Goal: Task Accomplishment & Management: Contribute content

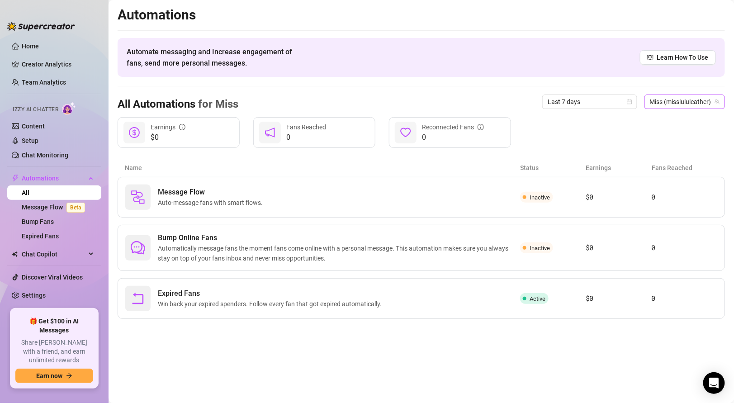
click at [658, 105] on span "Miss (misslululeather)" at bounding box center [684, 102] width 70 height 14
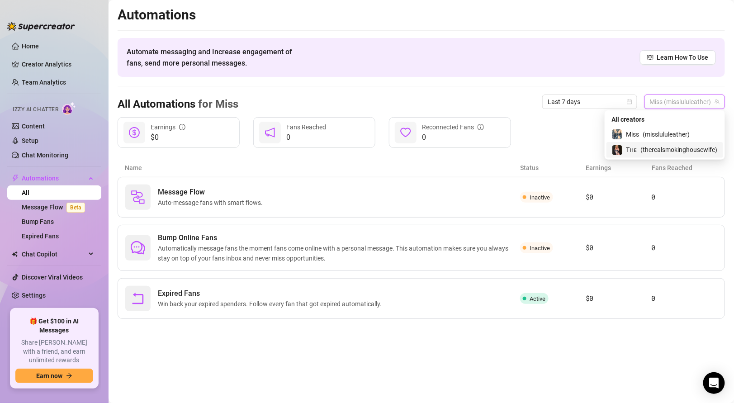
click at [646, 148] on span "( therealsmokinghousewife )" at bounding box center [678, 150] width 77 height 10
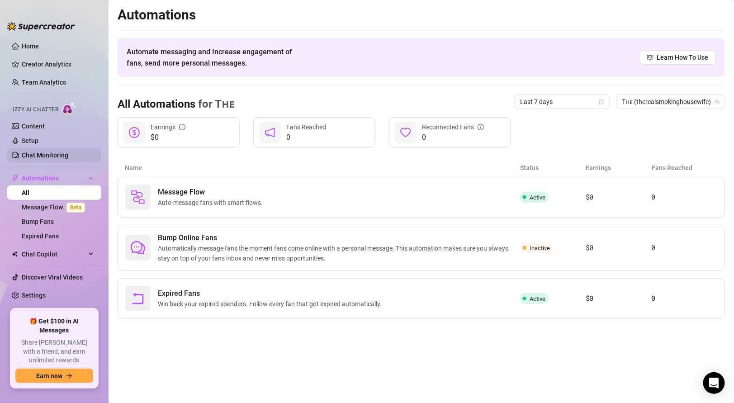
click at [55, 156] on link "Chat Monitoring" at bounding box center [45, 154] width 47 height 7
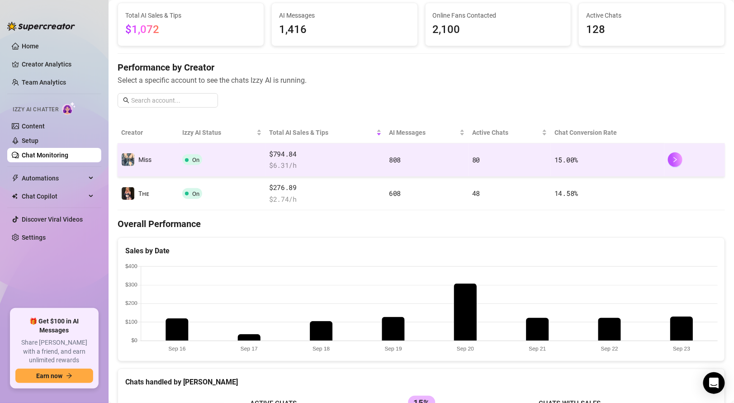
scroll to position [55, 0]
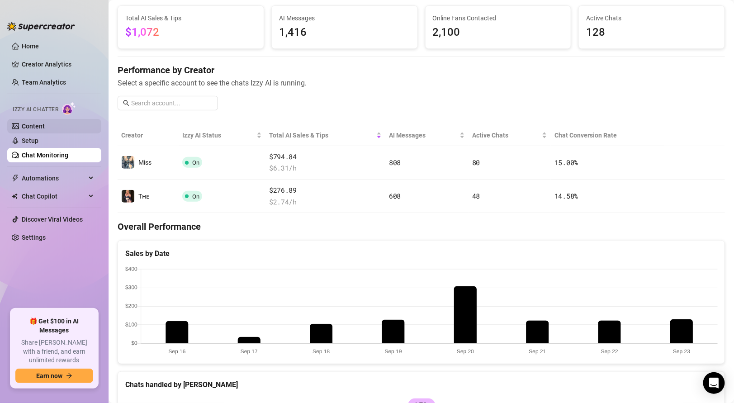
click at [34, 122] on link "Content" at bounding box center [33, 125] width 23 height 7
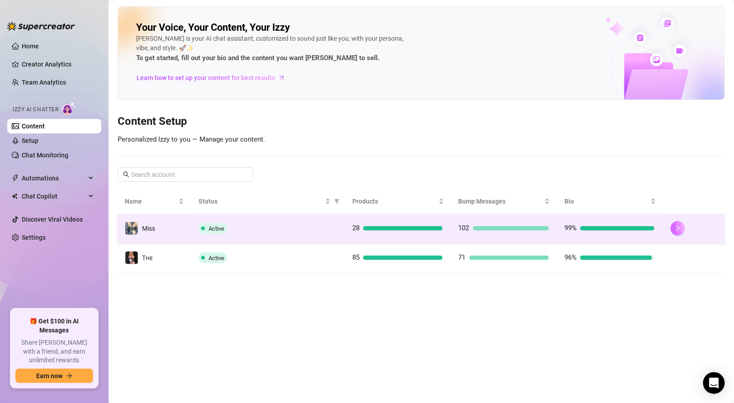
click at [684, 227] on button "button" at bounding box center [677, 228] width 14 height 14
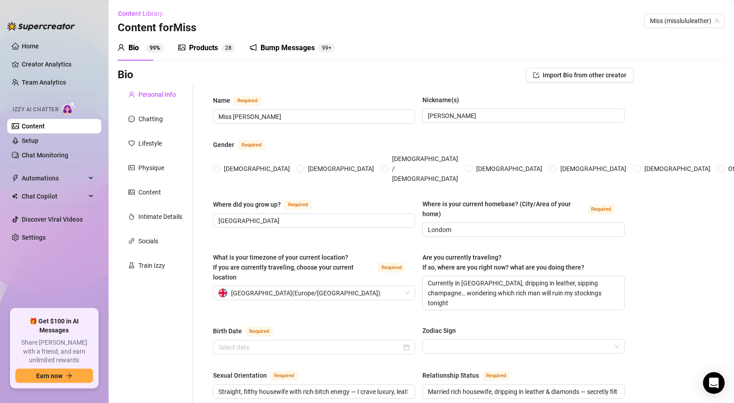
radio input "true"
type input "[DATE]"
click at [198, 51] on div "Products" at bounding box center [203, 47] width 29 height 11
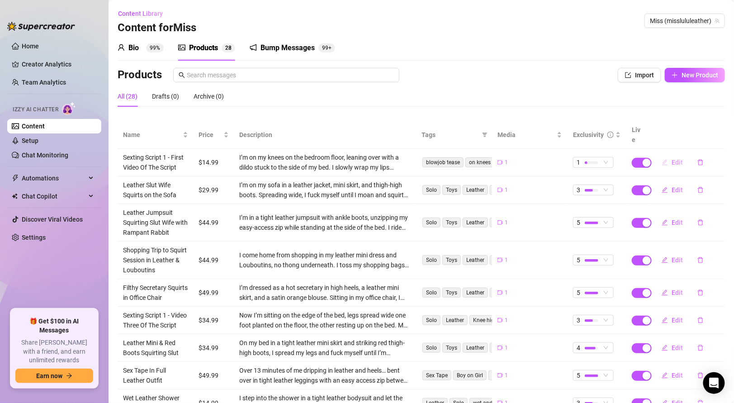
click at [672, 159] on span "Edit" at bounding box center [676, 162] width 11 height 7
type textarea "On my knees at the side of the bed, sucking my dildo like it’s your cock… looki…"
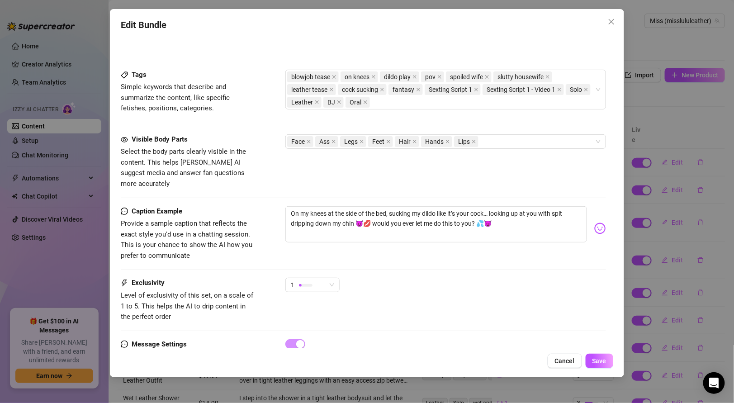
scroll to position [438, 0]
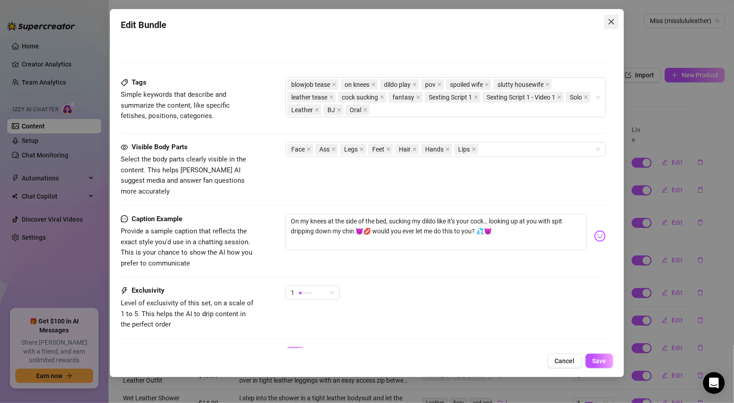
click at [610, 22] on icon "close" at bounding box center [610, 21] width 5 height 5
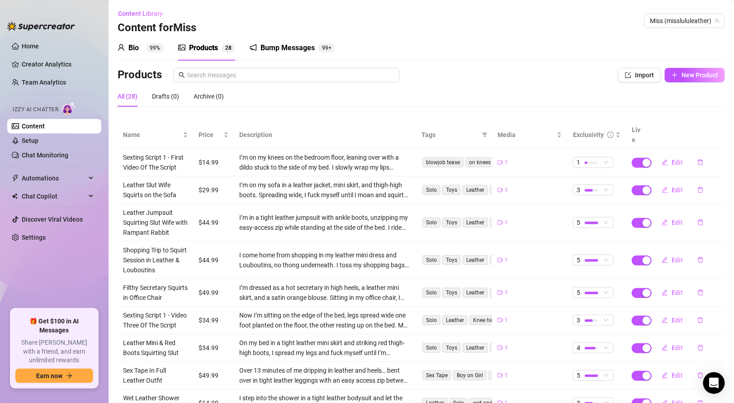
click at [282, 50] on div "Bump Messages" at bounding box center [287, 47] width 54 height 11
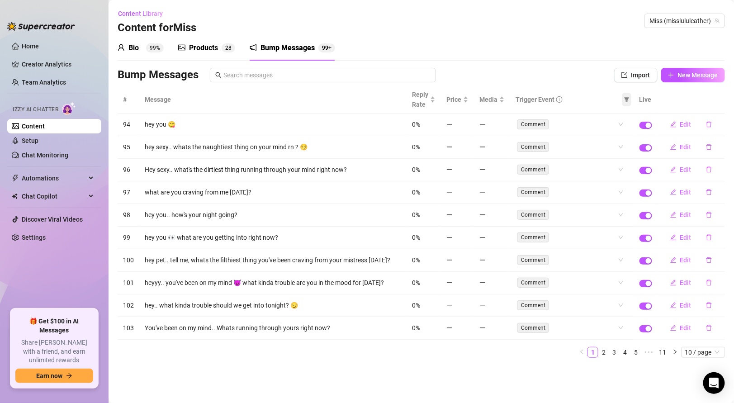
click at [628, 101] on icon "filter" at bounding box center [626, 99] width 5 height 5
click at [598, 118] on span "Online" at bounding box center [603, 116] width 21 height 7
checkbox input "true"
click at [620, 166] on span "OK" at bounding box center [621, 163] width 9 height 7
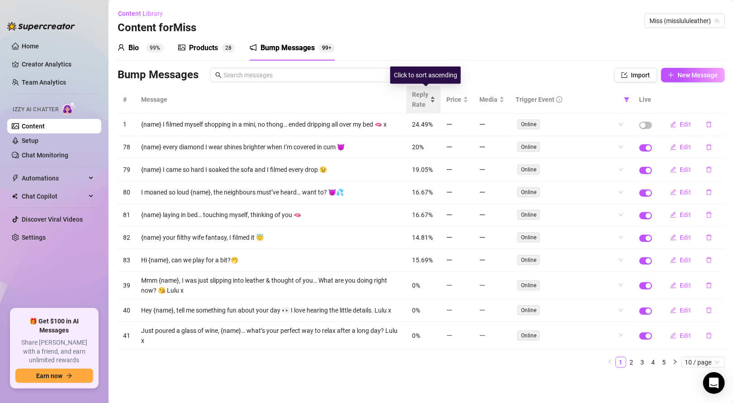
click at [435, 99] on div "Reply Rate" at bounding box center [424, 99] width 24 height 20
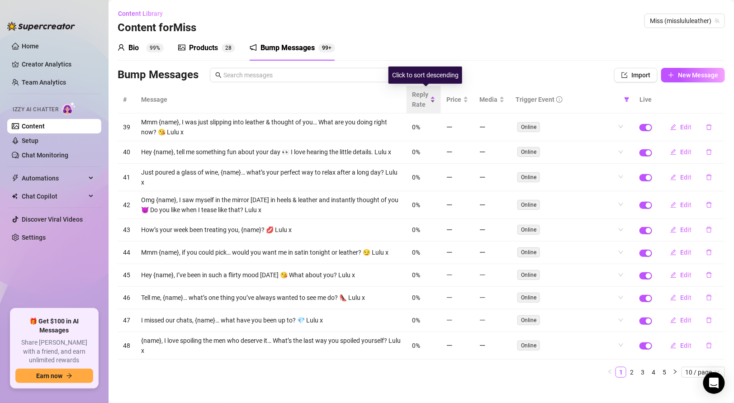
click at [435, 99] on div "Reply Rate" at bounding box center [424, 99] width 24 height 20
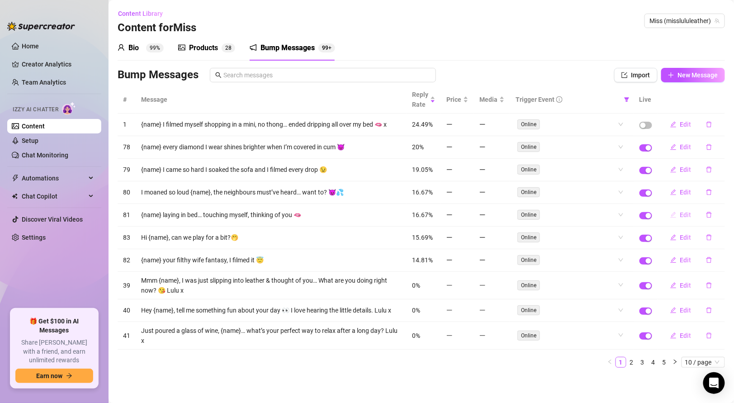
click at [681, 213] on span "Edit" at bounding box center [685, 214] width 11 height 7
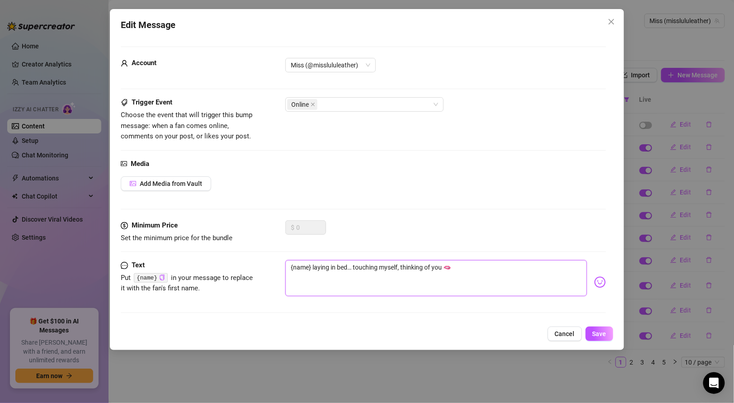
drag, startPoint x: 290, startPoint y: 266, endPoint x: 311, endPoint y: 267, distance: 21.3
click at [311, 267] on textarea "{name} laying in bed… touching myself, thinking of you 🫦" at bounding box center [435, 278] width 301 height 36
click at [550, 328] on button "Cancel" at bounding box center [564, 333] width 34 height 14
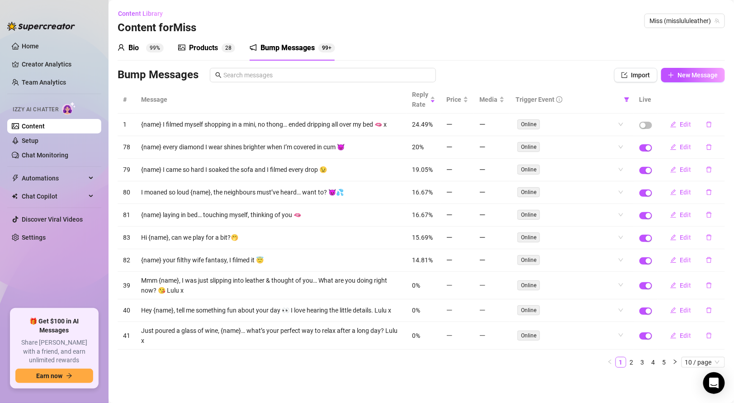
click at [208, 53] on div "Products" at bounding box center [203, 47] width 29 height 11
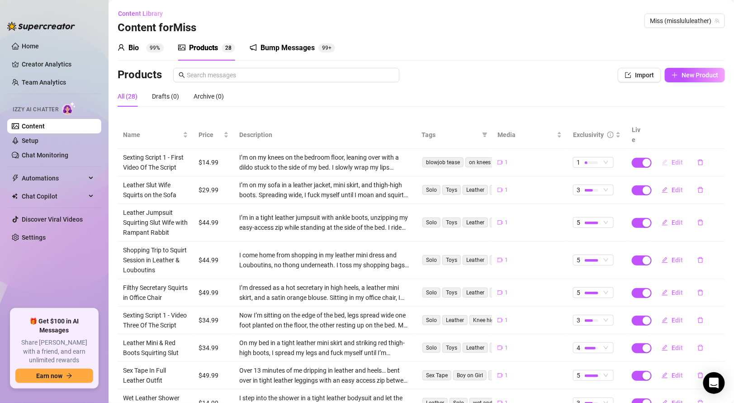
click at [668, 155] on button "Edit" at bounding box center [672, 162] width 36 height 14
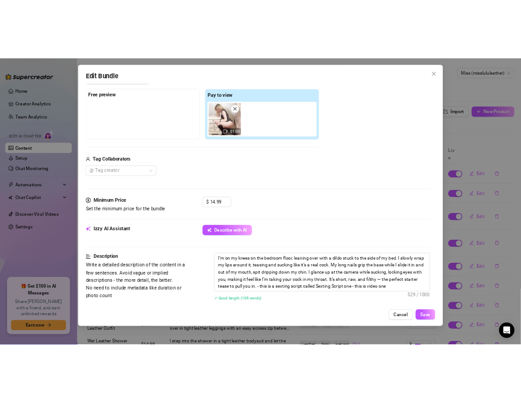
scroll to position [238, 0]
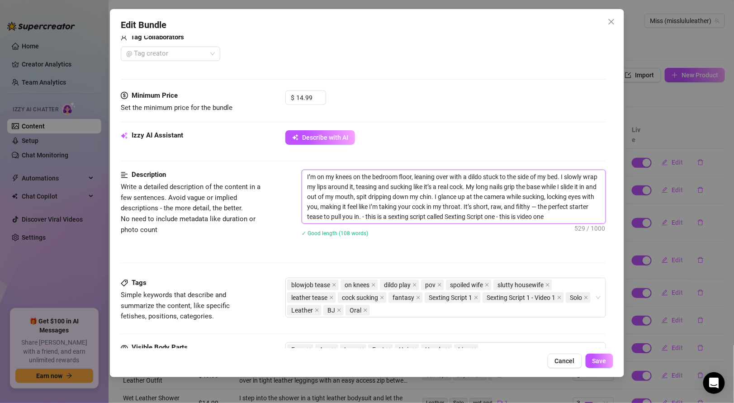
click at [307, 170] on textarea "I’m on my knees on the bedroom floor, leaning over with a dildo stuck to the si…" at bounding box center [453, 196] width 303 height 53
paste textarea "{name}"
type textarea "{name}I’m on my knees on the bedroom floor, leaning over with a dildo stuck to …"
type textarea "{name} I’m on my knees on the bedroom floor, leaning over with a dildo stuck to…"
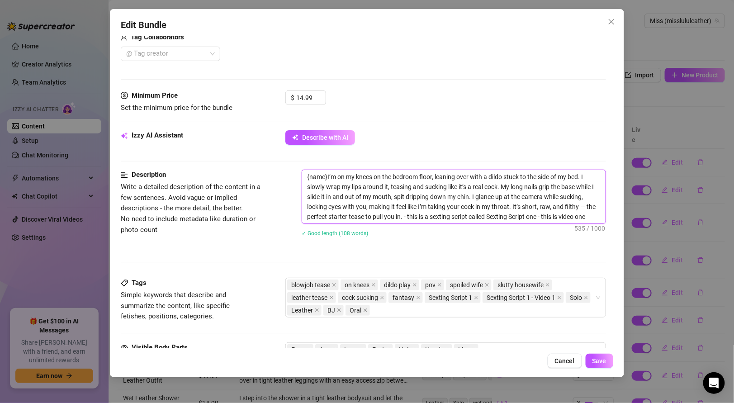
type textarea "{name} I’m on my knees on the bedroom floor, leaning over with a dildo stuck to…"
type textarea "{name} ’m on my knees on the bedroom floor, leaning over with a dildo stuck to …"
type textarea "{name} i’m on my knees on the bedroom floor, leaning over with a dildo stuck to…"
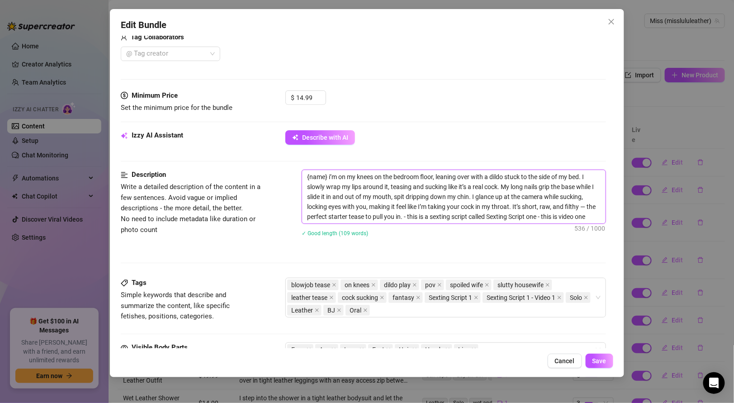
type textarea "{name} ’m on my knees on the bedroom floor, leaning over with a dildo stuck to …"
type textarea "{name} I’m on my knees on the bedroom floor, leaning over with a dildo stuck to…"
drag, startPoint x: 328, startPoint y: 174, endPoint x: 298, endPoint y: 173, distance: 29.4
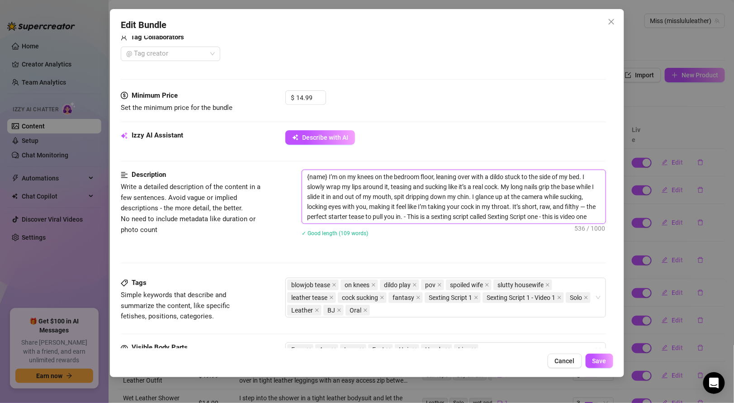
click at [298, 173] on div "Description Write a detailed description of the content in a few sentences. Avo…" at bounding box center [363, 208] width 484 height 79
type textarea "I’m on my knees on the bedroom floor, leaning over with a dildo stuck to the si…"
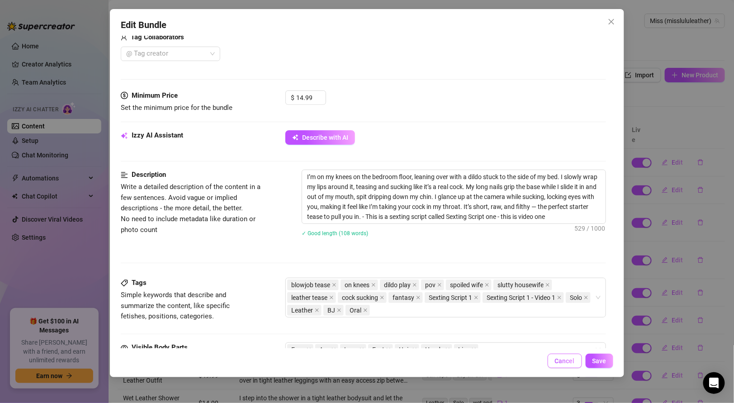
click at [553, 360] on button "Cancel" at bounding box center [564, 360] width 34 height 14
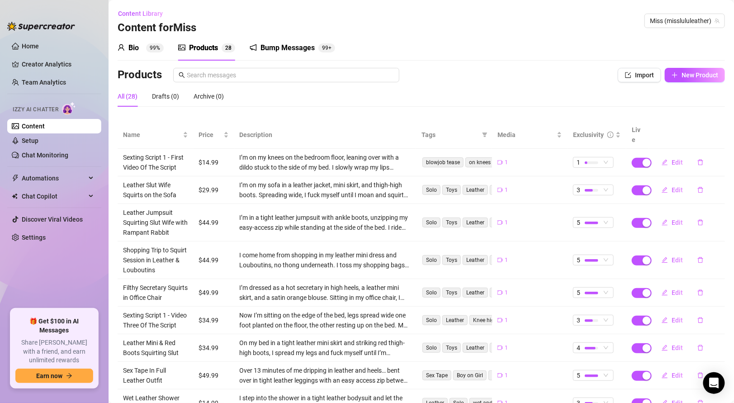
click at [263, 55] on div "Bump Messages 99+" at bounding box center [291, 47] width 85 height 25
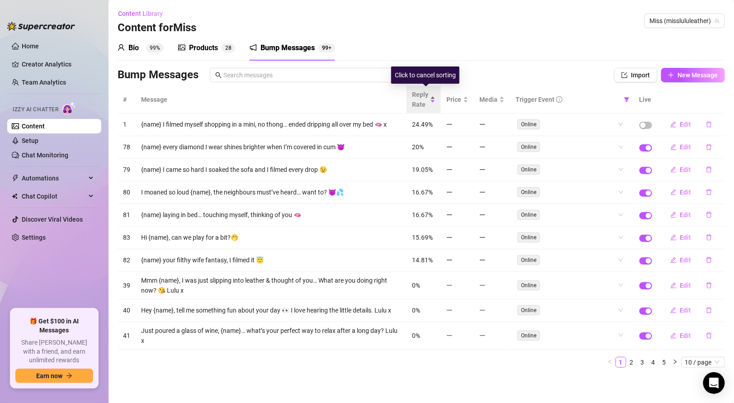
click at [433, 102] on div "Reply Rate" at bounding box center [424, 99] width 24 height 20
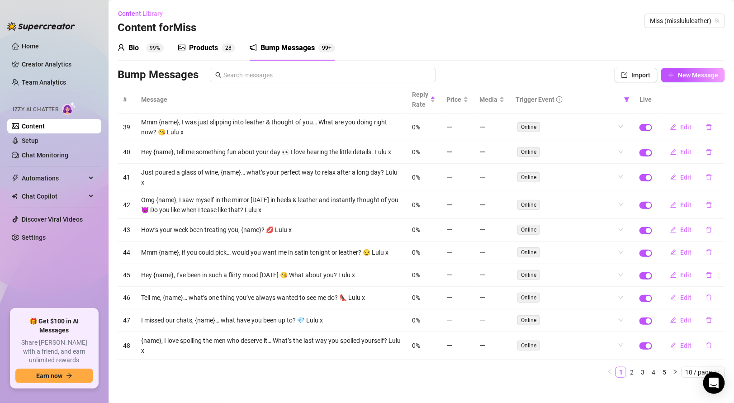
click at [190, 47] on div "Products" at bounding box center [203, 47] width 29 height 11
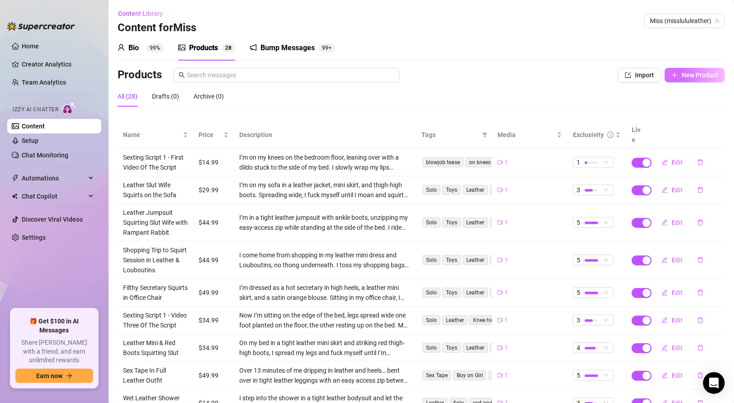
click at [682, 75] on span "New Product" at bounding box center [699, 74] width 37 height 7
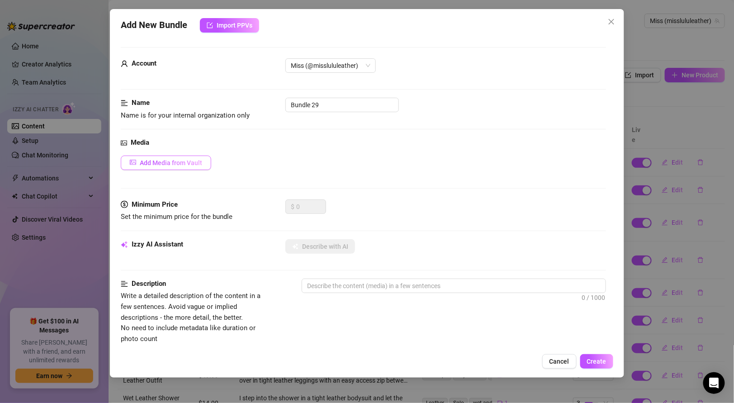
click at [185, 161] on span "Add Media from Vault" at bounding box center [171, 162] width 62 height 7
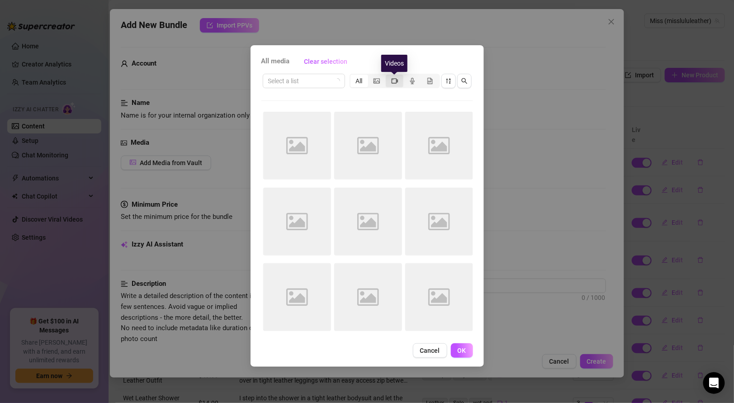
click at [393, 83] on icon "video-camera" at bounding box center [394, 81] width 6 height 6
click at [388, 76] on input "segmented control" at bounding box center [388, 76] width 0 height 0
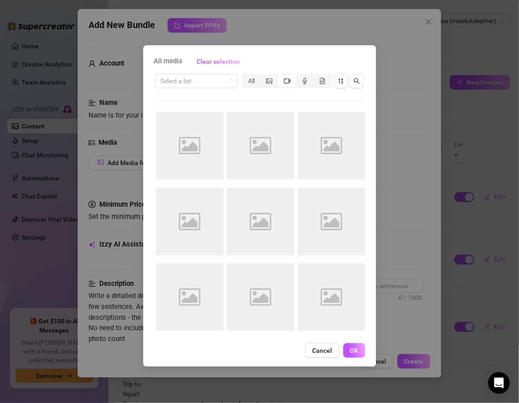
type textarea "Type your message here..."
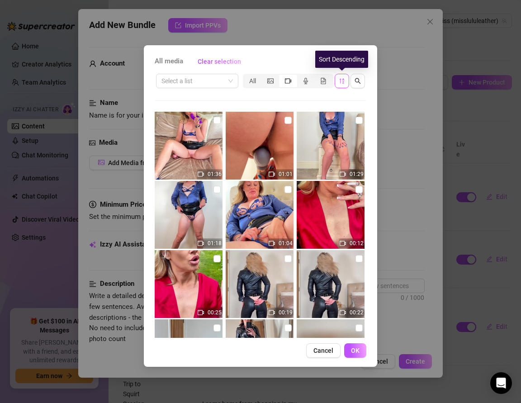
click at [339, 78] on icon "sort-descending" at bounding box center [342, 81] width 6 height 6
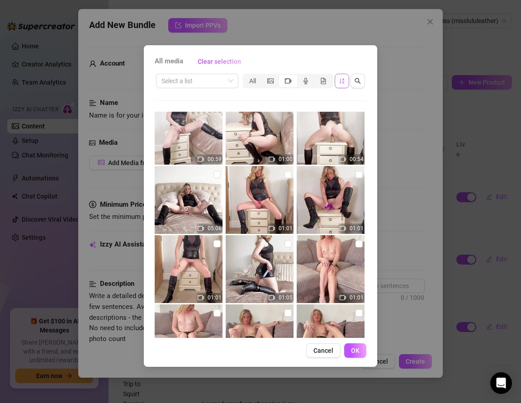
scroll to position [153, 0]
click at [406, 94] on div "All media Clear selection Select a list All 06:22 10:11 11:54 12:40 11:54 03:21…" at bounding box center [260, 201] width 521 height 403
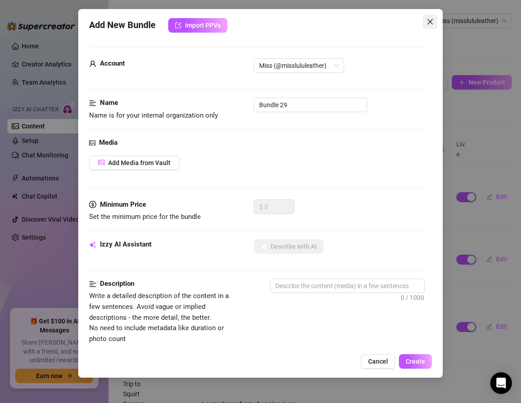
click at [434, 24] on span "Close" at bounding box center [430, 21] width 14 height 7
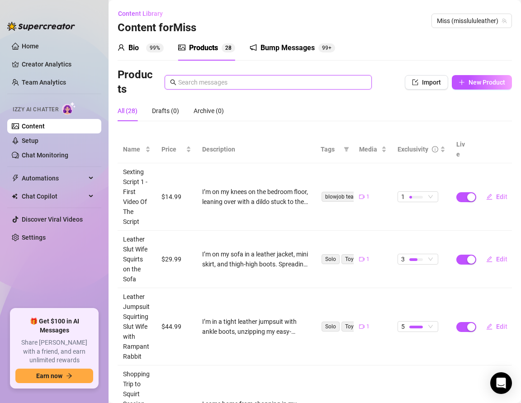
click at [183, 85] on input "text" at bounding box center [272, 82] width 188 height 10
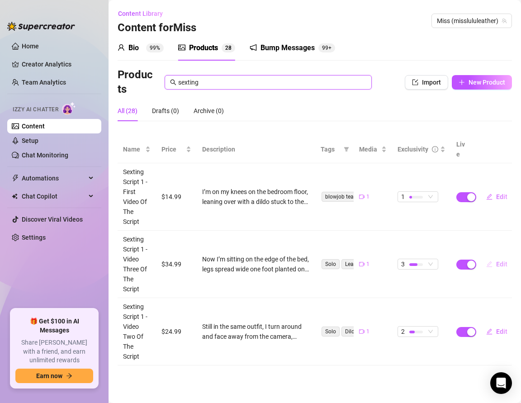
type input "sexting"
click at [499, 260] on span "Edit" at bounding box center [501, 263] width 11 height 7
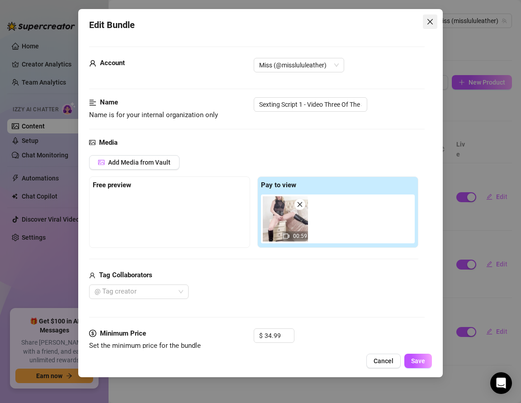
click at [427, 18] on button "Close" at bounding box center [430, 21] width 14 height 14
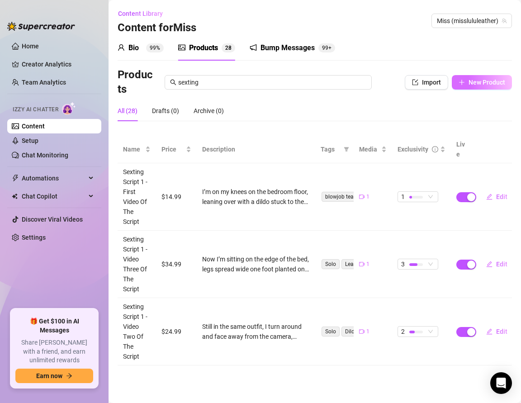
click at [465, 80] on button "New Product" at bounding box center [481, 82] width 60 height 14
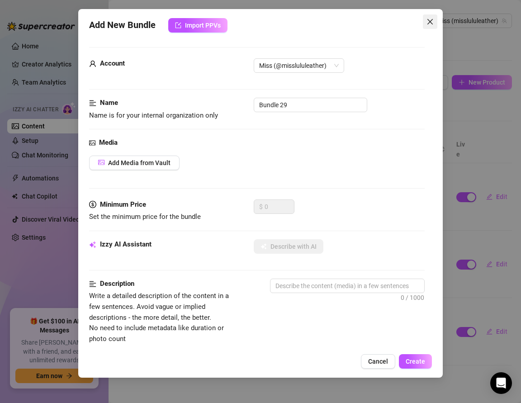
click at [432, 19] on icon "close" at bounding box center [429, 21] width 5 height 5
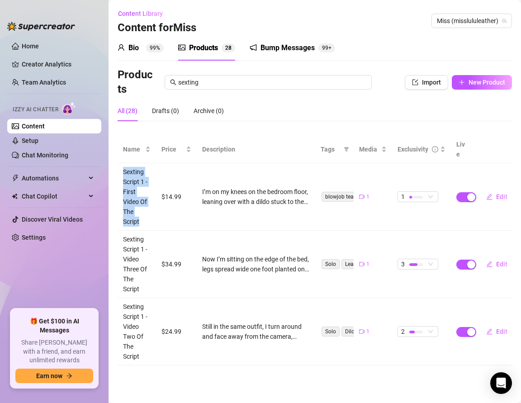
drag, startPoint x: 122, startPoint y: 161, endPoint x: 142, endPoint y: 208, distance: 51.5
click at [142, 208] on td "Sexting Script 1 - First Video Of The Script" at bounding box center [137, 196] width 38 height 67
copy td "Sexting Script 1 - First Video Of The Script"
click at [474, 79] on span "New Product" at bounding box center [486, 82] width 37 height 7
type textarea "Type your message here..."
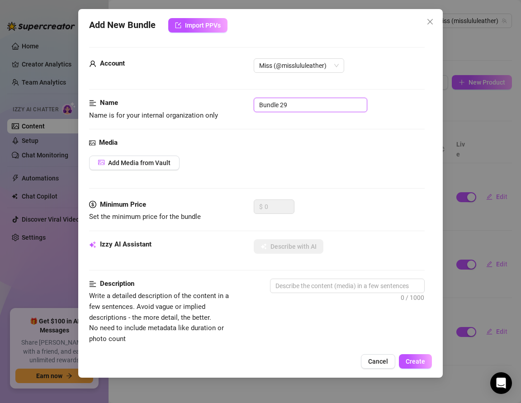
click at [293, 110] on input "Bundle 29" at bounding box center [310, 105] width 113 height 14
drag, startPoint x: 293, startPoint y: 110, endPoint x: 252, endPoint y: 108, distance: 41.2
click at [254, 108] on input "Bundle 29" at bounding box center [310, 105] width 113 height 14
paste input "Sexting Script 1 - First Video Of The Script"
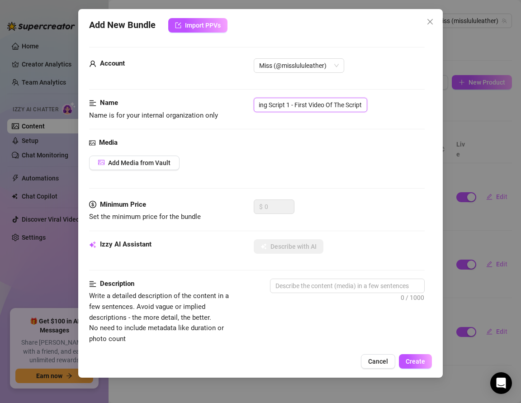
click at [296, 103] on input "Sexting Script 1 - First Video Of The Script" at bounding box center [310, 105] width 113 height 14
type input "Sexting Script 1 - Fourth Video Of The Script"
click at [116, 165] on span "Add Media from Vault" at bounding box center [139, 162] width 62 height 7
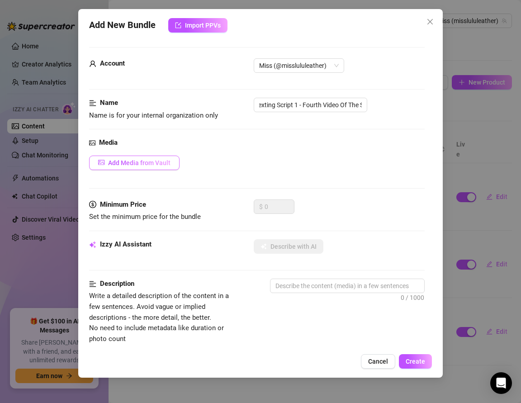
scroll to position [0, 0]
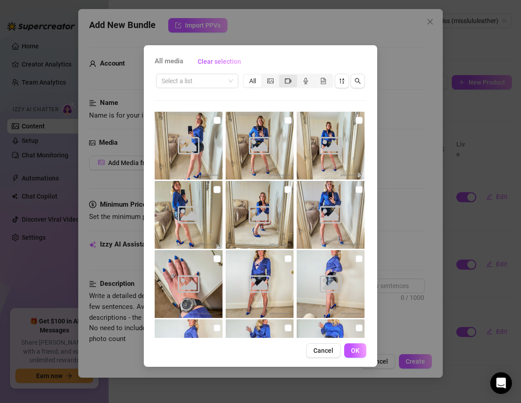
click at [289, 80] on icon "video-camera" at bounding box center [288, 81] width 6 height 6
click at [281, 76] on input "segmented control" at bounding box center [281, 76] width 0 height 0
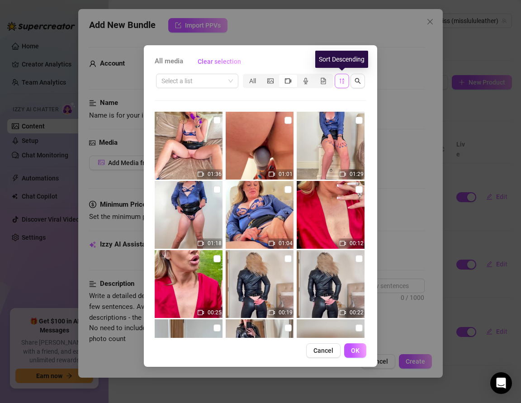
click at [342, 84] on span "button" at bounding box center [342, 80] width 6 height 7
click at [340, 81] on icon "sort-descending" at bounding box center [341, 80] width 5 height 5
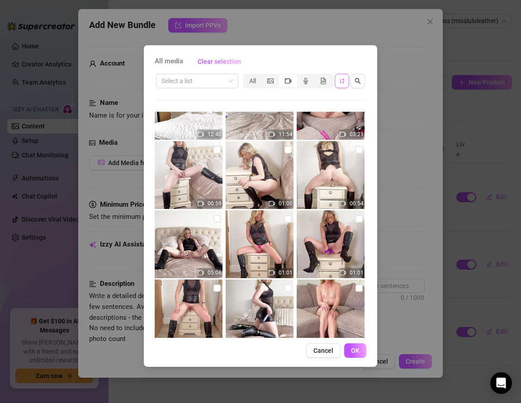
scroll to position [131, 0]
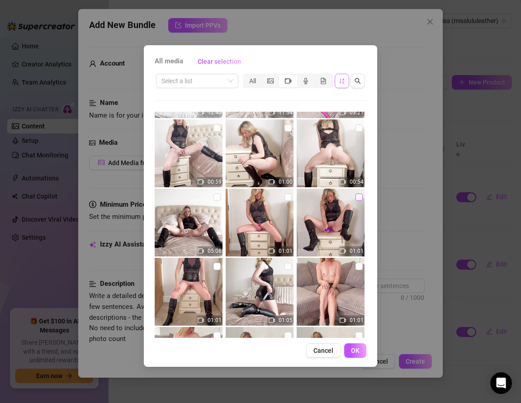
click at [359, 198] on input "checkbox" at bounding box center [358, 196] width 7 height 7
checkbox input "true"
click at [357, 352] on span "OK" at bounding box center [355, 350] width 9 height 7
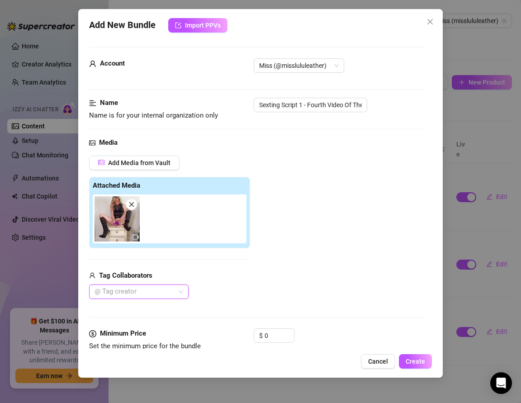
click at [122, 292] on div at bounding box center [134, 291] width 86 height 13
click at [146, 267] on div "Add Media from Vault Attached Media Tag Collaborators @ Tag creator" at bounding box center [169, 227] width 161 height 144
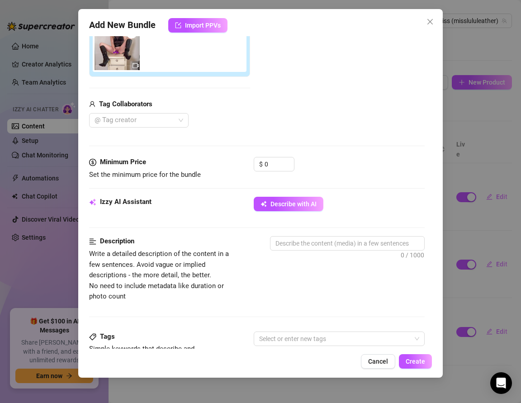
scroll to position [185, 0]
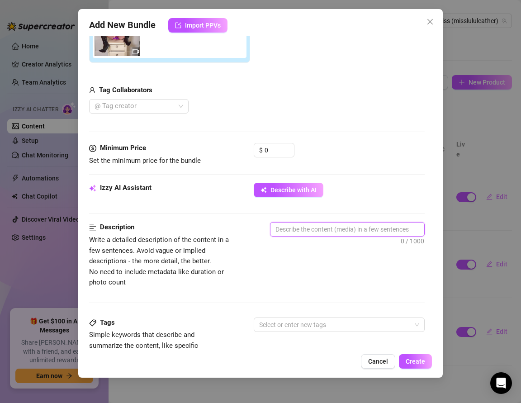
click at [292, 231] on textarea at bounding box center [347, 229] width 154 height 14
paste textarea "I’m perched on the edge of my bedside table in full leather — my knee-high boot…"
type textarea "I’m perched on the edge of my bedside table in full leather — my knee-high boot…"
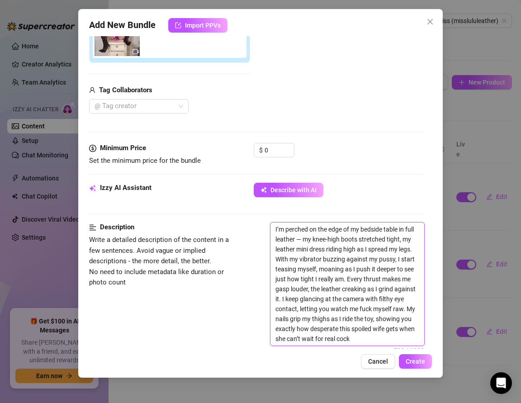
scroll to position [0, 0]
click at [303, 238] on textarea "I’m perched on the edge of my bedside table in full leather — my knee-high boot…" at bounding box center [347, 283] width 154 height 123
type textarea "I’m perched on the edge of my bedside table in full leather —my knee-high boots…"
type textarea "I’m perched on the edge of my bedside table in full leather my knee-high boots …"
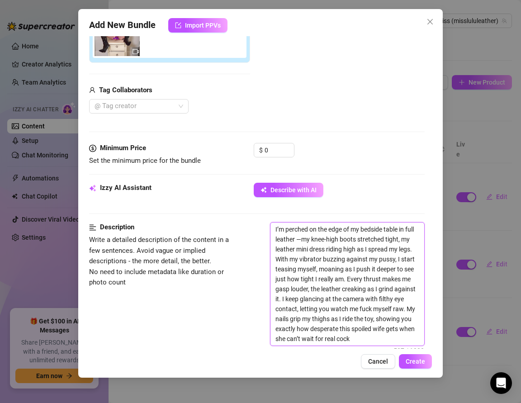
type textarea "I’m perched on the edge of my bedside table in full leather my knee-high boots …"
type textarea "I’m perched on the edge of my bedside table in full leathermy knee-high boots s…"
type textarea "I’m perched on the edge of my bedside table in full leather,my knee-high boots …"
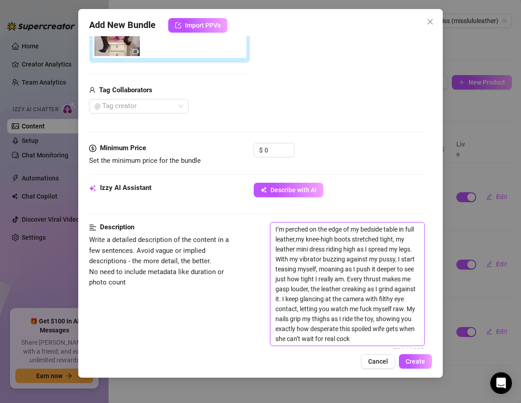
type textarea "I’m perched on the edge of my bedside table in full leather, my knee-high boots…"
click at [362, 339] on textarea "I’m perched on the edge of my bedside table in full leather, my knee-high boots…" at bounding box center [347, 283] width 154 height 123
type textarea "I’m perched on the edge of my bedside table in full leather, my knee-high boots…"
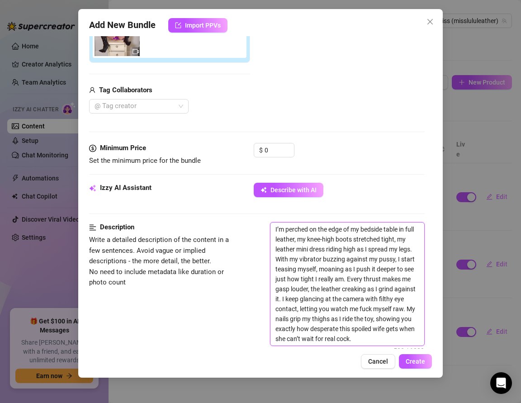
type textarea "I’m perched on the edge of my bedside table in full leather, my knee-high boots…"
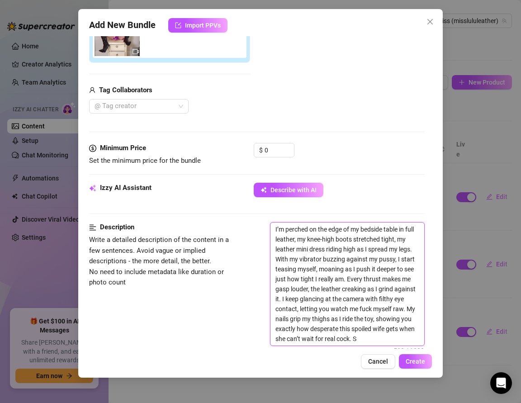
type textarea "I’m perched on the edge of my bedside table in full leather, my knee-high boots…"
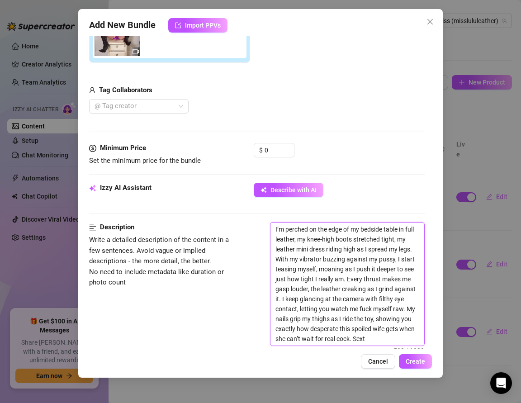
type textarea "I’m perched on the edge of my bedside table in full leather, my knee-high boots…"
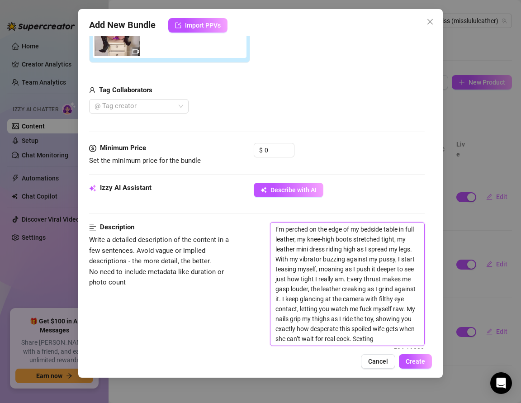
type textarea "I’m perched on the edge of my bedside table in full leather, my knee-high boots…"
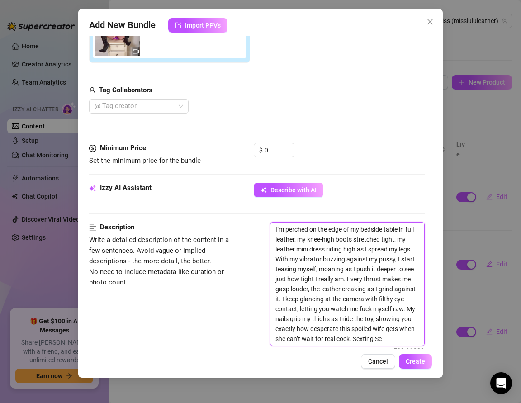
type textarea "I’m perched on the edge of my bedside table in full leather, my knee-high boots…"
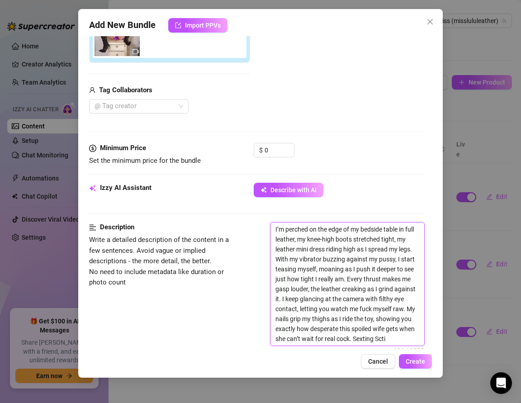
type textarea "I’m perched on the edge of my bedside table in full leather, my knee-high boots…"
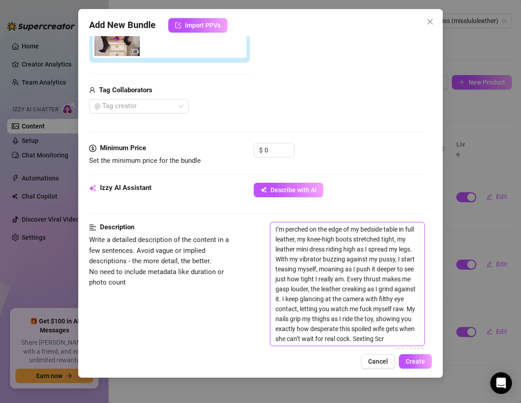
type textarea "I’m perched on the edge of my bedside table in full leather, my knee-high boots…"
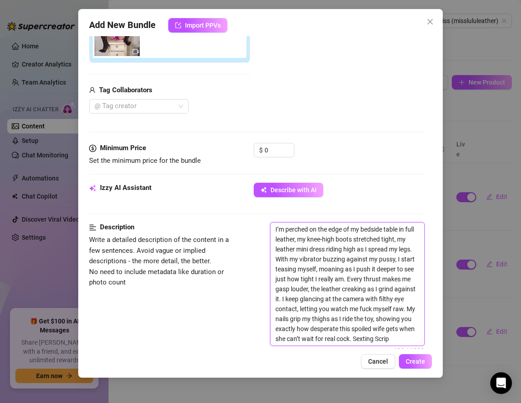
type textarea "I’m perched on the edge of my bedside table in full leather, my knee-high boots…"
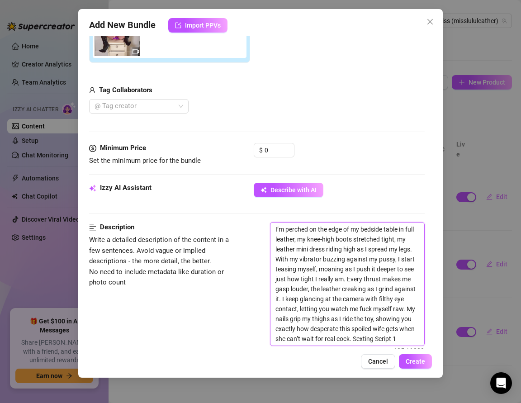
type textarea "I’m perched on the edge of my bedside table in full leather, my knee-high boots…"
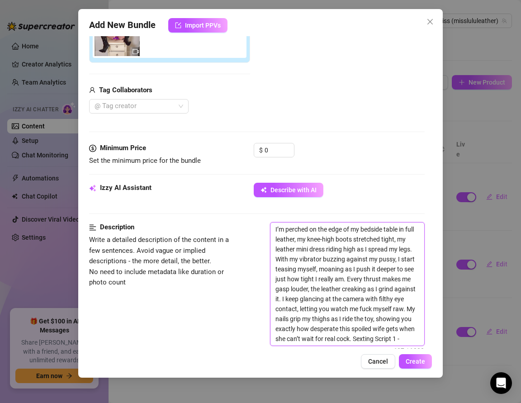
type textarea "I’m perched on the edge of my bedside table in full leather, my knee-high boots…"
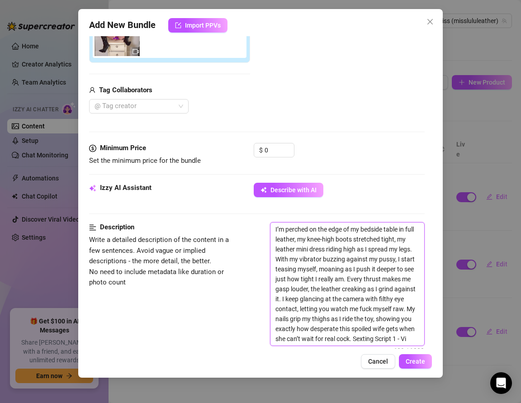
type textarea "I’m perched on the edge of my bedside table in full leather, my knee-high boots…"
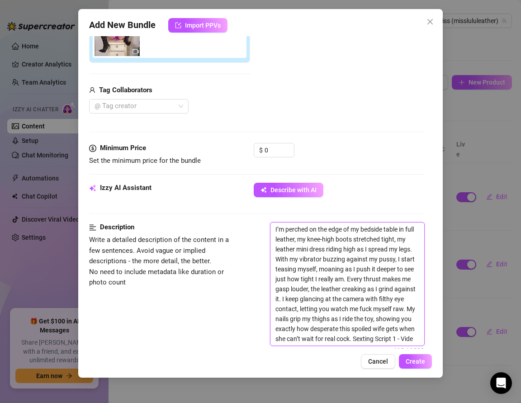
type textarea "I’m perched on the edge of my bedside table in full leather, my knee-high boots…"
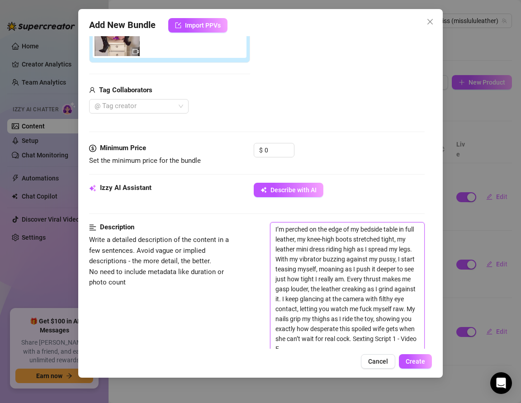
type textarea "I’m perched on the edge of my bedside table in full leather, my knee-high boots…"
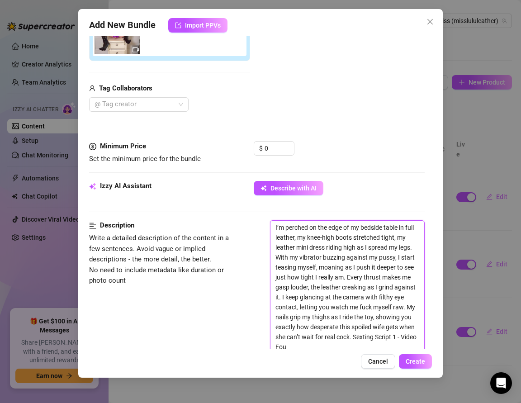
type textarea "I’m perched on the edge of my bedside table in full leather, my knee-high boots…"
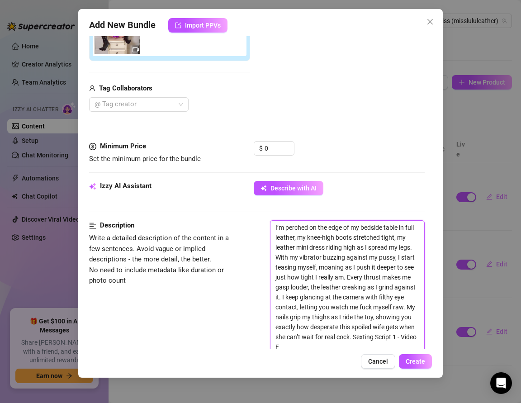
type textarea "I’m perched on the edge of my bedside table in full leather, my knee-high boots…"
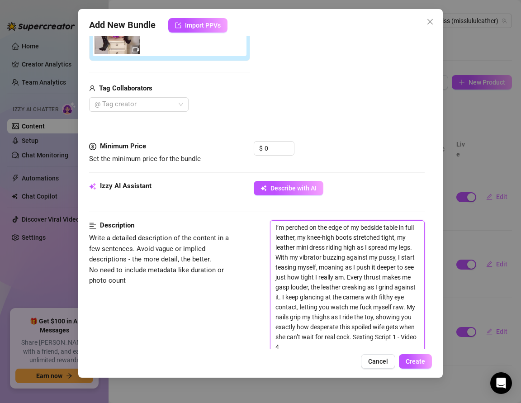
type textarea "I’m perched on the edge of my bedside table in full leather, my knee-high boots…"
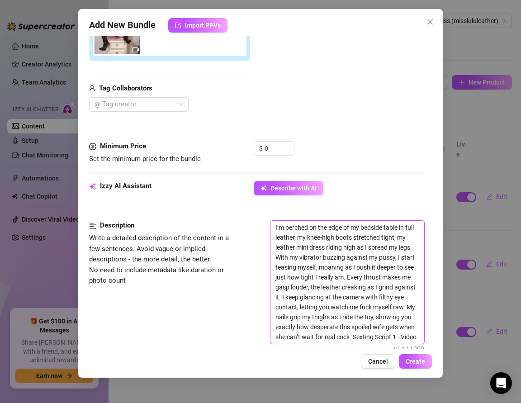
type textarea "I’m perched on the edge of my bedside table in full leather, my knee-high boots…"
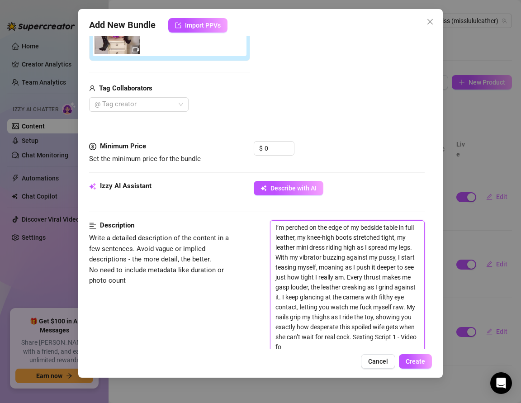
scroll to position [0, 0]
type textarea "I’m perched on the edge of my bedside table in full leather, my knee-high boots…"
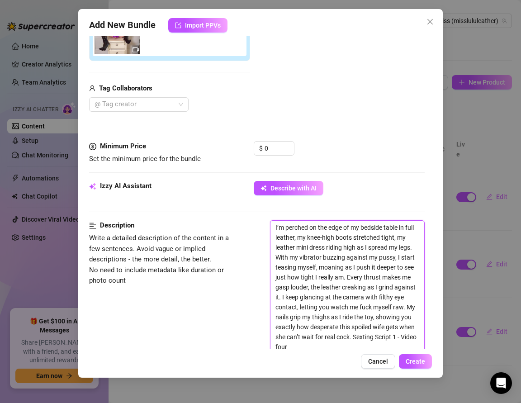
type textarea "I’m perched on the edge of my bedside table in full leather, my knee-high boots…"
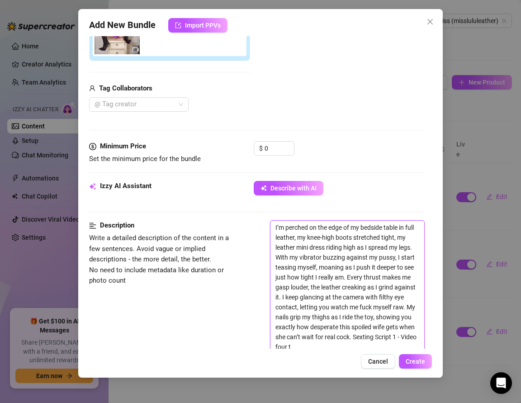
type textarea "I’m perched on the edge of my bedside table in full leather, my knee-high boots…"
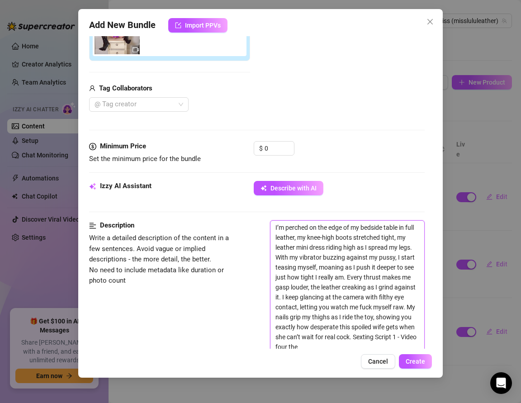
type textarea "I’m perched on the edge of my bedside table in full leather, my knee-high boots…"
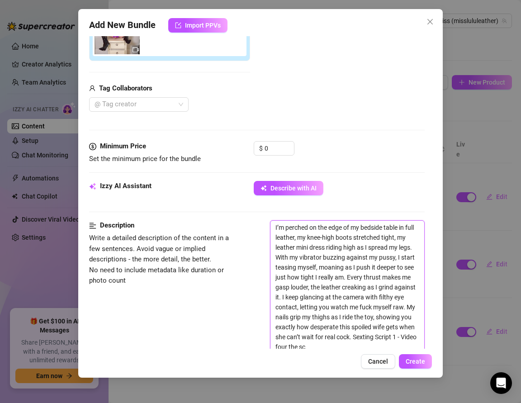
type textarea "I’m perched on the edge of my bedside table in full leather, my knee-high boots…"
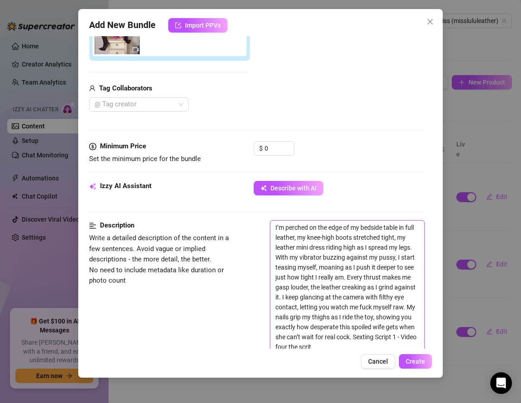
type textarea "I’m perched on the edge of my bedside table in full leather, my knee-high boots…"
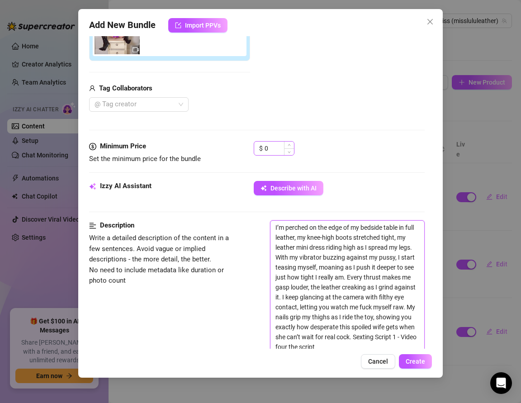
type textarea "I’m perched on the edge of my bedside table in full leather, my knee-high boots…"
click at [269, 146] on input "0" at bounding box center [278, 148] width 29 height 14
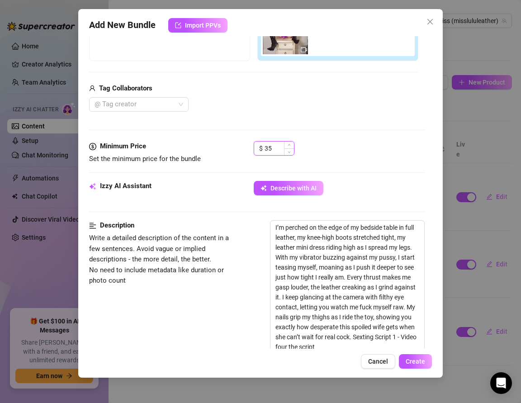
type input "3"
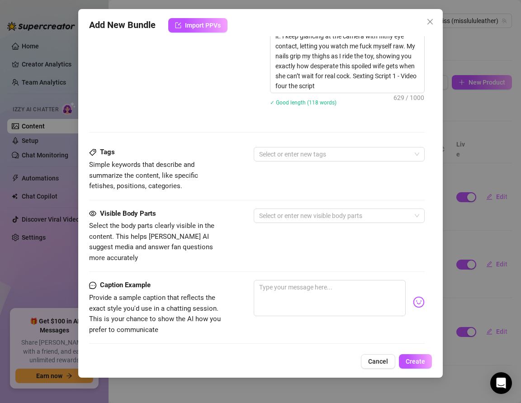
scroll to position [459, 0]
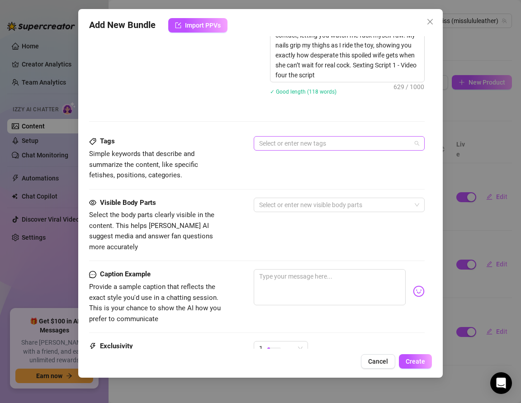
click at [281, 141] on div at bounding box center [334, 143] width 158 height 13
type input "34.99"
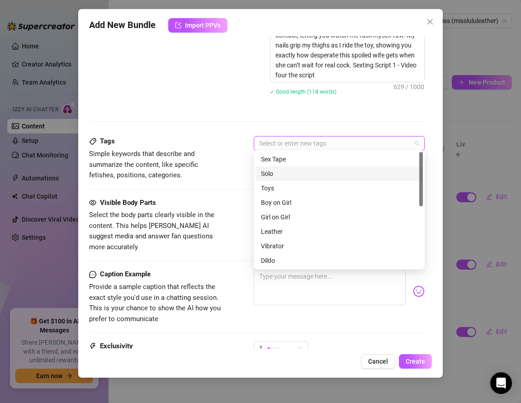
click at [273, 170] on div "Solo" at bounding box center [339, 174] width 156 height 10
click at [271, 185] on div "Toys" at bounding box center [339, 188] width 156 height 10
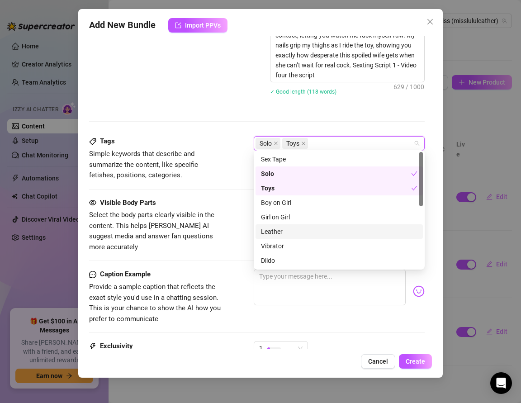
click at [273, 233] on div "Leather" at bounding box center [339, 231] width 156 height 10
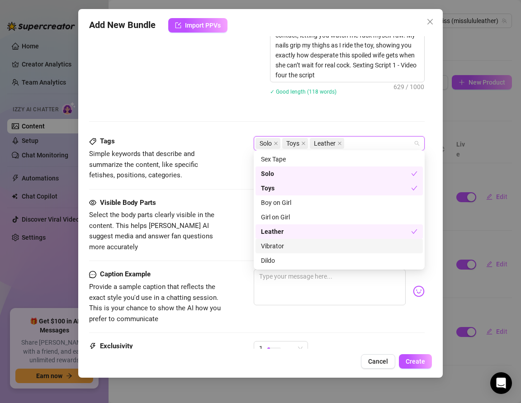
click at [272, 245] on div "Vibrator" at bounding box center [339, 246] width 156 height 10
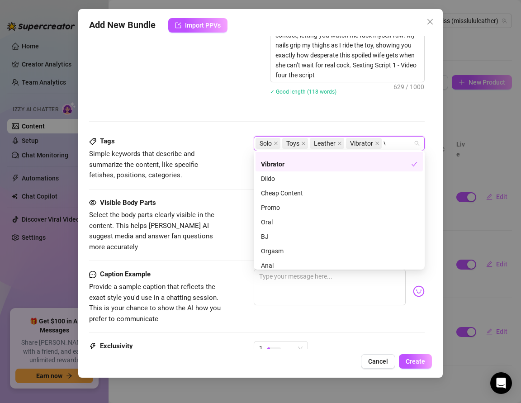
scroll to position [0, 0]
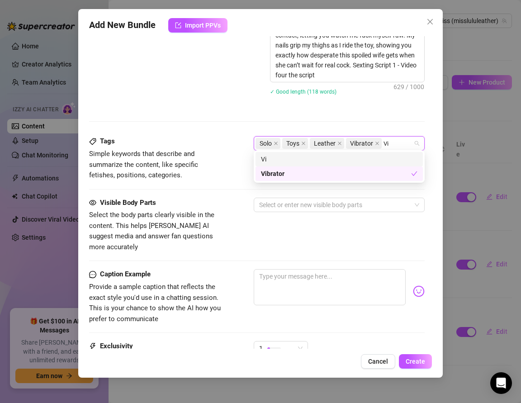
type input "V"
type input "Masturbation"
type input "Boots Mini Dress"
type input "Moaning"
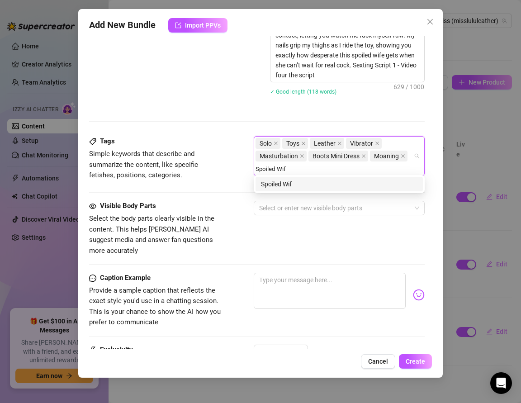
type input "Spoiled Wife"
type input "Milf Porn"
type input "Housewife Fantasy"
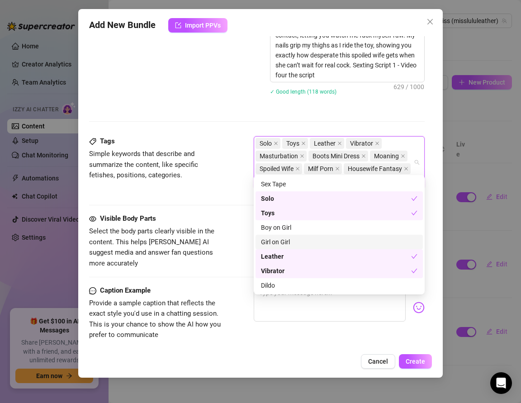
type input "V"
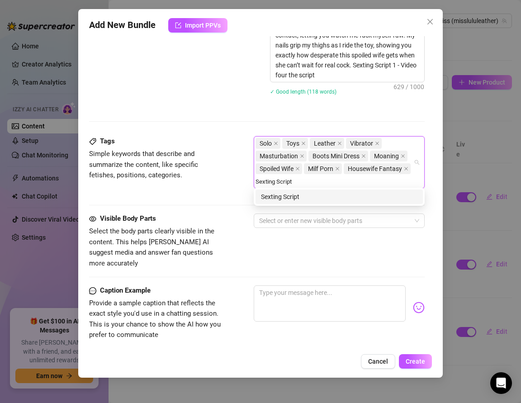
type input "Sexting Script 1"
type input "Sexting Script Video Four"
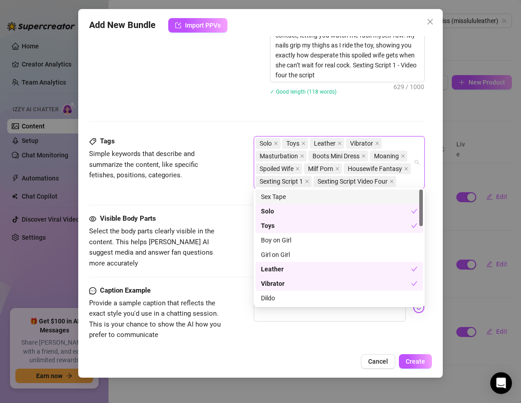
click at [153, 208] on div "Tags Simple keywords that describe and summarize the content, like specific fet…" at bounding box center [256, 174] width 335 height 77
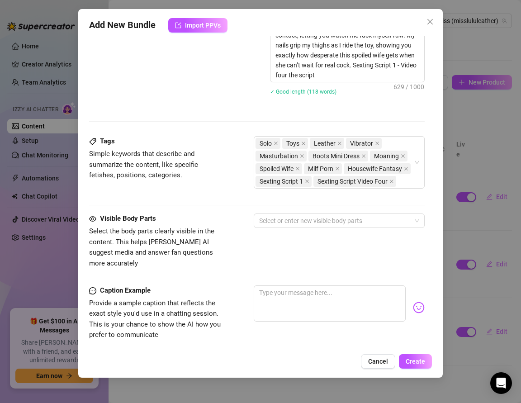
scroll to position [519, 0]
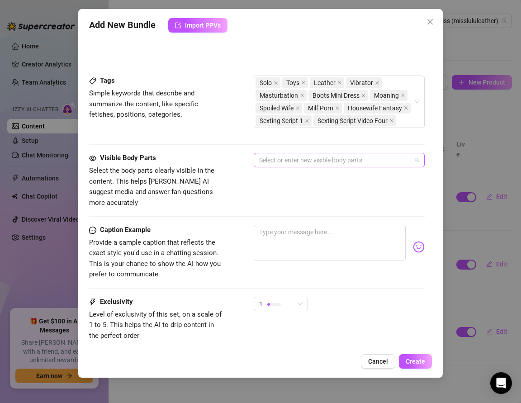
click at [266, 162] on div at bounding box center [334, 160] width 158 height 13
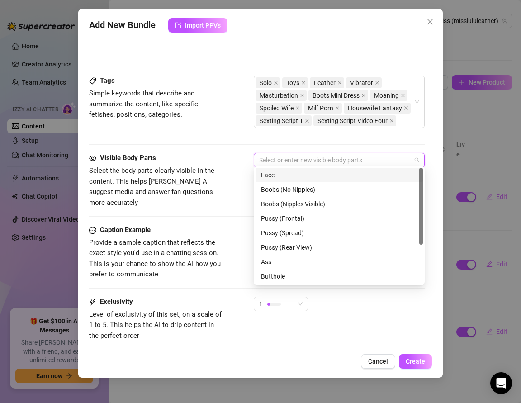
click at [268, 174] on div "Face" at bounding box center [339, 175] width 156 height 10
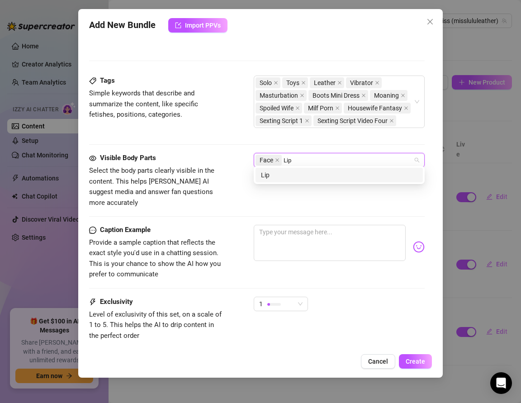
type input "Lips"
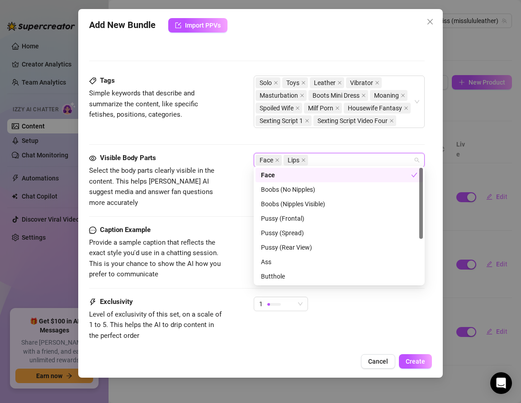
type input "P"
click at [279, 216] on div "Pussy (Frontal)" at bounding box center [339, 218] width 156 height 10
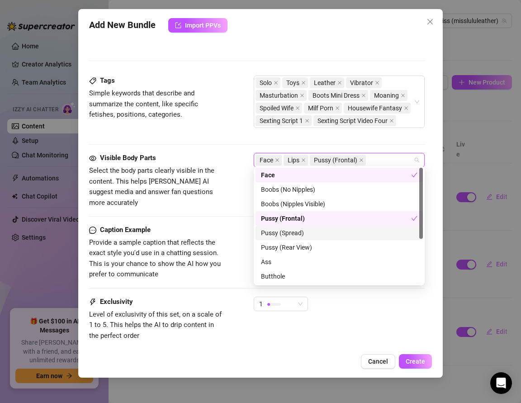
click at [279, 228] on div "Pussy (Spread)" at bounding box center [339, 233] width 156 height 10
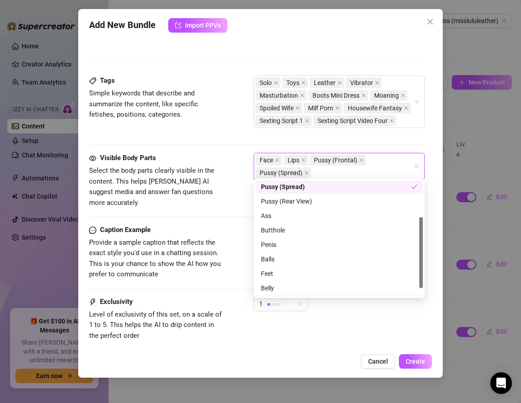
scroll to position [72, 0]
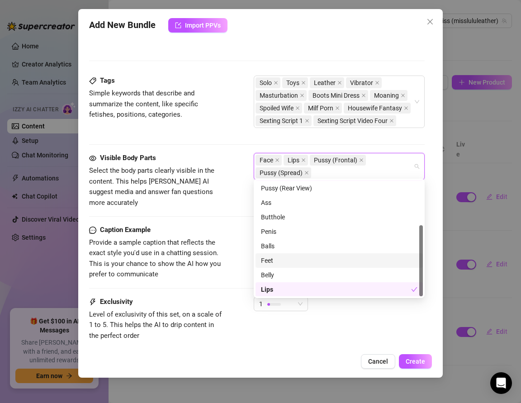
click at [273, 256] on div "Feet" at bounding box center [339, 260] width 156 height 10
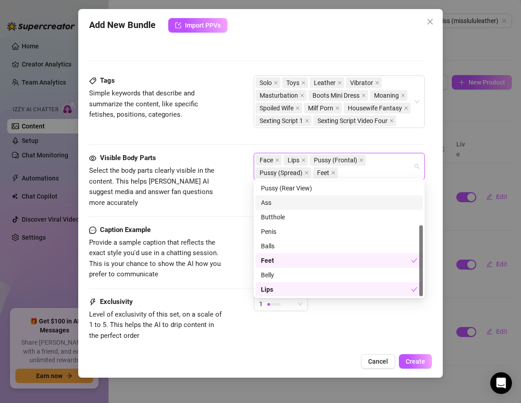
click at [207, 202] on div "Visible Body Parts Select the body parts clearly visible in the content. This h…" at bounding box center [256, 189] width 335 height 72
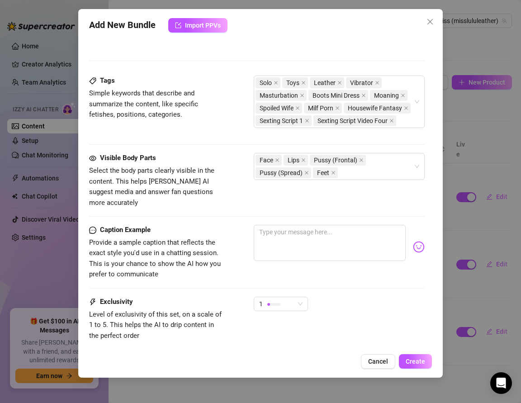
scroll to position [564, 0]
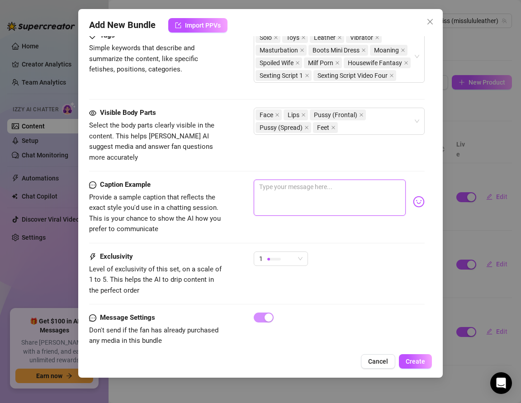
click at [274, 179] on textarea at bounding box center [330, 197] width 152 height 36
paste textarea "Perched on my bedside table in leather boots & mini… fucking myself with my vib…"
type textarea "Perched on my bedside table in leather boots & mini… fucking myself with my vib…"
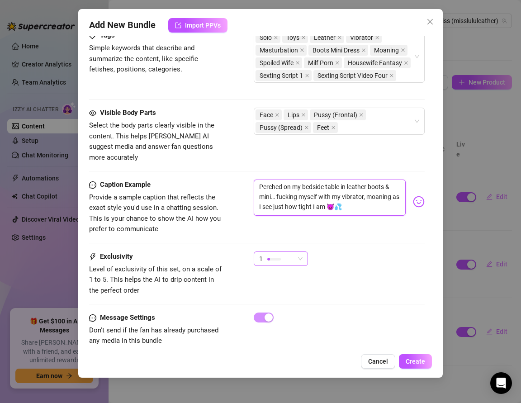
click at [266, 252] on div "1" at bounding box center [276, 259] width 35 height 14
type textarea "Perched on my bedside table in leather boots & mini… fucking myself with my vib…"
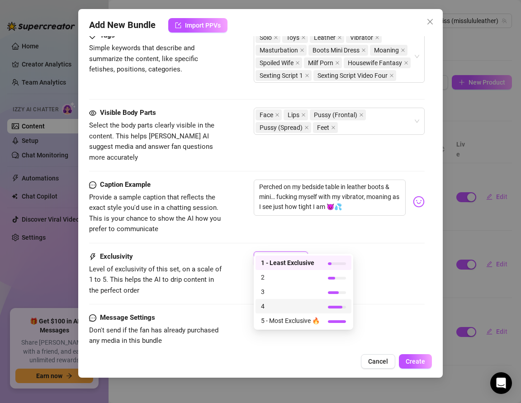
click at [272, 301] on span "4" at bounding box center [290, 306] width 59 height 10
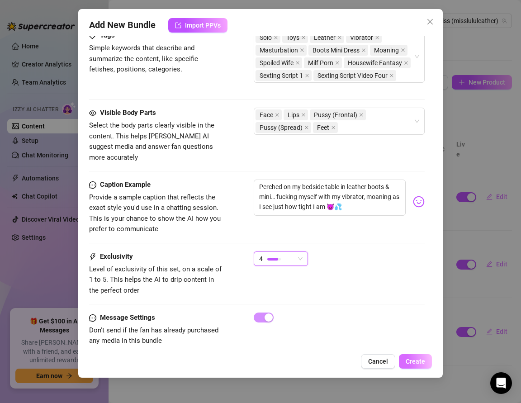
click at [410, 358] on span "Create" at bounding box center [414, 360] width 19 height 7
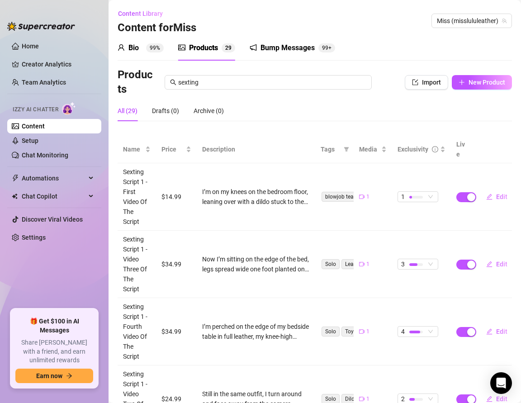
scroll to position [46, 0]
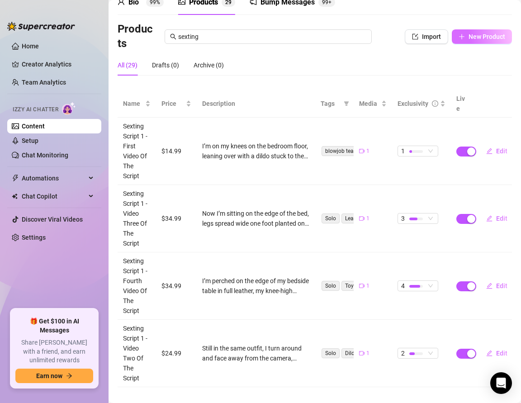
click at [471, 38] on span "New Product" at bounding box center [486, 36] width 37 height 7
type textarea "Type your message here..."
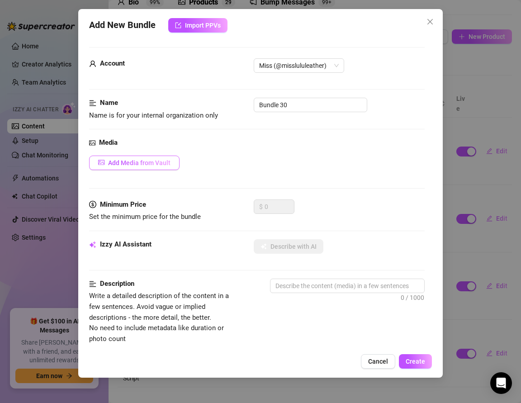
click at [131, 164] on span "Add Media from Vault" at bounding box center [139, 162] width 62 height 7
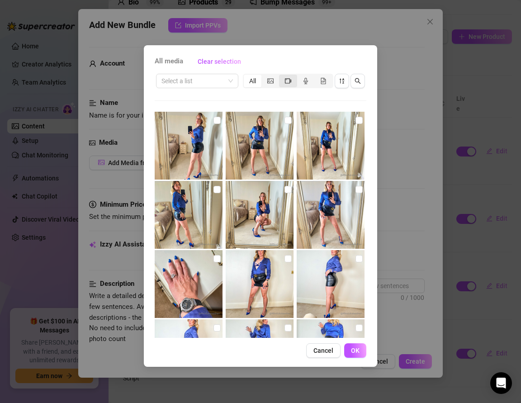
click at [290, 80] on icon "video-camera" at bounding box center [288, 80] width 6 height 5
click at [281, 76] on input "segmented control" at bounding box center [281, 76] width 0 height 0
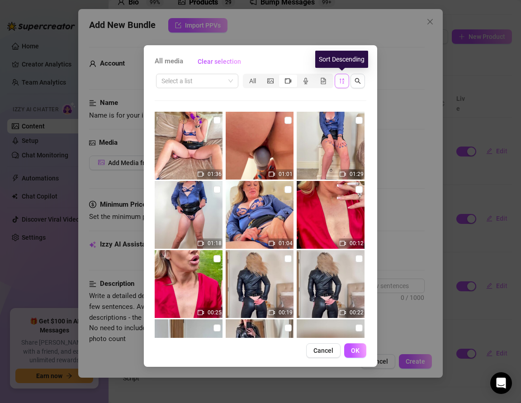
click at [341, 82] on icon "sort-descending" at bounding box center [342, 81] width 6 height 6
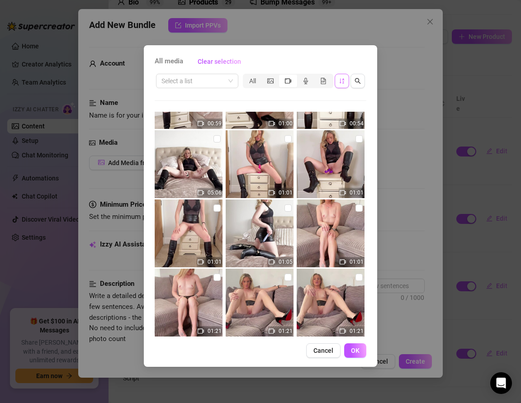
scroll to position [188, 0]
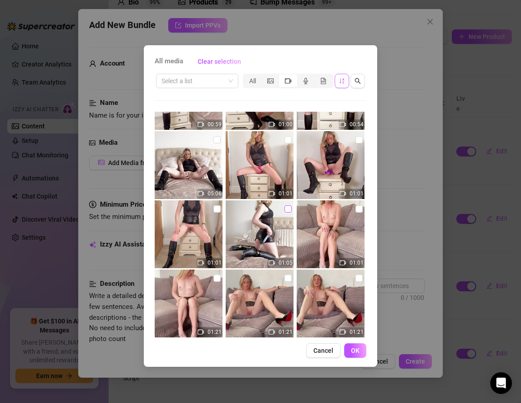
click at [287, 207] on input "checkbox" at bounding box center [287, 208] width 7 height 7
checkbox input "true"
click at [357, 347] on span "OK" at bounding box center [355, 350] width 9 height 7
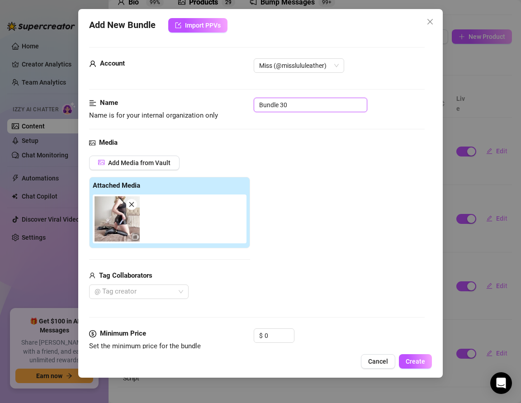
drag, startPoint x: 292, startPoint y: 106, endPoint x: 240, endPoint y: 103, distance: 53.0
click at [240, 103] on div "Name Name is for your internal organization only Bundle 30" at bounding box center [256, 109] width 335 height 23
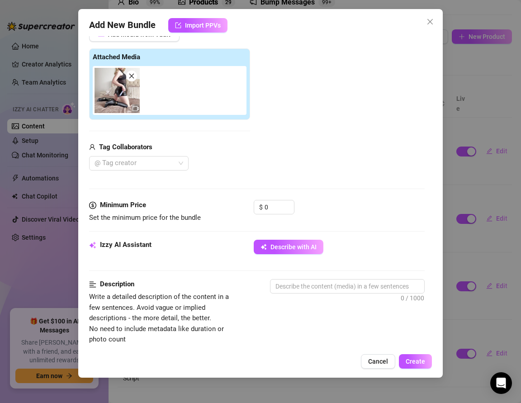
scroll to position [131, 0]
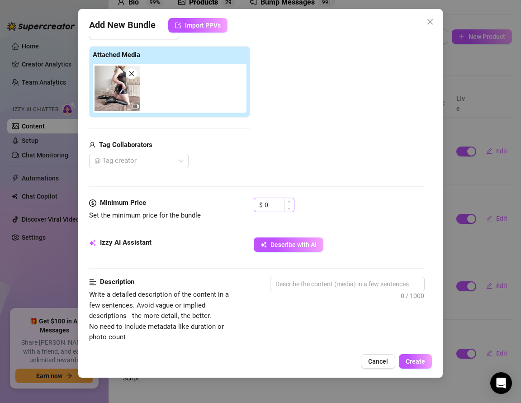
type input "Sexting Script 1 - Video Five Of The Script"
click at [275, 205] on input "0" at bounding box center [278, 205] width 29 height 14
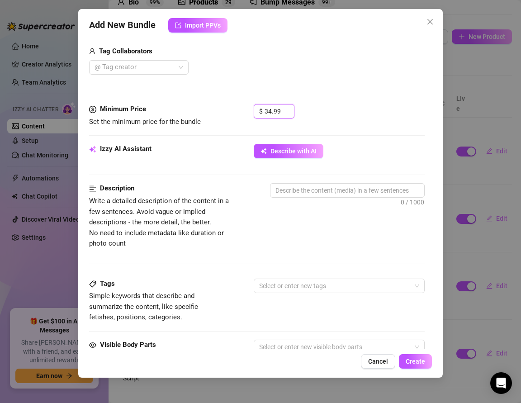
scroll to position [226, 0]
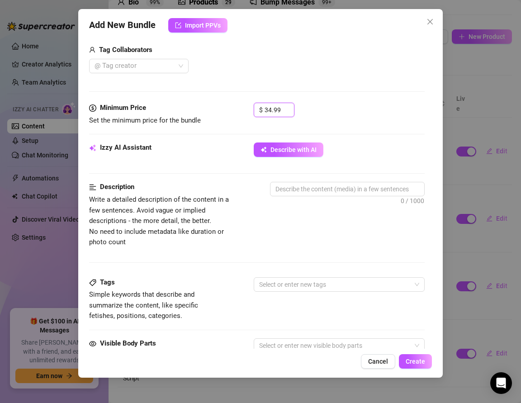
type input "34.99"
click at [289, 190] on textarea at bounding box center [347, 189] width 154 height 14
paste textarea "I’m bent over on my bed, ass in the air, leather clinging to my curves as the c…"
type textarea "I’m bent over on my bed, ass in the air, leather clinging to my curves as the c…"
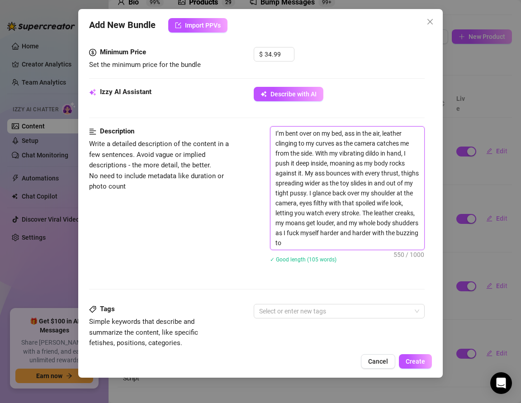
scroll to position [282, 0]
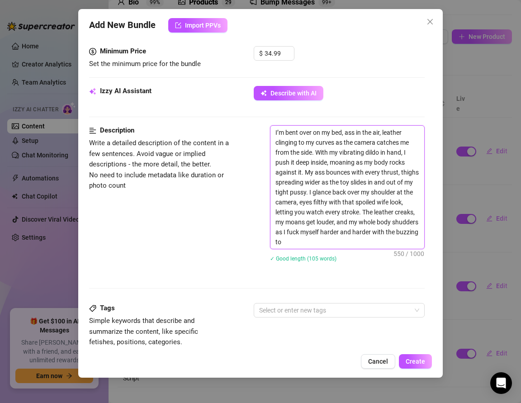
type textarea "I’m bent over on my bed, ass in the air, leather clinging to my curves as the c…"
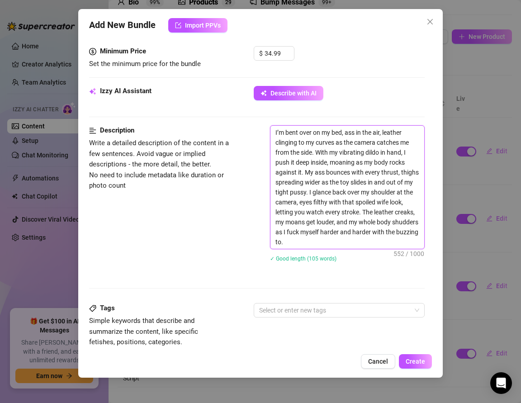
type textarea "I’m bent over on my bed, ass in the air, leather clinging to my curves as the c…"
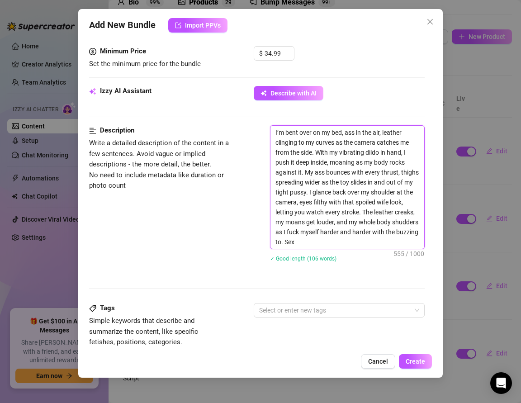
type textarea "I’m bent over on my bed, ass in the air, leather clinging to my curves as the c…"
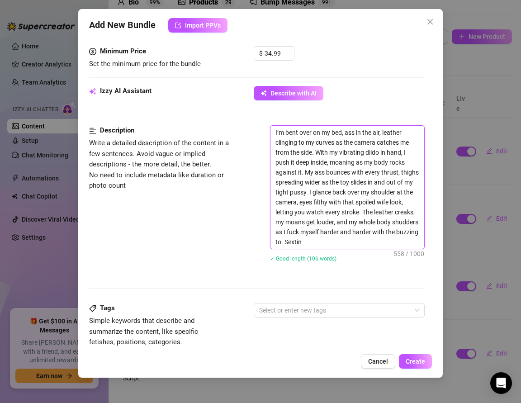
type textarea "I’m bent over on my bed, ass in the air, leather clinging to my curves as the c…"
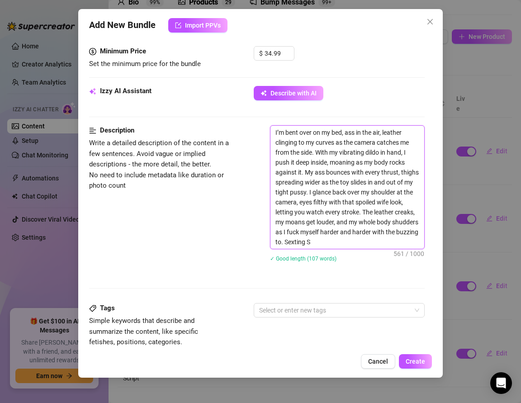
type textarea "I’m bent over on my bed, ass in the air, leather clinging to my curves as the c…"
click at [208, 255] on div "Description Write a detailed description of the content in a few sentences. Avo…" at bounding box center [256, 199] width 335 height 148
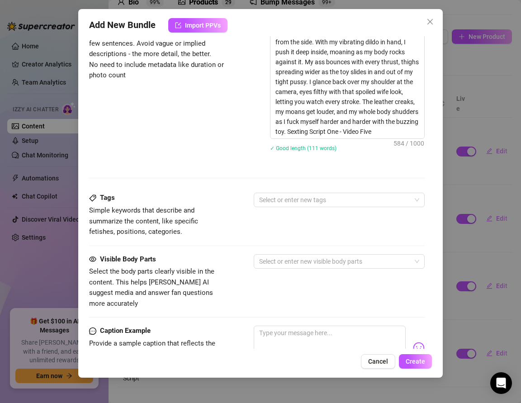
scroll to position [393, 0]
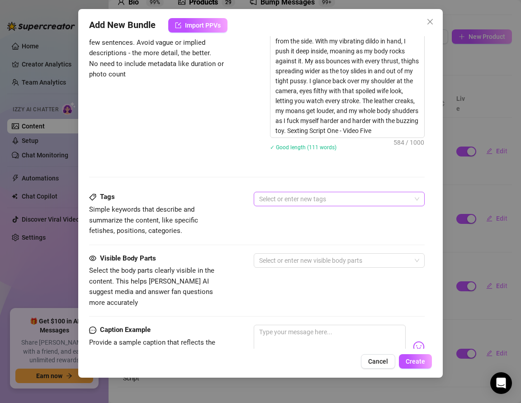
click at [293, 198] on div at bounding box center [334, 199] width 158 height 13
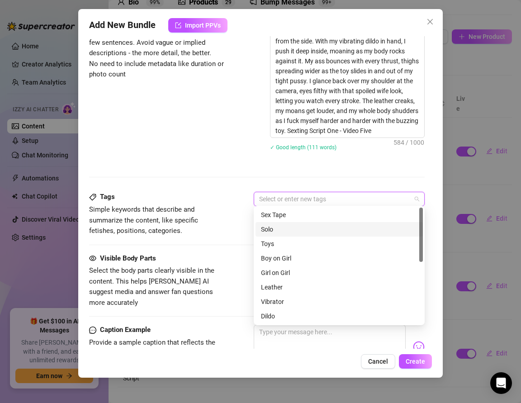
click at [285, 225] on div "Solo" at bounding box center [339, 229] width 156 height 10
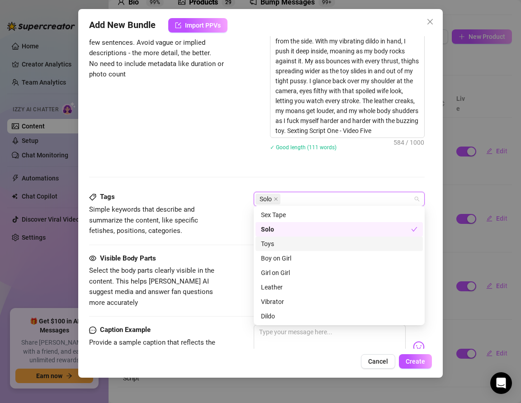
click at [280, 246] on div "Toys" at bounding box center [339, 244] width 156 height 10
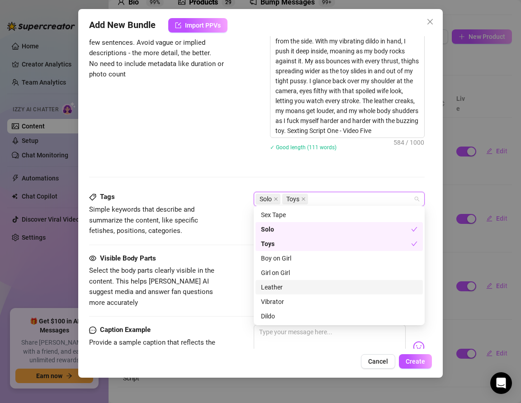
click at [276, 287] on div "Leather" at bounding box center [339, 287] width 156 height 10
click at [277, 297] on div "Vibrator" at bounding box center [339, 301] width 156 height 10
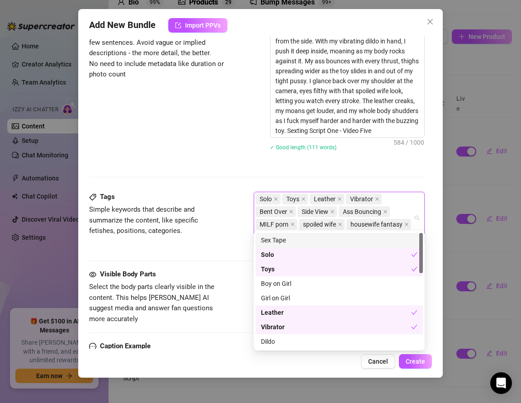
click at [214, 200] on div "Tags" at bounding box center [157, 197] width 136 height 11
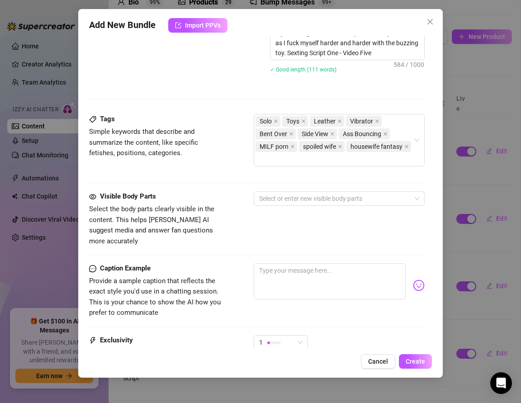
scroll to position [479, 0]
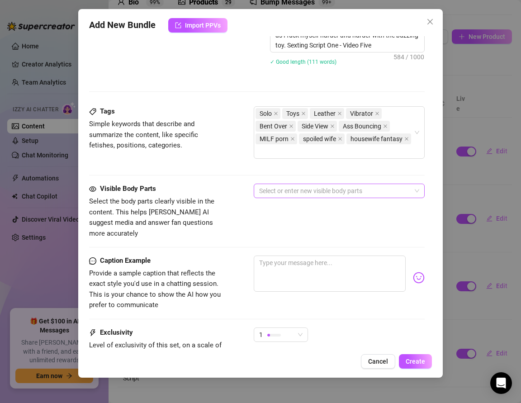
click at [277, 184] on div at bounding box center [334, 190] width 158 height 13
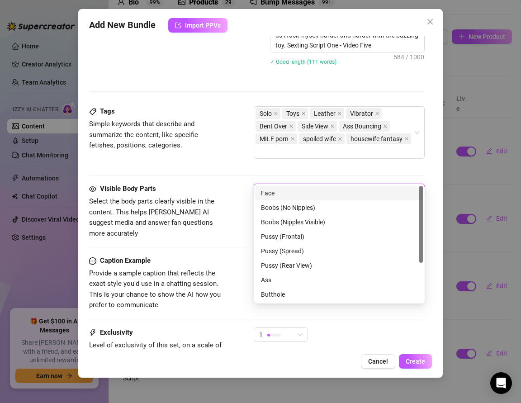
click at [277, 196] on div "Face" at bounding box center [339, 193] width 156 height 10
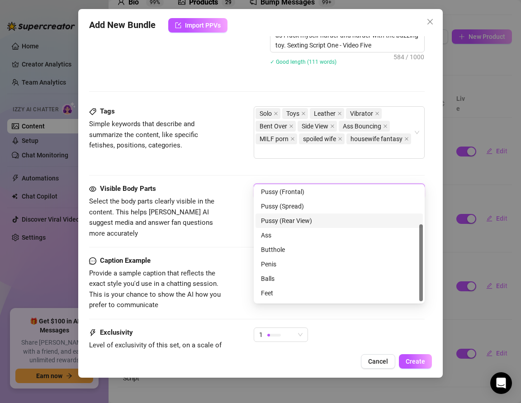
scroll to position [57, 0]
click at [268, 223] on div "Ass" at bounding box center [339, 222] width 156 height 10
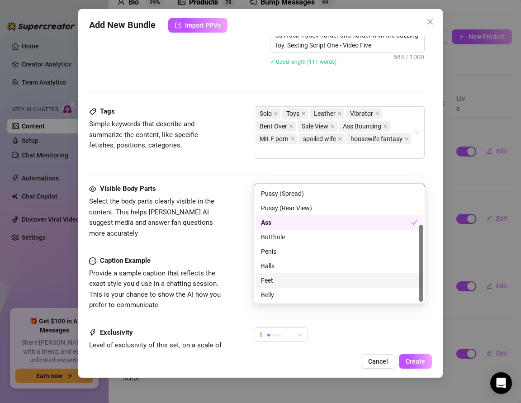
click at [272, 280] on div "Feet" at bounding box center [339, 280] width 156 height 10
click at [261, 293] on div "Belly" at bounding box center [339, 295] width 156 height 10
click at [219, 279] on span "Provide a sample caption that reflects the exact style you'd use in a chatting …" at bounding box center [157, 289] width 136 height 42
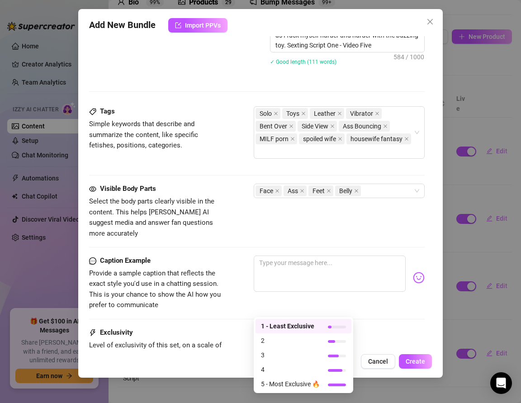
click at [276, 330] on div at bounding box center [274, 334] width 14 height 9
click at [275, 366] on span "4" at bounding box center [290, 369] width 59 height 10
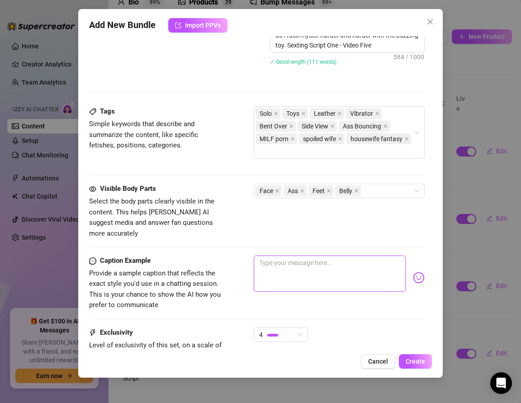
click at [285, 255] on textarea at bounding box center [330, 273] width 152 height 36
paste textarea "Bent over on the bed, side view of me fucking myself with my vibrating dildo… a…"
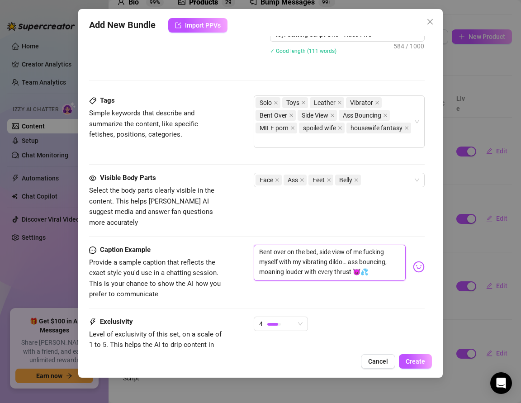
scroll to position [541, 0]
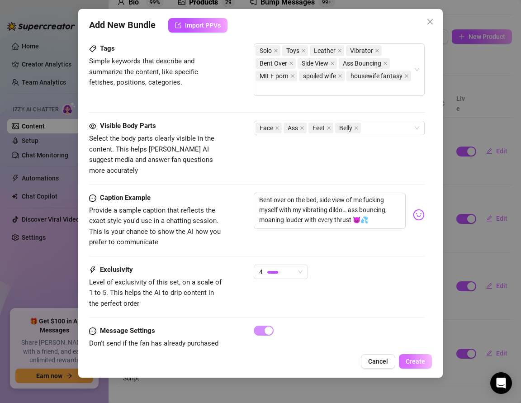
click at [403, 359] on button "Create" at bounding box center [415, 361] width 33 height 14
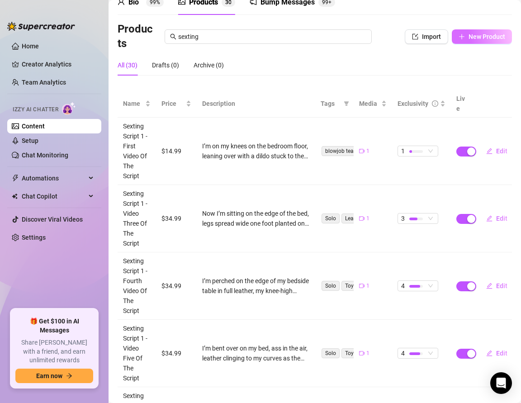
click at [469, 39] on span "New Product" at bounding box center [486, 36] width 37 height 7
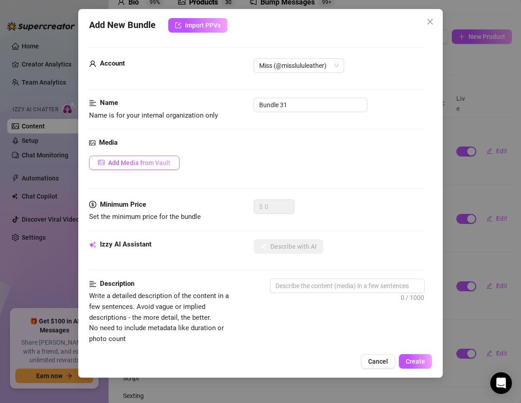
click at [136, 155] on button "Add Media from Vault" at bounding box center [134, 162] width 90 height 14
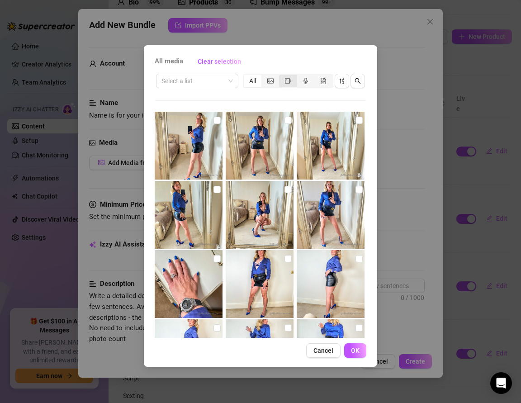
click at [291, 81] on div "segmented control" at bounding box center [288, 81] width 18 height 13
click at [281, 76] on input "segmented control" at bounding box center [281, 76] width 0 height 0
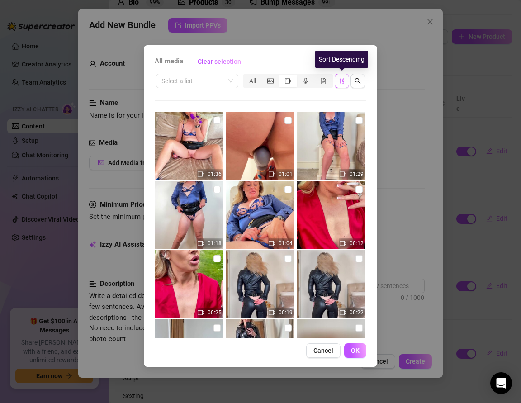
click at [342, 79] on icon "sort-descending" at bounding box center [342, 81] width 6 height 6
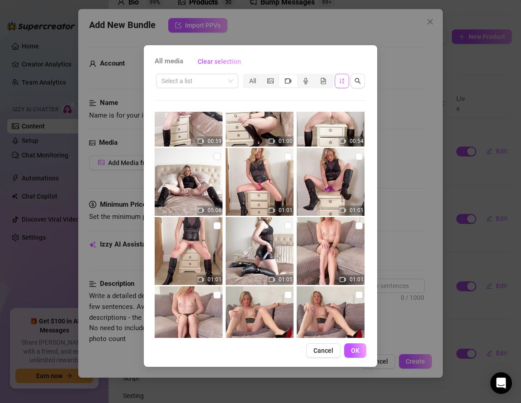
scroll to position [172, 0]
click at [216, 157] on input "checkbox" at bounding box center [216, 155] width 7 height 7
click at [361, 347] on button "OK" at bounding box center [355, 350] width 22 height 14
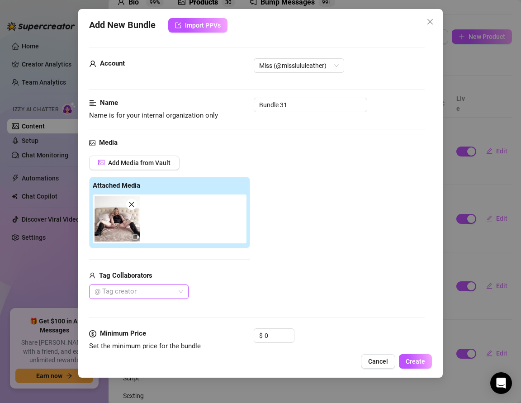
click at [124, 290] on div at bounding box center [134, 291] width 86 height 13
click at [223, 284] on div "@ Tag creator" at bounding box center [169, 291] width 161 height 14
drag, startPoint x: 289, startPoint y: 105, endPoint x: 189, endPoint y: 94, distance: 100.9
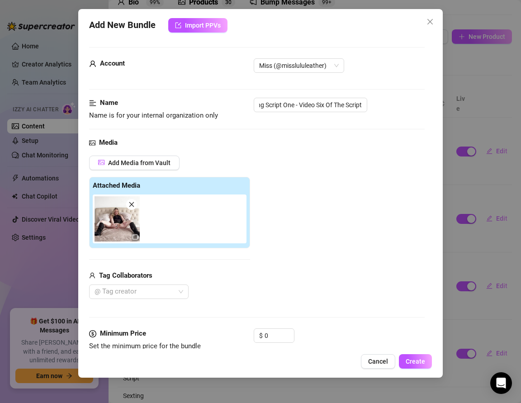
click at [193, 157] on div "Add Media from Vault" at bounding box center [169, 165] width 161 height 21
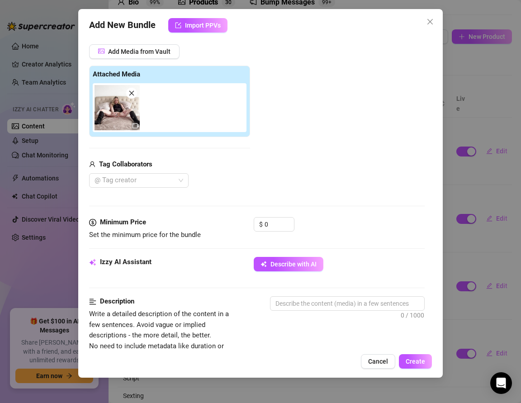
scroll to position [119, 0]
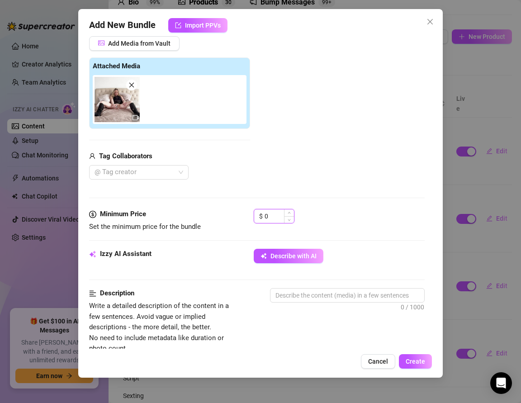
click at [272, 217] on input "0" at bounding box center [278, 216] width 29 height 14
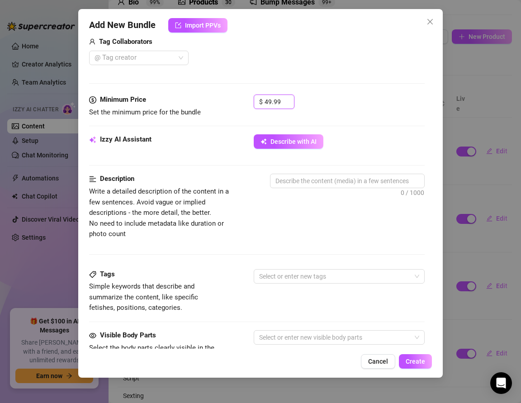
scroll to position [232, 0]
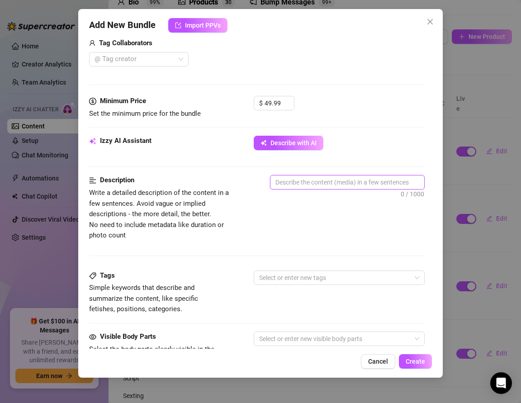
click at [300, 183] on textarea at bounding box center [347, 182] width 154 height 14
paste textarea "I’m lying back on my bed in full view, legs spread wide as I fuck myself with m…"
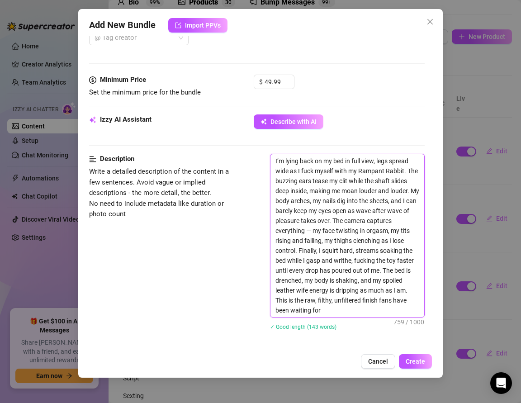
scroll to position [254, 0]
click at [312, 228] on textarea "I’m lying back on my bed in full view, legs spread wide as I fuck myself with m…" at bounding box center [347, 235] width 154 height 163
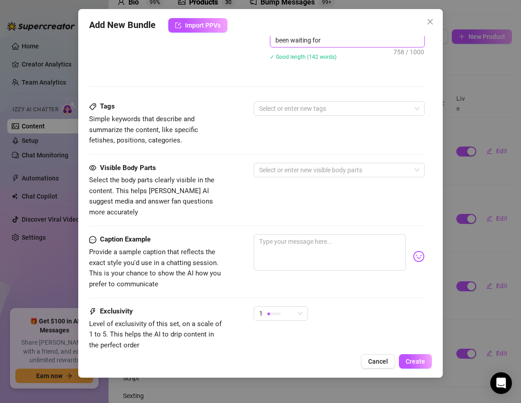
scroll to position [530, 0]
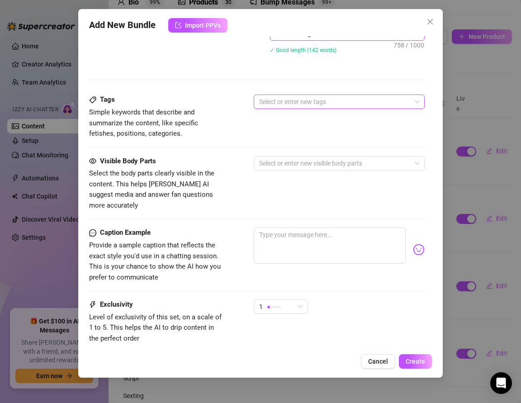
click at [277, 100] on div at bounding box center [334, 101] width 158 height 13
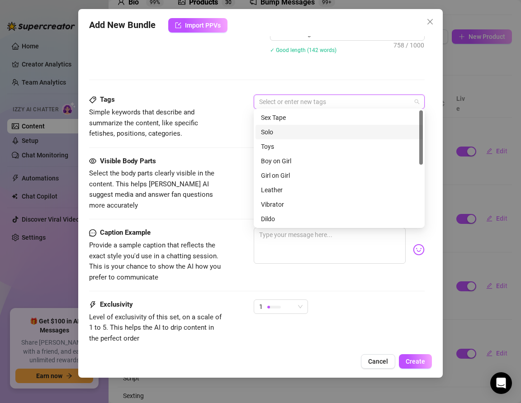
click at [271, 136] on div "Solo" at bounding box center [339, 132] width 156 height 10
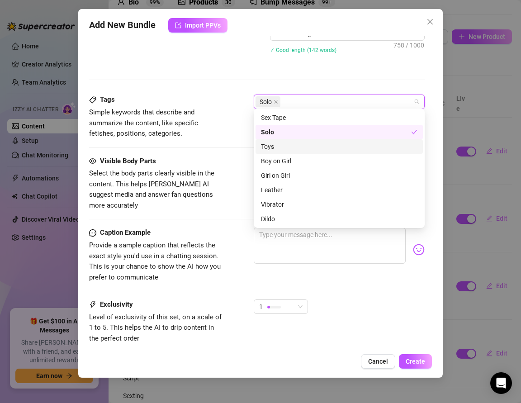
click at [268, 147] on div "Toys" at bounding box center [339, 146] width 156 height 10
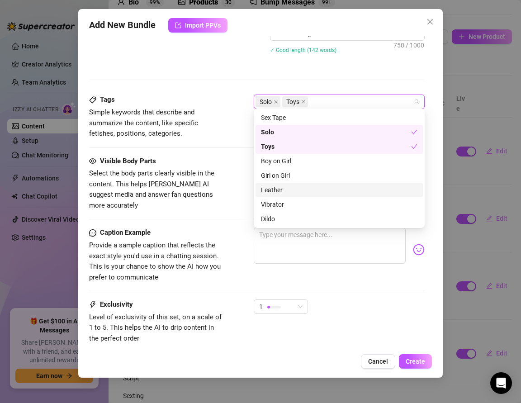
click at [271, 186] on div "Leather" at bounding box center [339, 190] width 156 height 10
click at [272, 203] on div "Vibrator" at bounding box center [339, 204] width 156 height 10
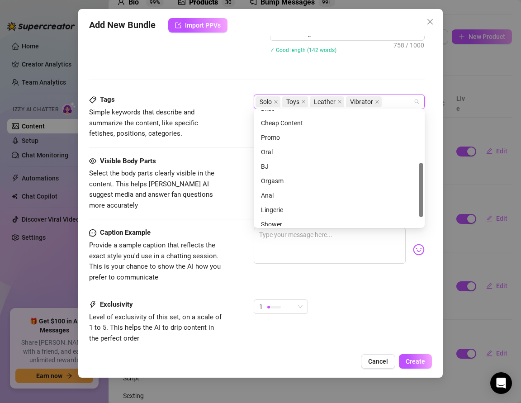
scroll to position [130, 0]
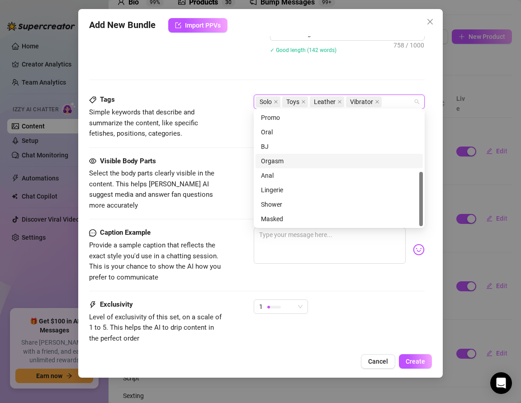
click at [273, 163] on div "Orgasm" at bounding box center [339, 161] width 156 height 10
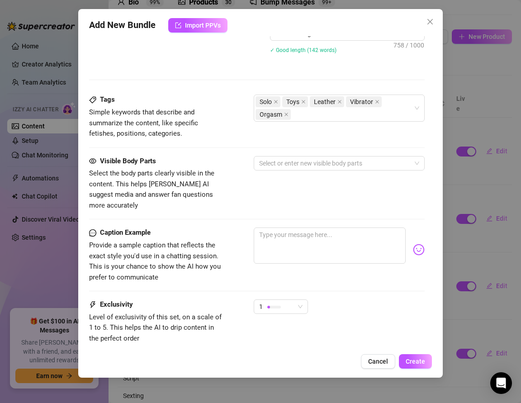
click at [221, 156] on div "Visible Body Parts" at bounding box center [157, 161] width 136 height 11
click at [303, 115] on div "Solo Toys Leather Vibrator Orgasm" at bounding box center [334, 107] width 158 height 25
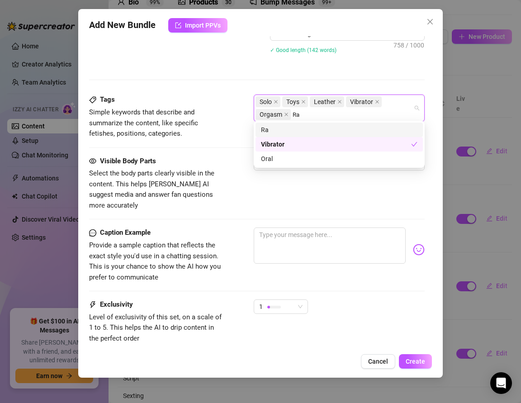
scroll to position [0, 0]
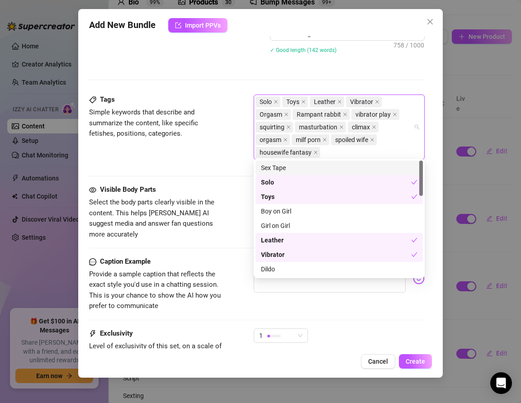
click at [209, 167] on div "Tags Simple keywords that describe and summarize the content, like specific fet…" at bounding box center [256, 139] width 335 height 90
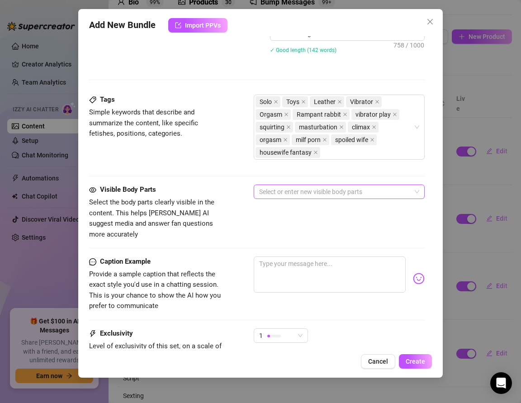
click at [274, 191] on div at bounding box center [334, 191] width 158 height 13
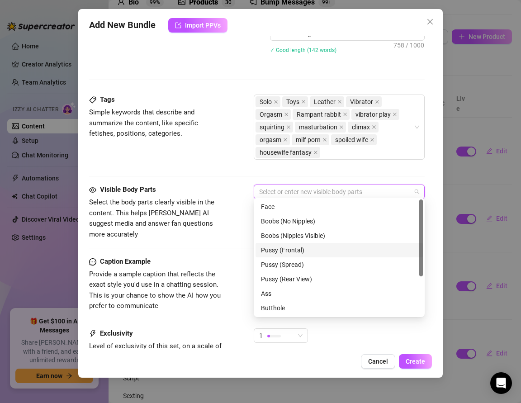
click at [280, 252] on div "Pussy (Frontal)" at bounding box center [339, 250] width 156 height 10
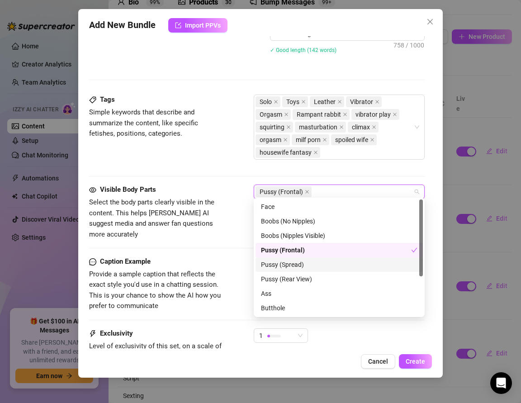
click at [280, 262] on div "Pussy (Spread)" at bounding box center [339, 264] width 156 height 10
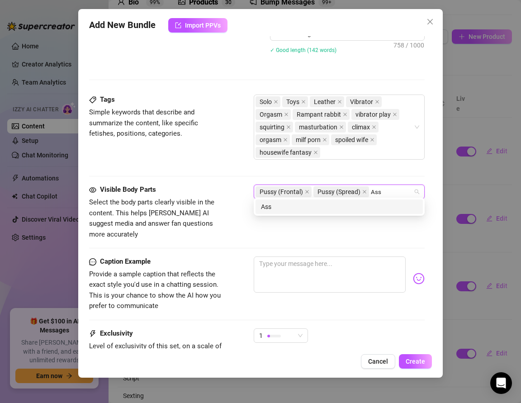
click at [273, 208] on div "Ass" at bounding box center [339, 207] width 156 height 10
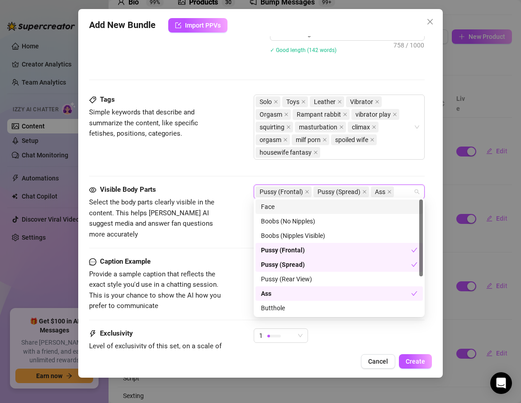
click at [273, 208] on div "Face" at bounding box center [339, 207] width 156 height 10
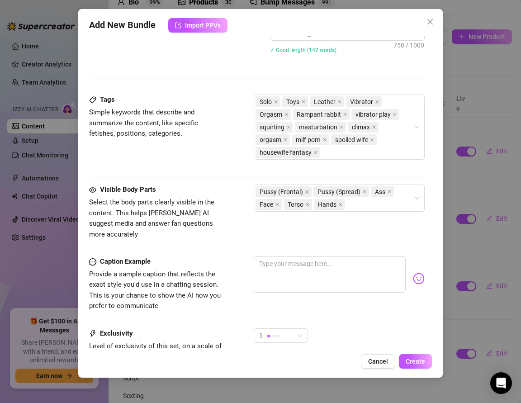
click at [195, 256] on div "Caption Example" at bounding box center [157, 261] width 136 height 11
click at [268, 259] on textarea at bounding box center [330, 274] width 152 height 36
paste textarea "Laid back on my bed with my Rampant Rabbit… moaning until I squirt all over the…"
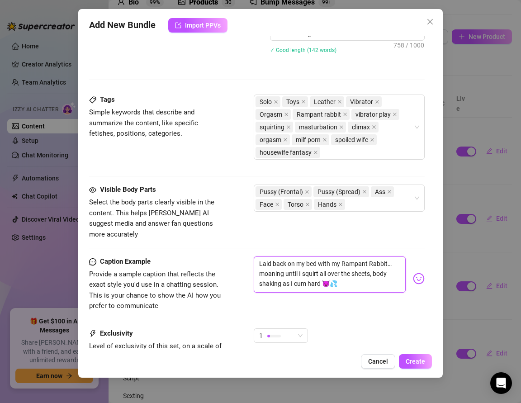
scroll to position [592, 0]
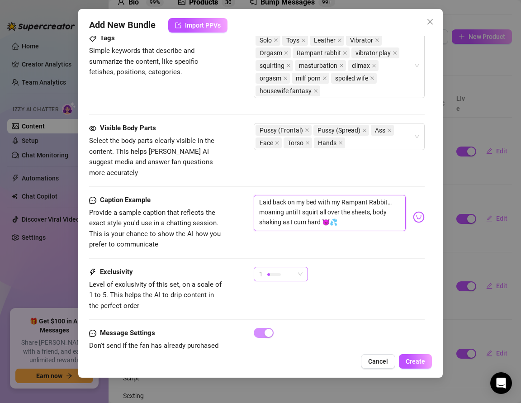
click at [279, 273] on div at bounding box center [274, 274] width 14 height 3
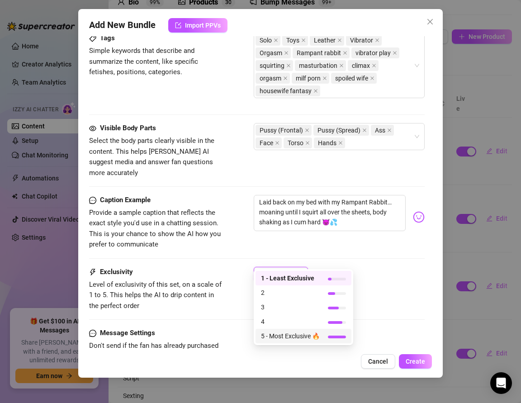
click at [282, 333] on span "5 - Most Exclusive 🔥" at bounding box center [290, 336] width 59 height 10
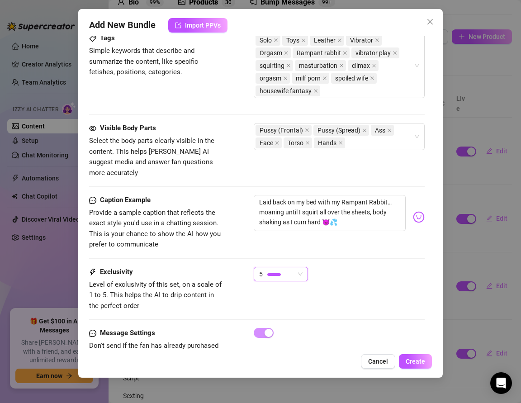
click at [330, 267] on div "5 5" at bounding box center [339, 278] width 171 height 23
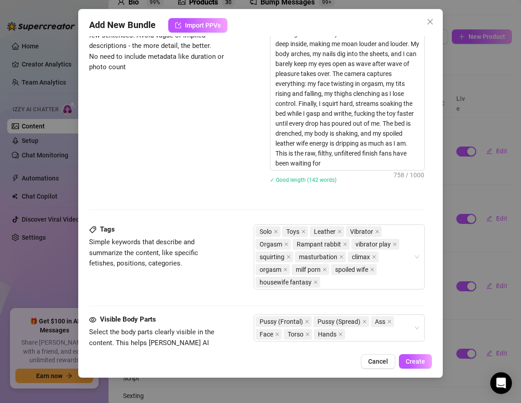
scroll to position [607, 0]
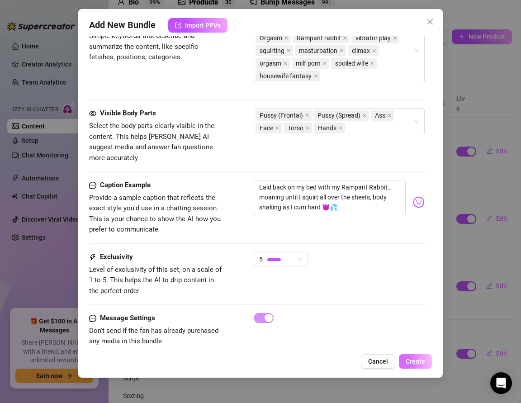
click at [406, 365] on span "Create" at bounding box center [414, 360] width 19 height 7
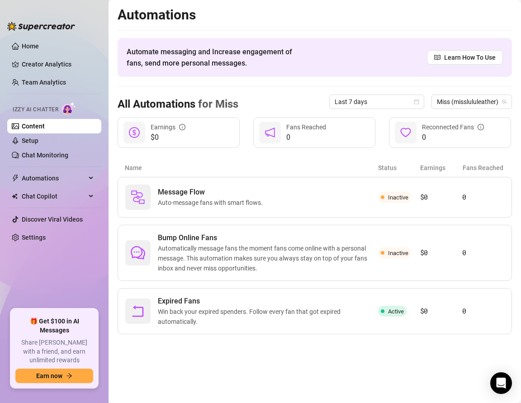
click at [38, 126] on link "Content" at bounding box center [33, 125] width 23 height 7
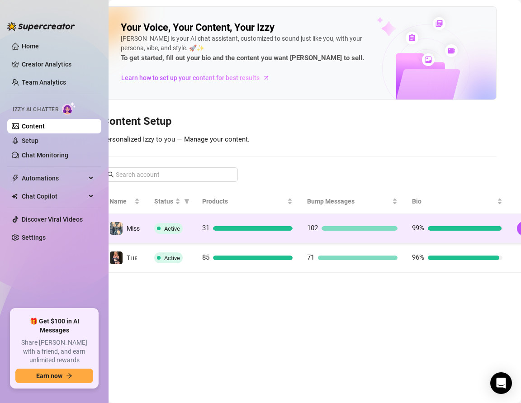
scroll to position [0, 33]
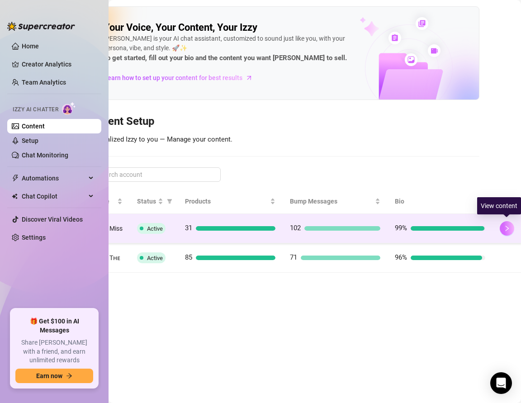
click at [506, 230] on button "button" at bounding box center [506, 228] width 14 height 14
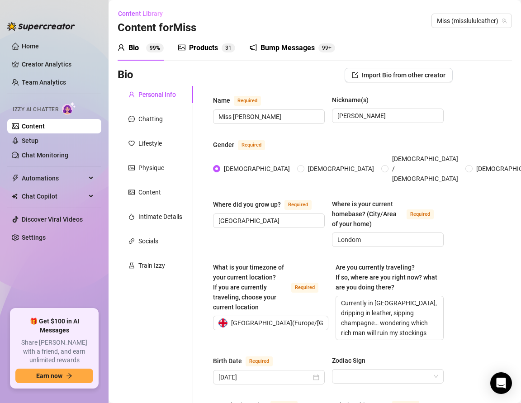
click at [200, 47] on div "Products" at bounding box center [203, 47] width 29 height 11
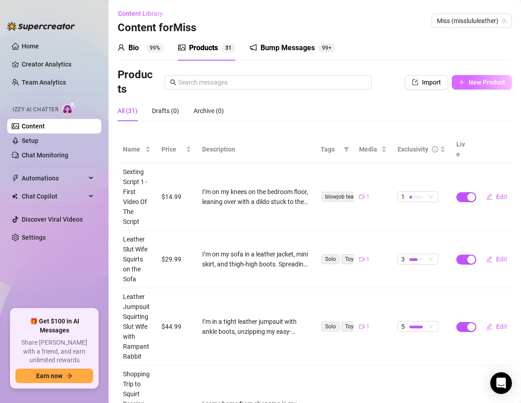
click at [476, 86] on button "New Product" at bounding box center [481, 82] width 60 height 14
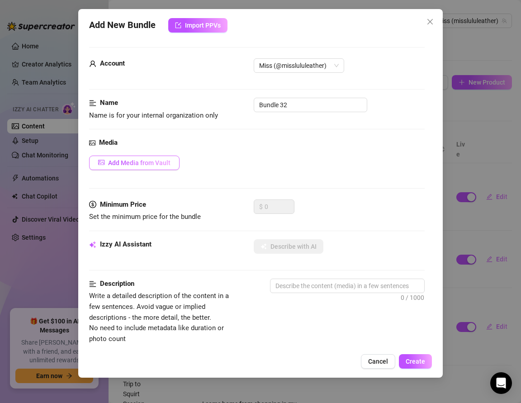
click at [113, 164] on span "Add Media from Vault" at bounding box center [139, 162] width 62 height 7
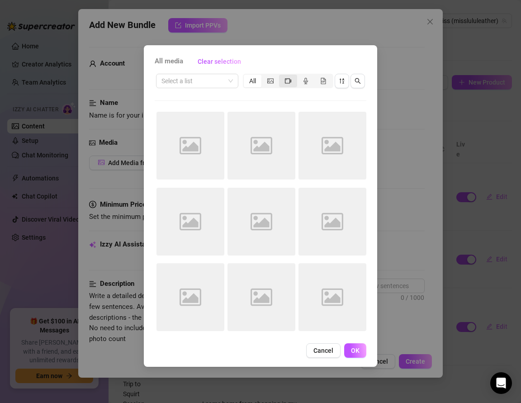
click at [286, 84] on span "segmented control" at bounding box center [288, 80] width 6 height 7
click at [281, 76] on input "segmented control" at bounding box center [281, 76] width 0 height 0
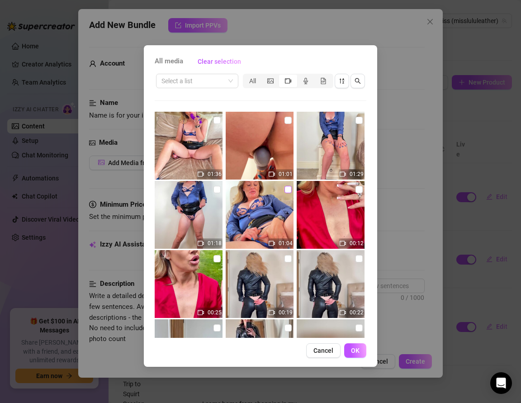
click at [286, 187] on input "checkbox" at bounding box center [287, 189] width 7 height 7
click at [349, 349] on button "OK" at bounding box center [355, 350] width 22 height 14
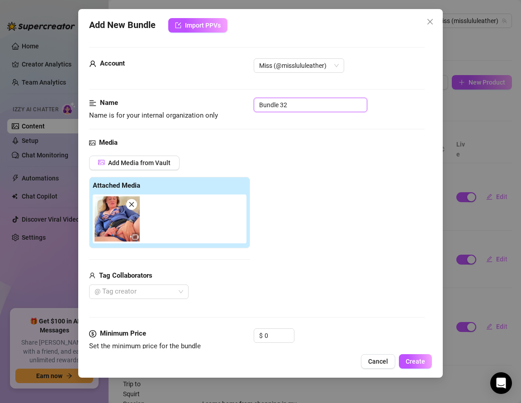
drag, startPoint x: 291, startPoint y: 106, endPoint x: 230, endPoint y: 106, distance: 61.5
click at [230, 106] on div "Name Name is for your internal organization only Bundle 32" at bounding box center [256, 109] width 335 height 23
paste input "SEXTING SCRIPT 2 — VIDEO 1"
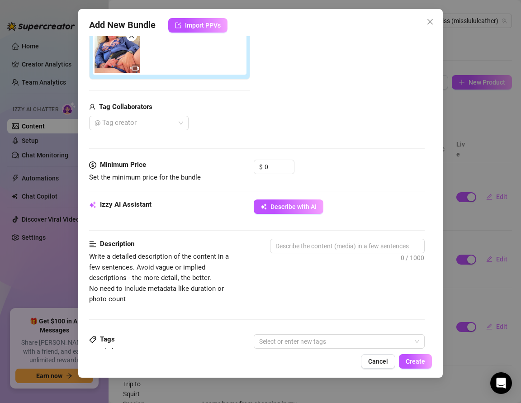
scroll to position [188, 0]
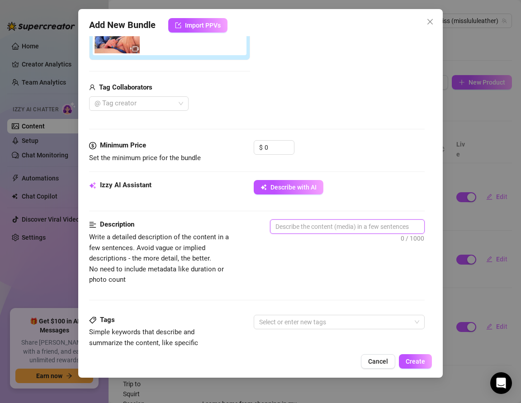
click at [285, 224] on textarea at bounding box center [347, 227] width 154 height 14
paste textarea "I’m laying back on my bed, dressed in a tight leather mini skirt with blue lace…"
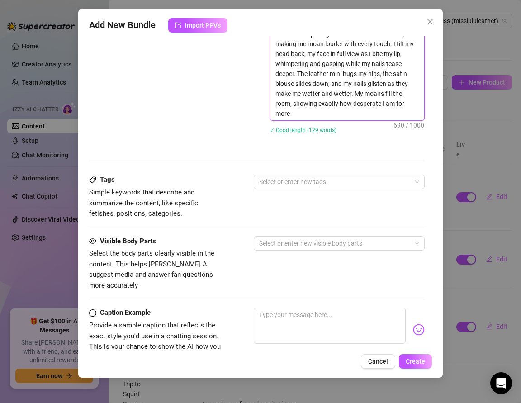
scroll to position [442, 0]
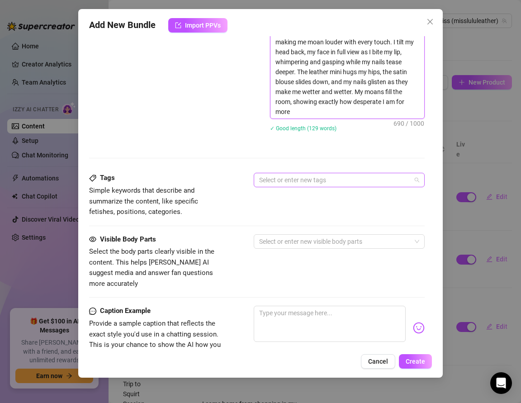
click at [281, 183] on div at bounding box center [334, 180] width 158 height 13
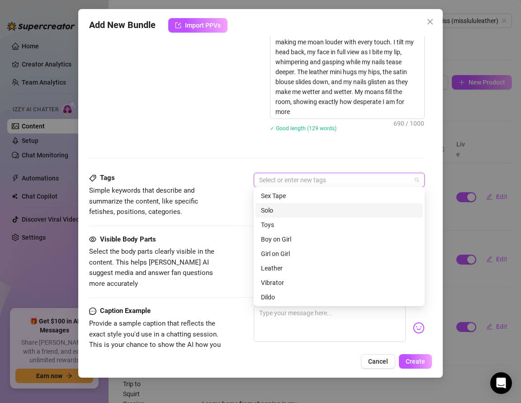
click at [268, 212] on div "Solo" at bounding box center [339, 210] width 156 height 10
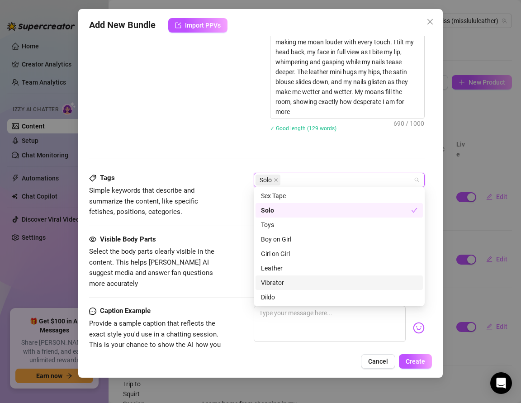
click at [270, 283] on div "Vibrator" at bounding box center [339, 282] width 156 height 10
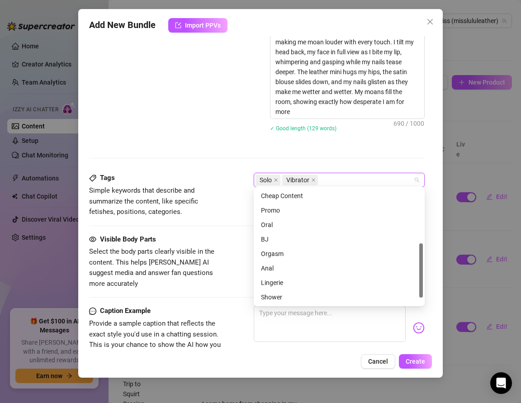
scroll to position [125, 0]
click at [229, 212] on div "Tags Simple keywords that describe and summarize the content, like specific fet…" at bounding box center [256, 195] width 335 height 44
click at [327, 182] on div "Solo Vibrator" at bounding box center [334, 180] width 158 height 13
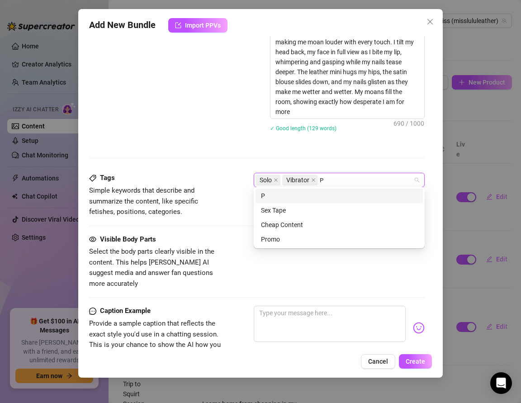
scroll to position [0, 0]
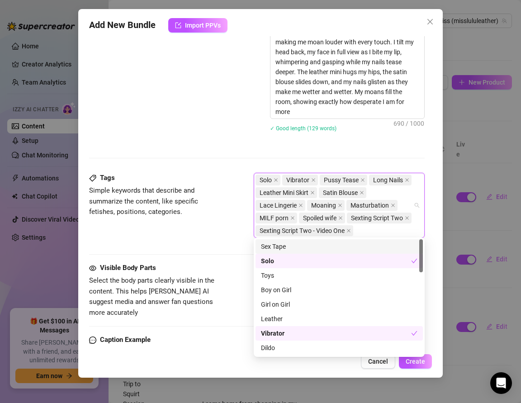
click at [196, 233] on div "Tags Simple keywords that describe and summarize the content, like specific fet…" at bounding box center [256, 209] width 335 height 73
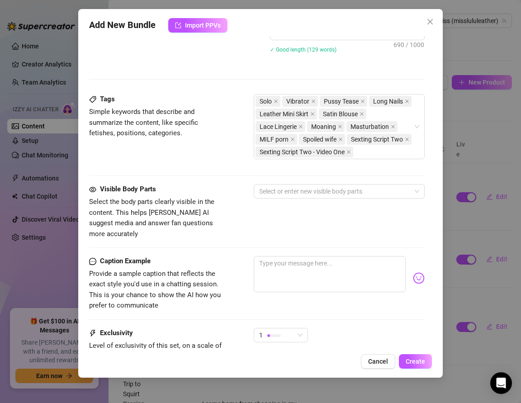
scroll to position [522, 0]
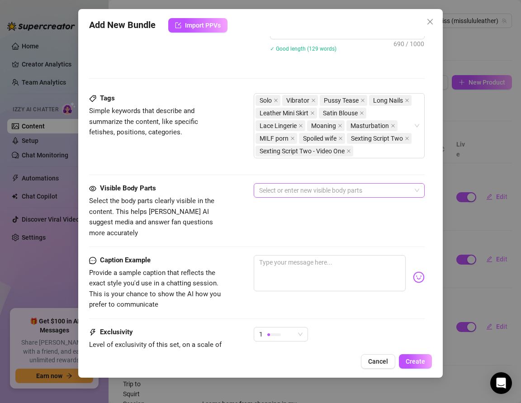
click at [273, 191] on div at bounding box center [334, 190] width 158 height 13
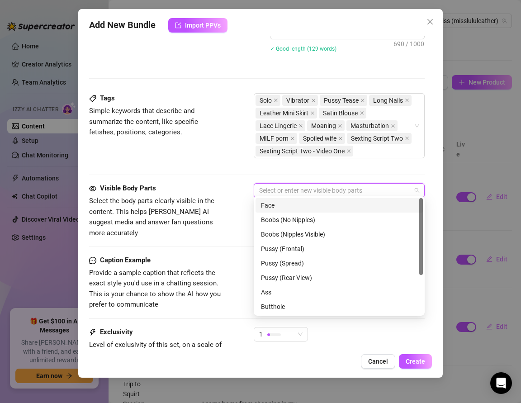
click at [274, 207] on div "Face" at bounding box center [339, 205] width 156 height 10
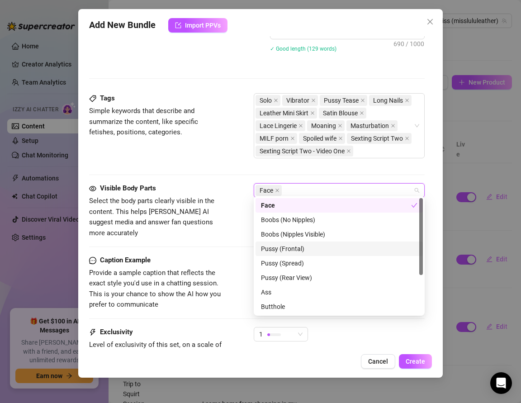
click at [275, 251] on div "Pussy (Frontal)" at bounding box center [339, 249] width 156 height 10
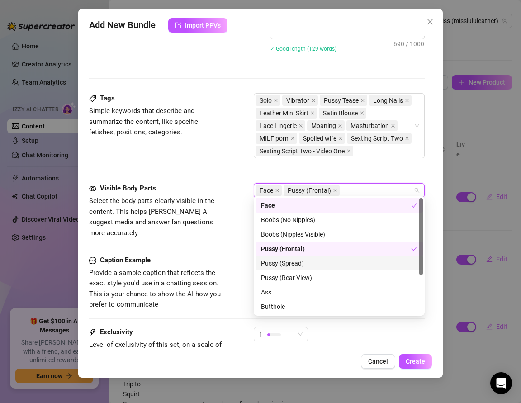
click at [276, 266] on div "Pussy (Spread)" at bounding box center [339, 263] width 156 height 10
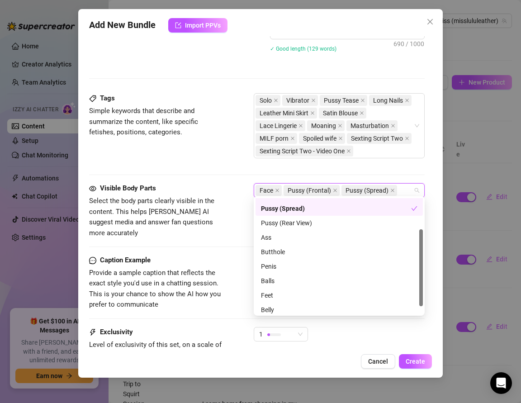
scroll to position [55, 0]
click at [264, 236] on div "Ass" at bounding box center [339, 237] width 156 height 10
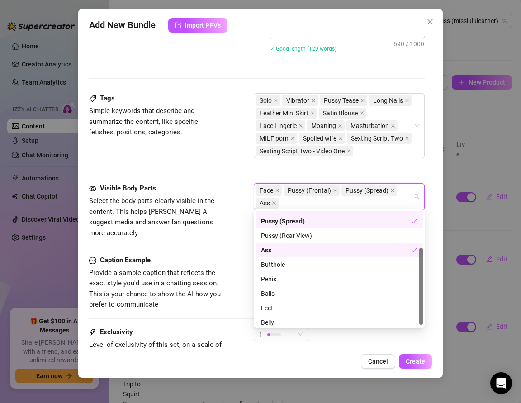
scroll to position [57, 0]
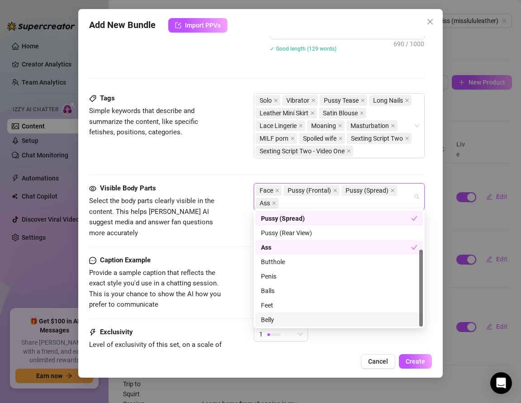
click at [267, 318] on div "Belly" at bounding box center [339, 320] width 156 height 10
click at [270, 305] on div "Feet" at bounding box center [339, 305] width 156 height 10
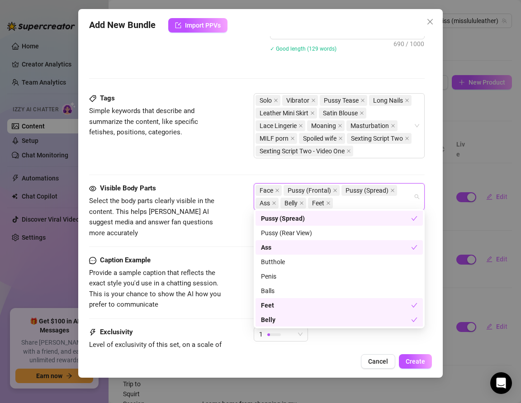
click at [270, 305] on div "Feet" at bounding box center [336, 305] width 150 height 10
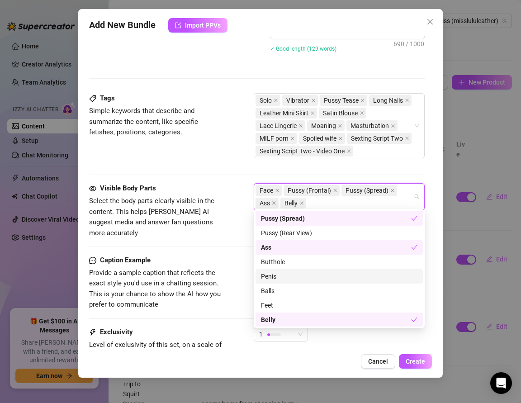
click at [215, 226] on div "Visible Body Parts Select the body parts clearly visible in the content. This h…" at bounding box center [256, 219] width 335 height 72
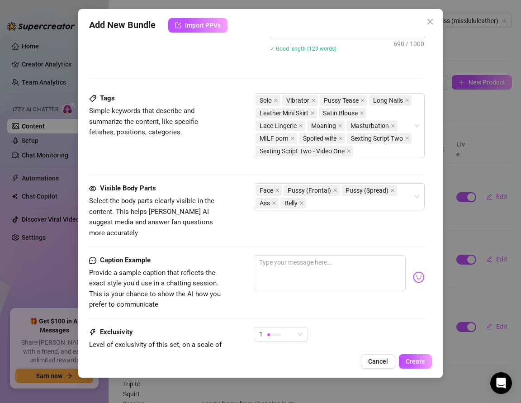
scroll to position [589, 0]
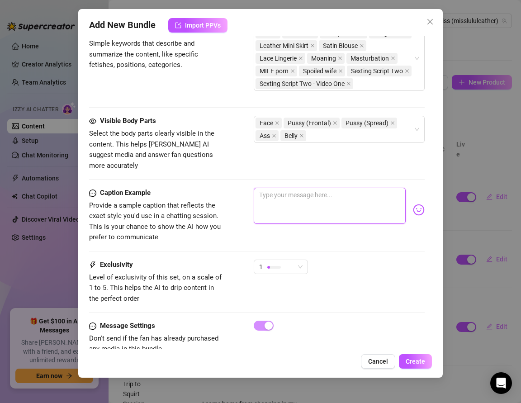
click at [260, 188] on textarea at bounding box center [330, 206] width 152 height 36
paste textarea "Up close between my thighs… rubbing my pussy with long nails in leather, satin …"
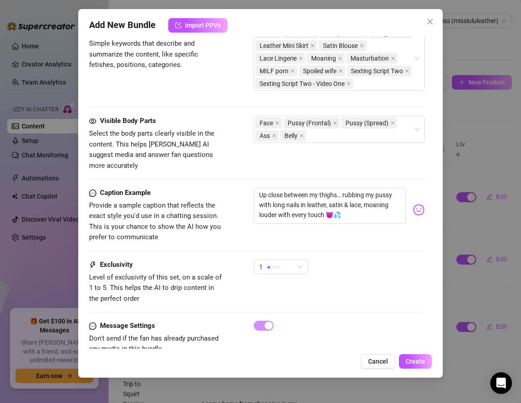
click at [268, 245] on div "Caption Example Provide a sample caption that reflects the exact style you'd us…" at bounding box center [256, 224] width 335 height 72
click at [268, 266] on div at bounding box center [268, 267] width 3 height 3
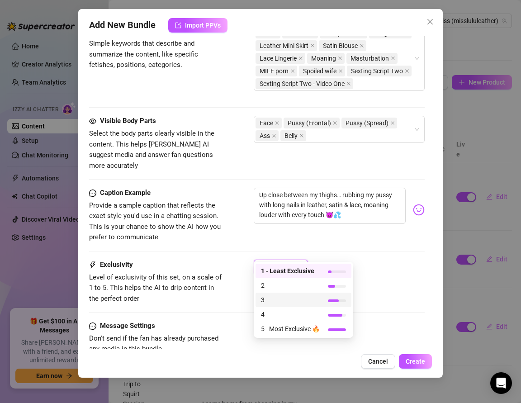
click at [270, 296] on span "3" at bounding box center [290, 300] width 59 height 10
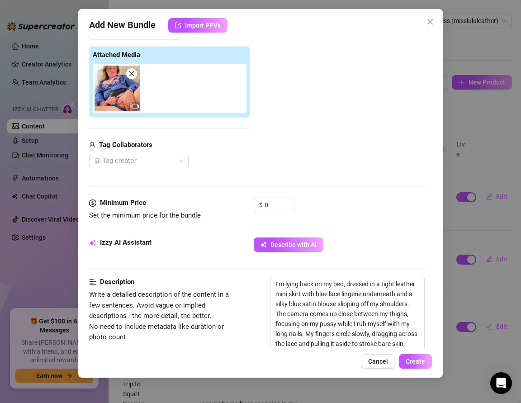
scroll to position [108, 0]
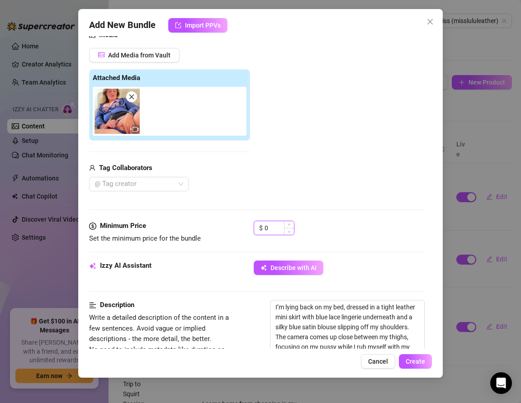
click at [276, 227] on input "0" at bounding box center [278, 228] width 29 height 14
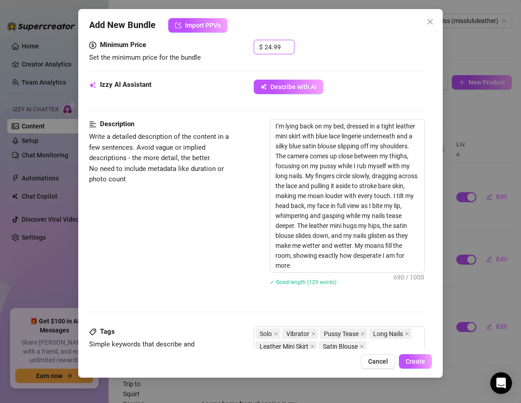
scroll to position [389, 0]
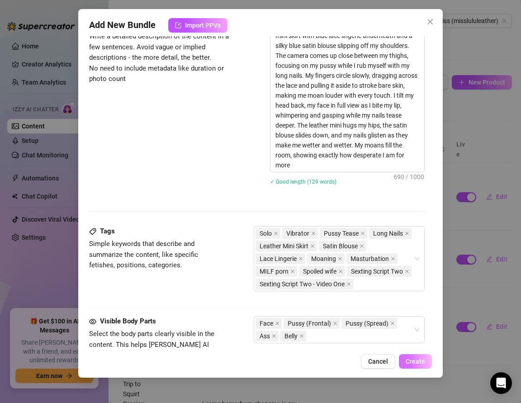
click at [421, 362] on span "Create" at bounding box center [414, 360] width 19 height 7
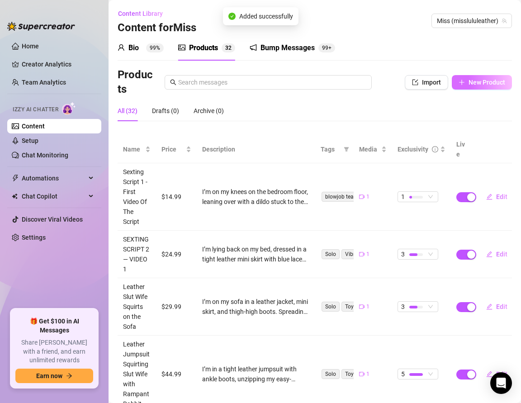
click at [462, 83] on icon "plus" at bounding box center [461, 82] width 6 height 6
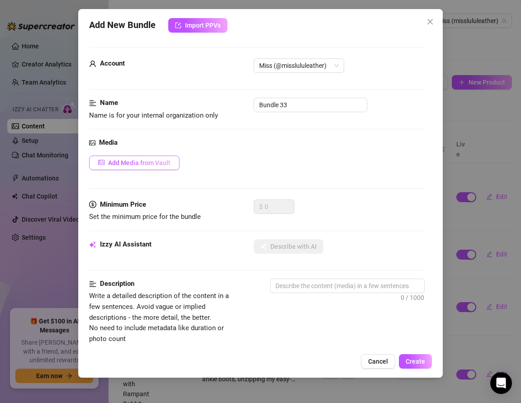
click at [132, 166] on button "Add Media from Vault" at bounding box center [134, 162] width 90 height 14
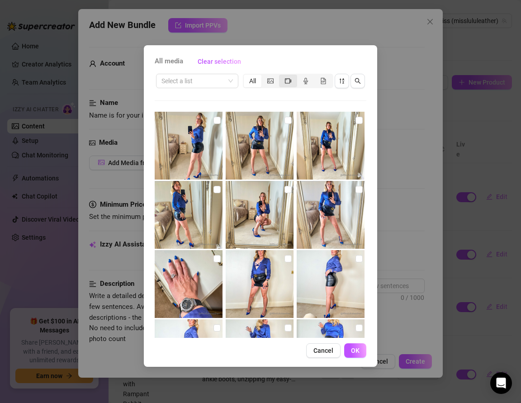
click at [285, 84] on div "segmented control" at bounding box center [288, 81] width 18 height 13
click at [281, 76] on input "segmented control" at bounding box center [281, 76] width 0 height 0
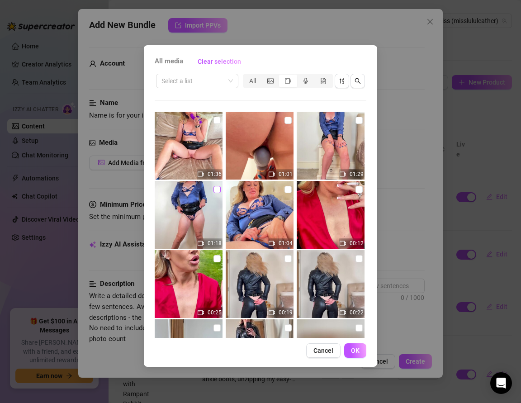
click at [216, 189] on input "checkbox" at bounding box center [216, 189] width 7 height 7
click at [355, 347] on span "OK" at bounding box center [355, 350] width 9 height 7
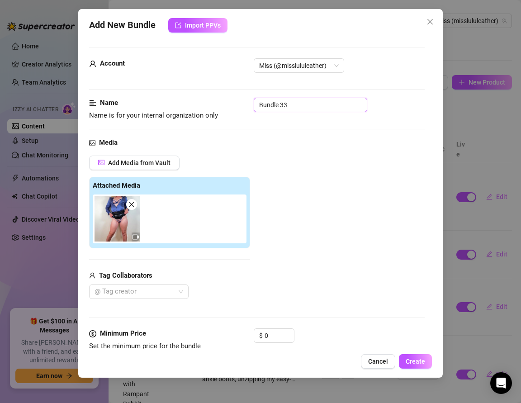
drag, startPoint x: 292, startPoint y: 106, endPoint x: 208, endPoint y: 104, distance: 83.2
click at [208, 104] on div "Name Name is for your internal organization only Bundle 33" at bounding box center [256, 109] width 335 height 23
paste input "SEXTING SCRIPT 2 — VIDEO 2"
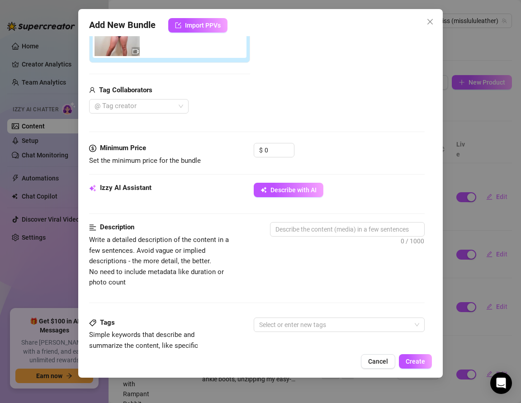
scroll to position [188, 0]
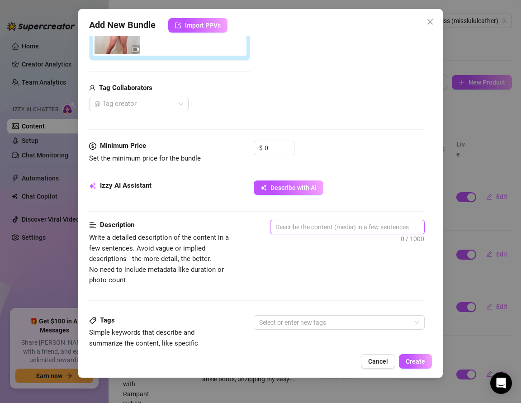
click at [300, 225] on textarea at bounding box center [347, 227] width 154 height 14
paste textarea "I’m standing tall against the wall, still in my luxury outfit — leather mini pu…"
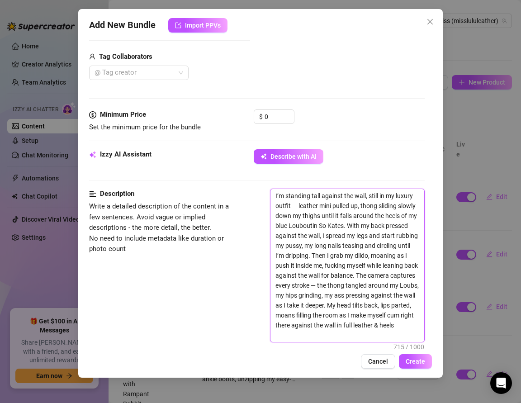
scroll to position [226, 0]
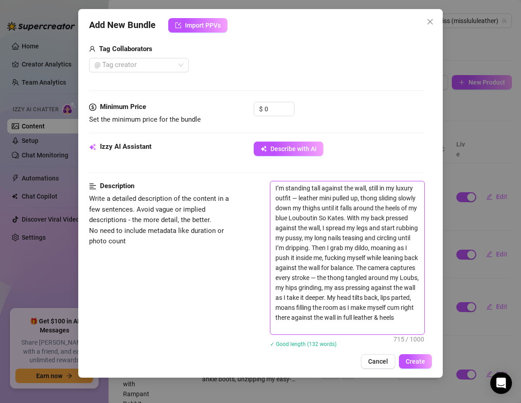
click at [296, 198] on textarea "I’m standing tall against the wall, still in my luxury outfit — leather mini pu…" at bounding box center [347, 257] width 154 height 153
click at [342, 279] on textarea "I’m standing tall against the wall, still in my luxury outfit, leather mini pul…" at bounding box center [347, 257] width 154 height 153
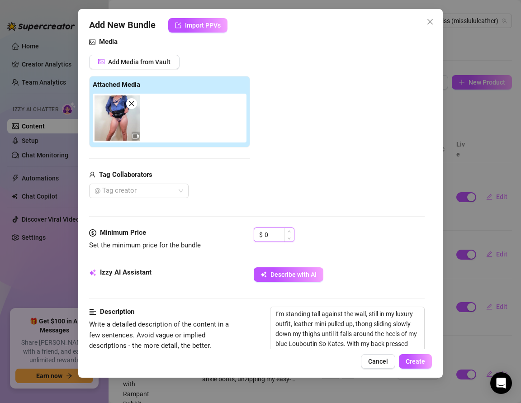
click at [275, 234] on input "0" at bounding box center [278, 235] width 29 height 14
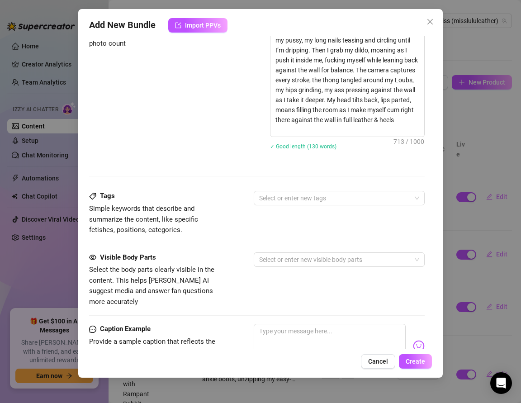
scroll to position [509, 0]
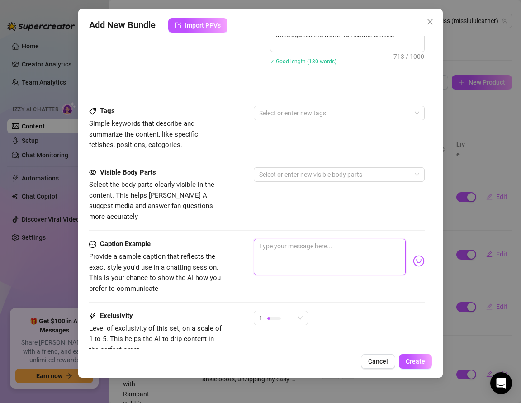
click at [285, 249] on textarea at bounding box center [330, 257] width 152 height 36
paste textarea "Back against the wall, thong down to my blue Loubs… moaning while I fuck myself…"
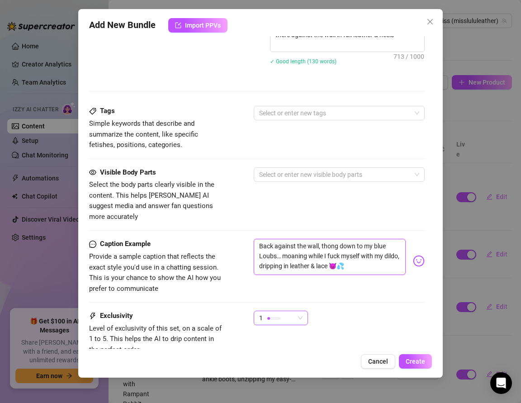
click at [271, 317] on div at bounding box center [274, 318] width 14 height 3
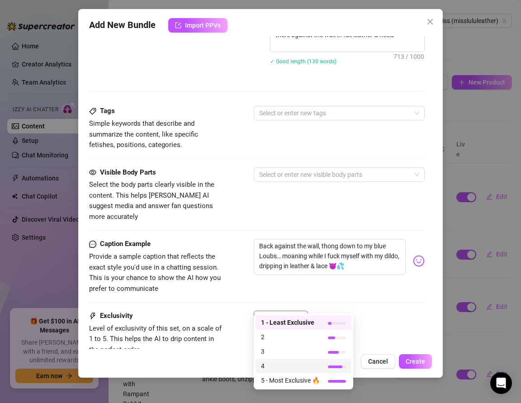
click at [272, 359] on div "4" at bounding box center [303, 365] width 96 height 14
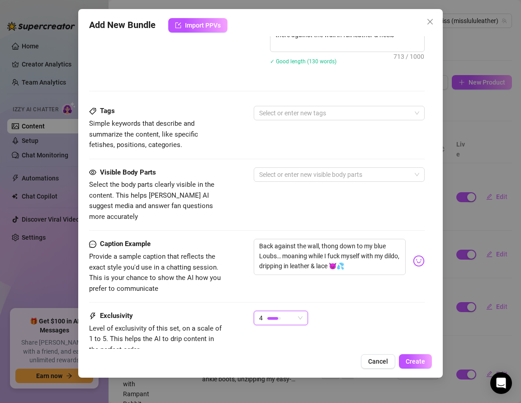
click at [249, 203] on div "Visible Body Parts Select the body parts clearly visible in the content. This h…" at bounding box center [256, 194] width 335 height 55
click at [278, 172] on div at bounding box center [334, 174] width 158 height 13
click at [271, 134] on div "Tags Simple keywords that describe and summarize the content, like specific fet…" at bounding box center [256, 128] width 335 height 44
click at [264, 107] on div at bounding box center [334, 113] width 158 height 13
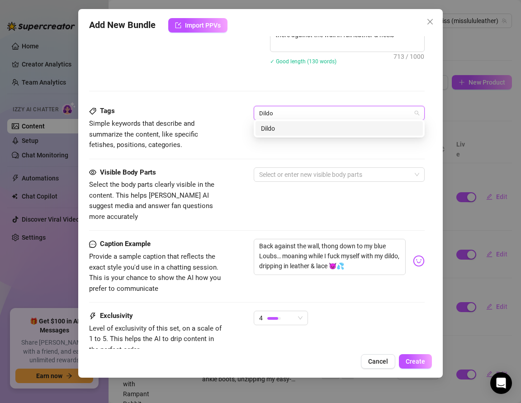
click at [268, 129] on div "Dildo" at bounding box center [339, 128] width 156 height 10
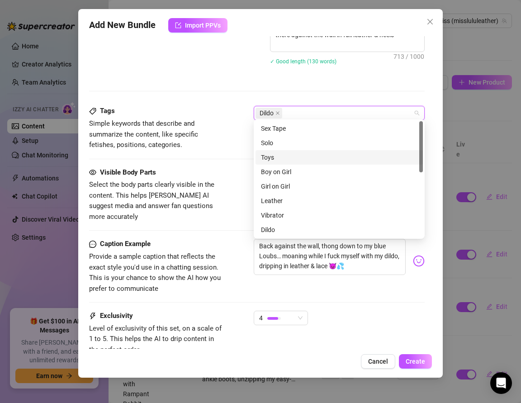
click at [273, 155] on div "Toys" at bounding box center [339, 157] width 156 height 10
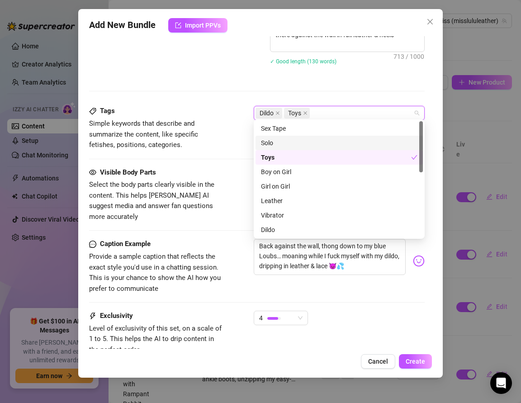
click at [270, 146] on div "Solo" at bounding box center [339, 143] width 156 height 10
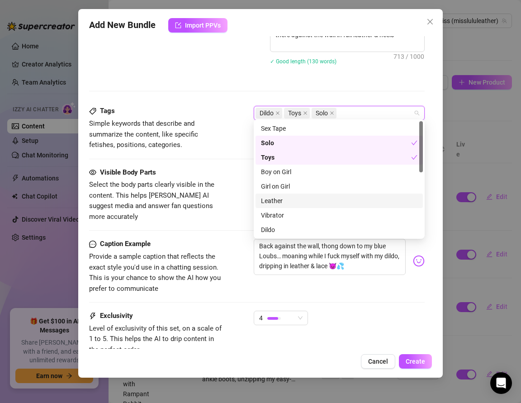
click at [272, 198] on div "Leather" at bounding box center [339, 201] width 156 height 10
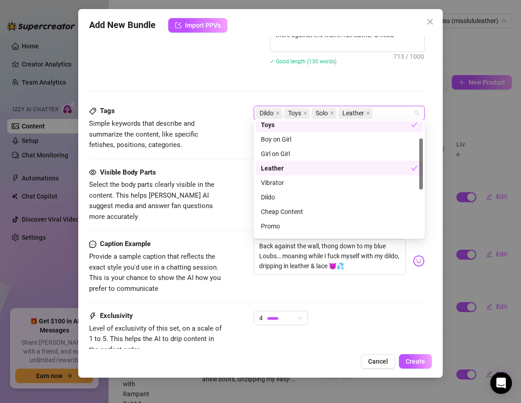
scroll to position [49, 0]
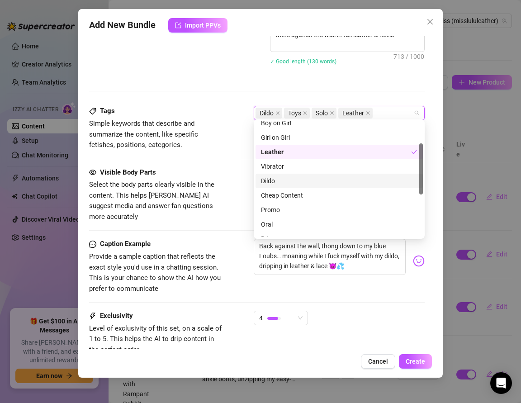
click at [267, 183] on div "Dildo" at bounding box center [339, 181] width 156 height 10
click at [277, 113] on icon "close" at bounding box center [277, 113] width 5 height 5
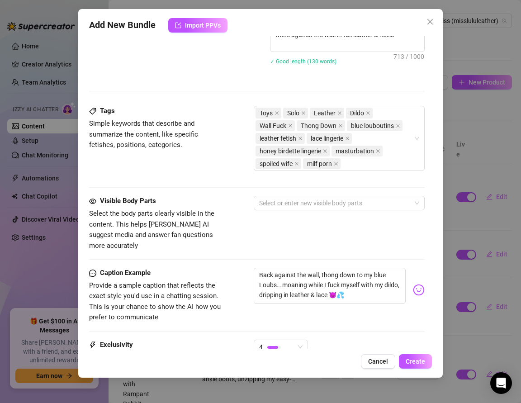
click at [136, 202] on strong "Visible Body Parts" at bounding box center [128, 201] width 56 height 8
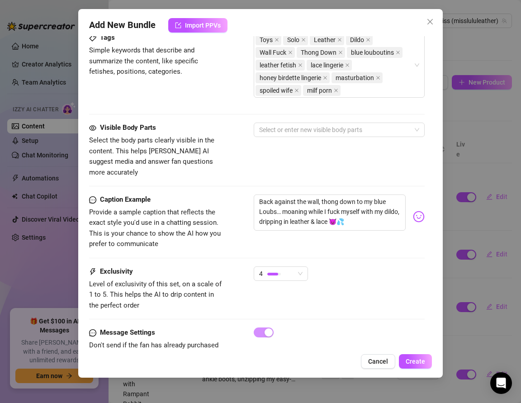
scroll to position [583, 0]
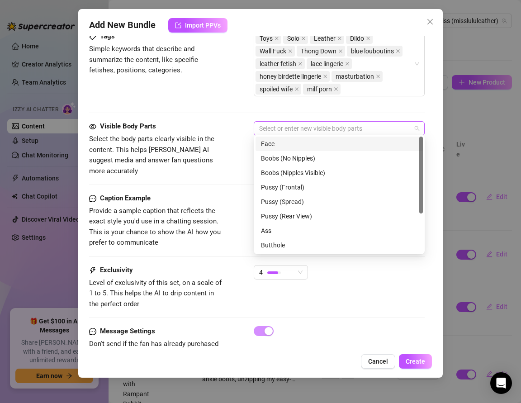
click at [271, 128] on div at bounding box center [334, 128] width 158 height 13
click at [270, 144] on div "Face" at bounding box center [339, 144] width 156 height 10
click at [271, 184] on div "Pussy (Frontal)" at bounding box center [339, 187] width 156 height 10
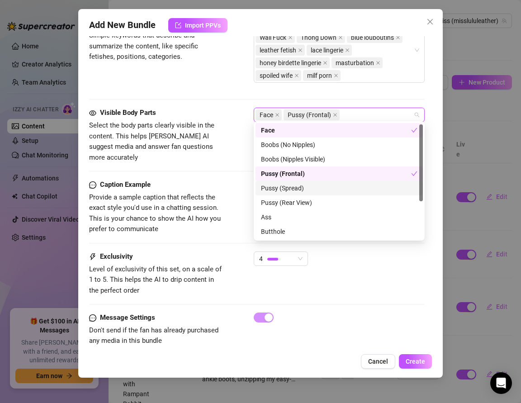
scroll to position [57, 0]
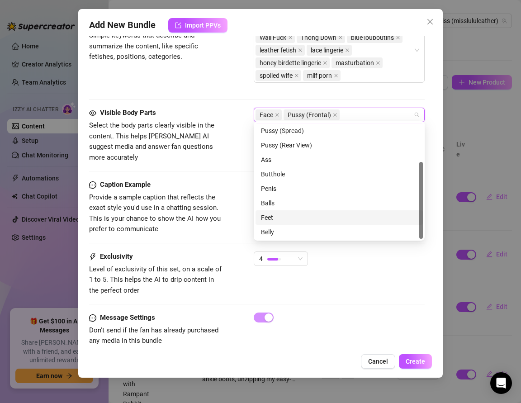
click at [273, 220] on div "Feet" at bounding box center [339, 217] width 156 height 10
click at [271, 233] on div "Belly" at bounding box center [339, 232] width 156 height 10
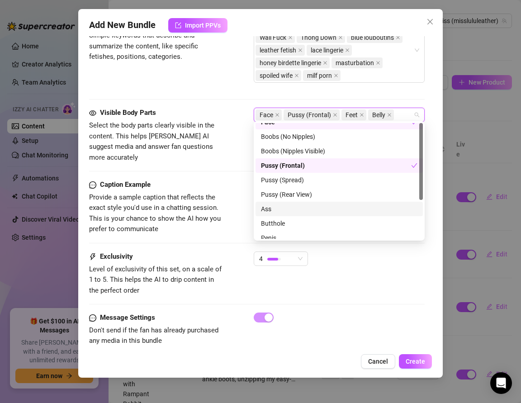
scroll to position [0, 0]
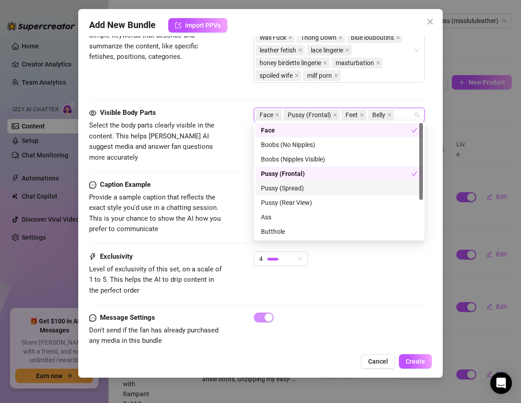
click at [272, 185] on div "Pussy (Spread)" at bounding box center [339, 188] width 156 height 10
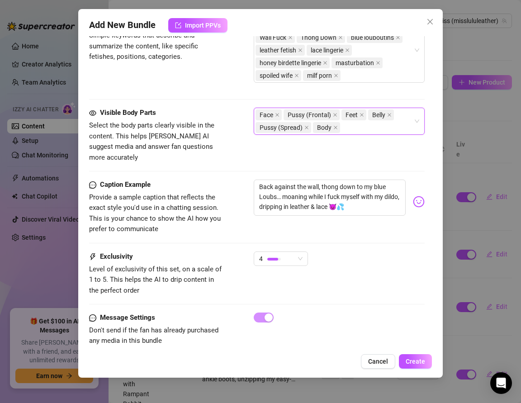
click at [202, 192] on span "Provide a sample caption that reflects the exact style you'd use in a chatting …" at bounding box center [157, 213] width 136 height 42
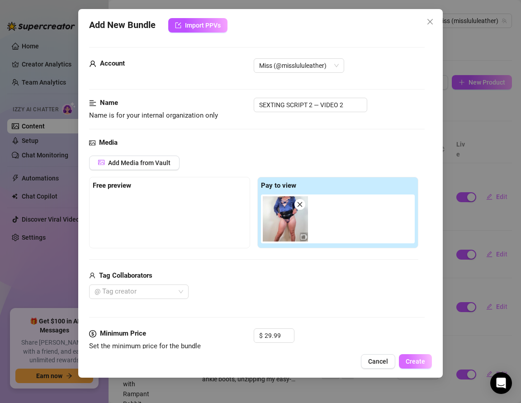
click at [410, 357] on button "Create" at bounding box center [415, 361] width 33 height 14
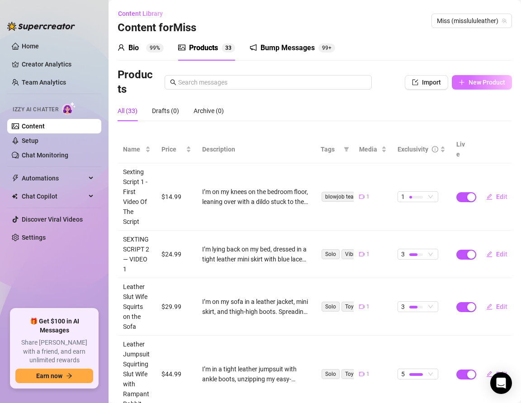
click at [468, 84] on button "New Product" at bounding box center [481, 82] width 60 height 14
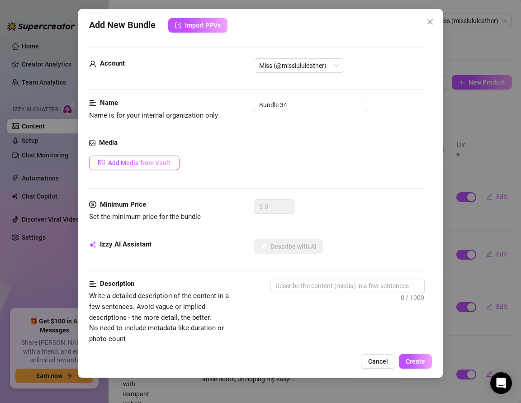
click at [132, 160] on span "Add Media from Vault" at bounding box center [139, 162] width 62 height 7
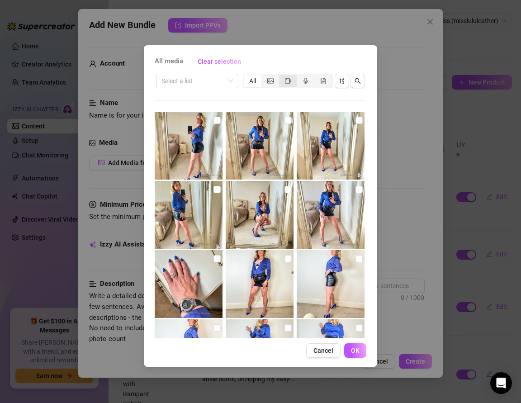
click at [291, 80] on icon "video-camera" at bounding box center [288, 80] width 6 height 5
click at [281, 76] on input "segmented control" at bounding box center [281, 76] width 0 height 0
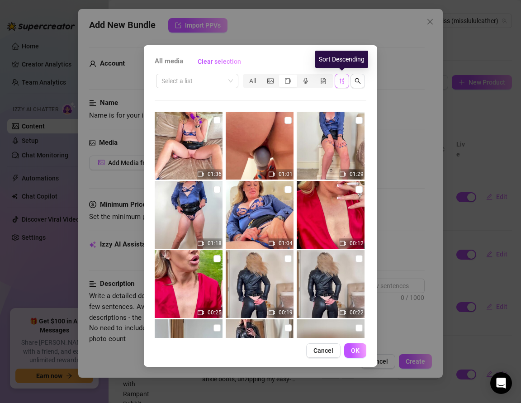
click at [344, 78] on icon "sort-descending" at bounding box center [342, 81] width 6 height 6
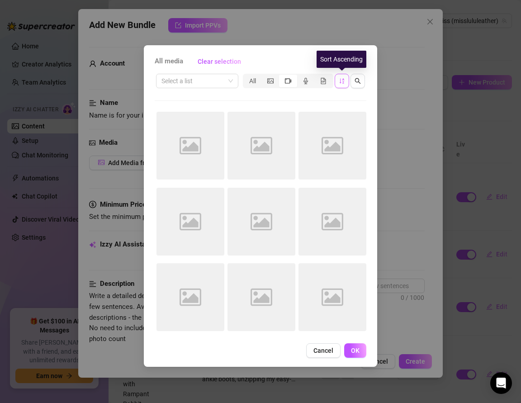
click at [344, 78] on icon "sort-ascending" at bounding box center [342, 81] width 6 height 6
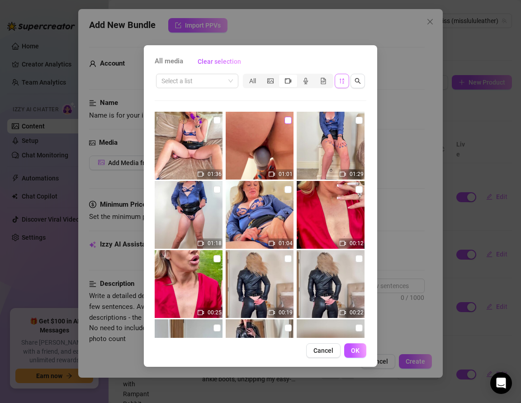
click at [288, 120] on input "checkbox" at bounding box center [287, 120] width 7 height 7
click at [345, 352] on button "OK" at bounding box center [355, 350] width 22 height 14
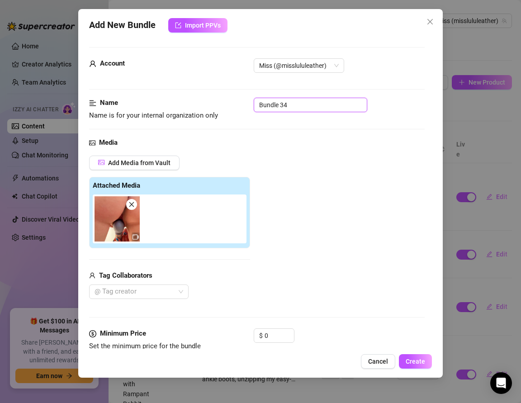
drag, startPoint x: 287, startPoint y: 103, endPoint x: 244, endPoint y: 98, distance: 42.8
click at [244, 98] on div "Name Name is for your internal organization only Bundle 34" at bounding box center [256, 109] width 335 height 23
paste input "SEXTING SCRIPT 2 — VIDEO 3"
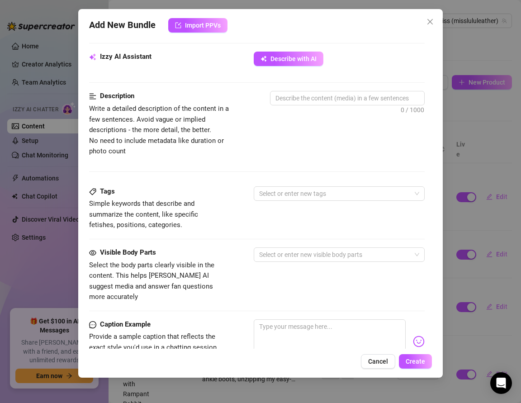
scroll to position [342, 0]
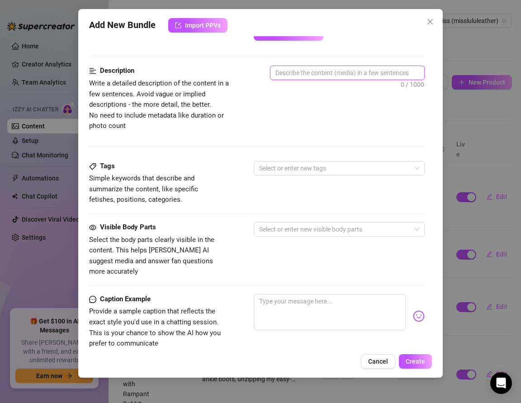
click at [287, 72] on textarea at bounding box center [347, 73] width 154 height 14
paste textarea "The camera is pulled in super close between my legs, every detail in full view.…"
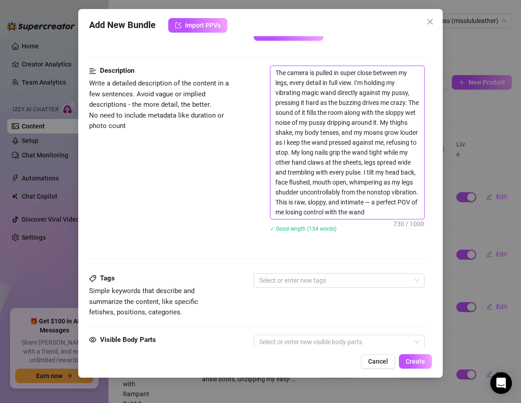
scroll to position [0, 0]
click at [371, 201] on textarea "The camera is pulled in super close between my legs, every detail in full view.…" at bounding box center [347, 142] width 154 height 153
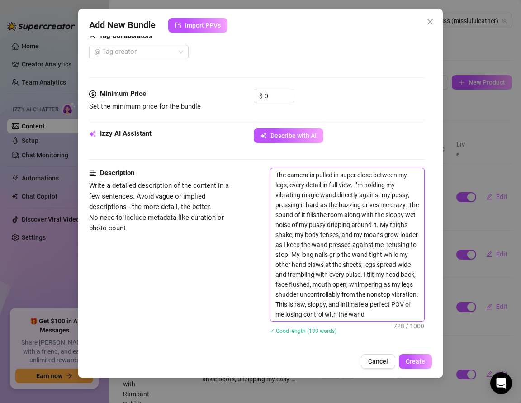
scroll to position [199, 0]
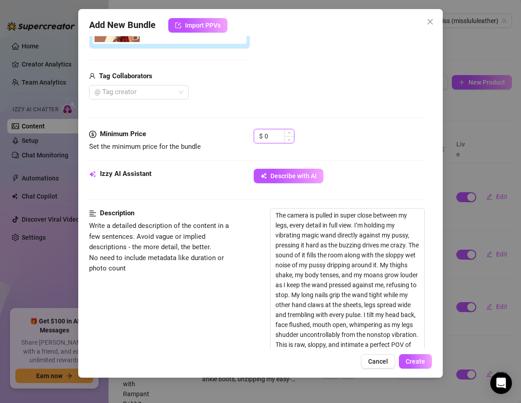
click at [273, 137] on input "0" at bounding box center [278, 136] width 29 height 14
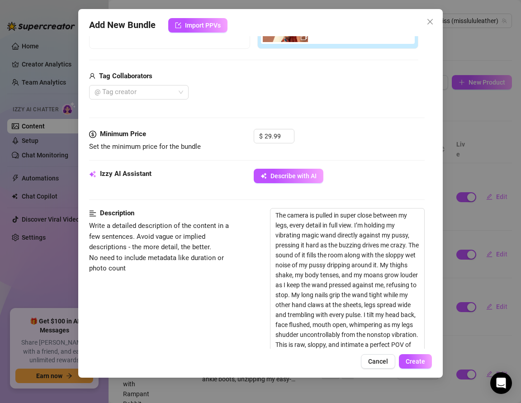
click at [220, 181] on div "Izzy AI Assistant Describe with AI" at bounding box center [256, 180] width 335 height 23
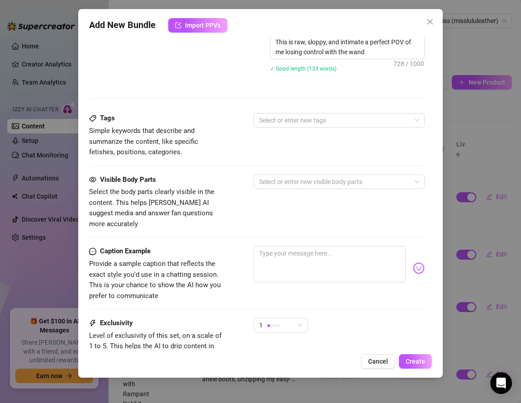
scroll to position [501, 0]
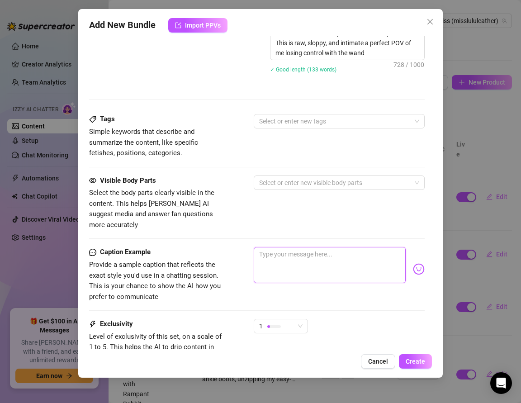
click at [276, 247] on textarea at bounding box center [330, 265] width 152 height 36
paste textarea "“Up close between my legs… magic wand buzzing nonstop on my pussy, sloppy wet s…"
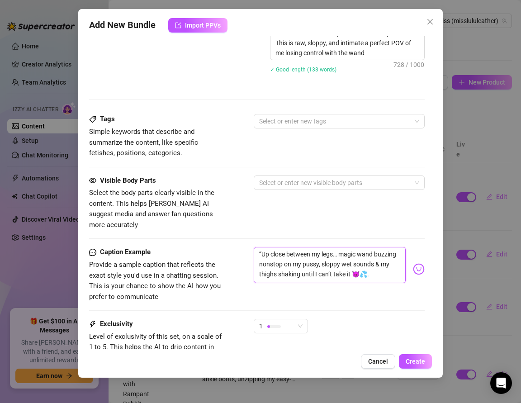
click at [261, 247] on textarea "“Up close between my legs… magic wand buzzing nonstop on my pussy, sloppy wet s…" at bounding box center [330, 265] width 152 height 36
click at [290, 281] on div "Caption Example Provide a sample caption that reflects the exact style you'd us…" at bounding box center [256, 274] width 335 height 55
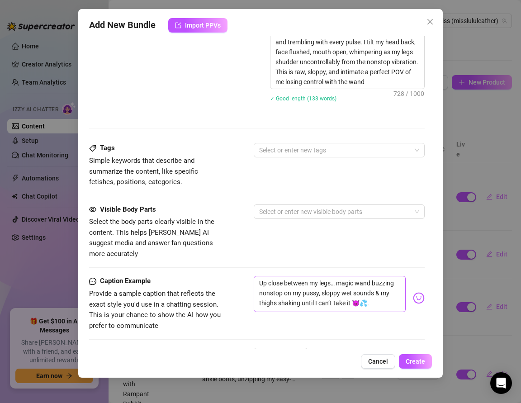
scroll to position [470, 0]
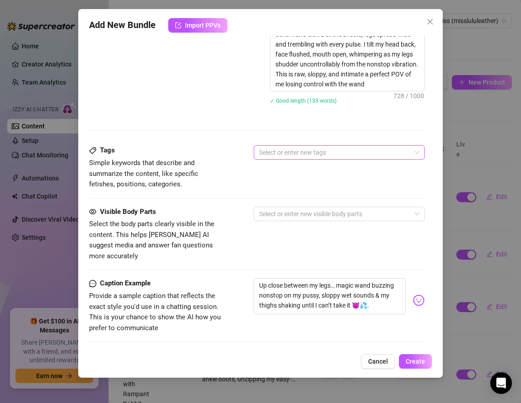
click at [283, 154] on div at bounding box center [334, 152] width 158 height 13
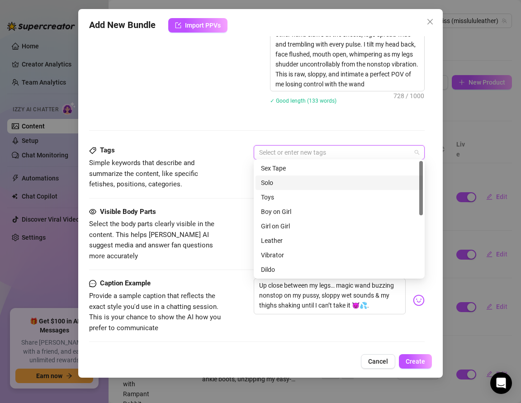
click at [280, 185] on div "Solo" at bounding box center [339, 183] width 156 height 10
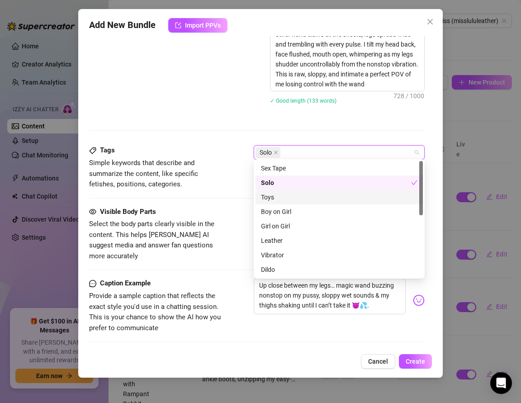
click at [280, 197] on div "Toys" at bounding box center [339, 197] width 156 height 10
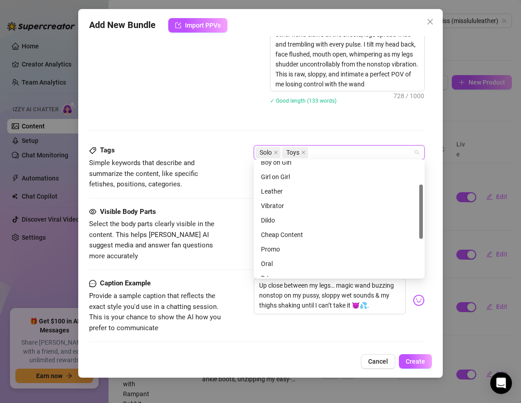
scroll to position [49, 0]
click at [280, 201] on div "Vibrator" at bounding box center [339, 206] width 156 height 10
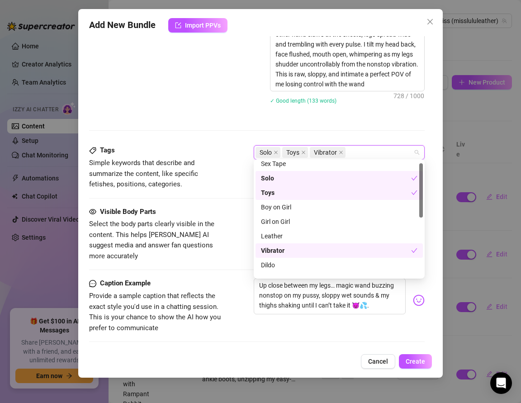
scroll to position [0, 0]
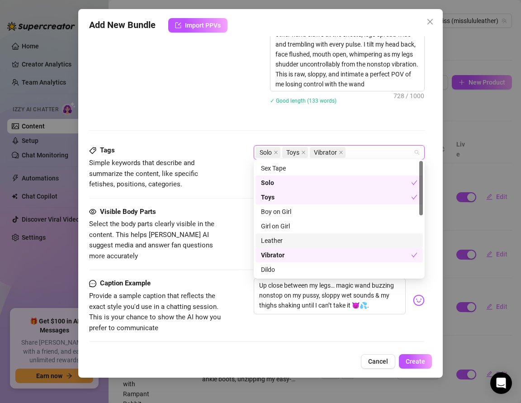
click at [274, 242] on div "Leather" at bounding box center [339, 240] width 156 height 10
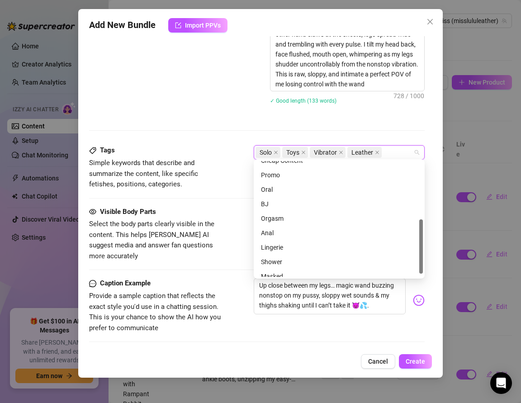
scroll to position [130, 0]
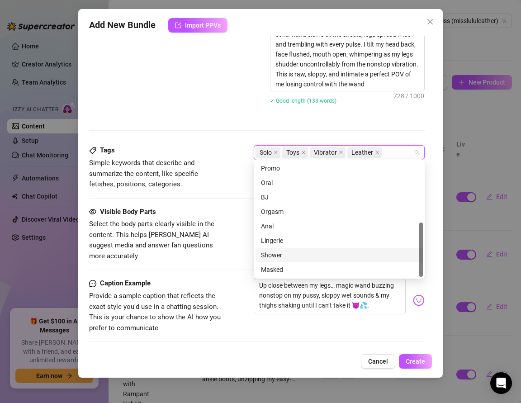
click at [230, 269] on div at bounding box center [256, 269] width 335 height 0
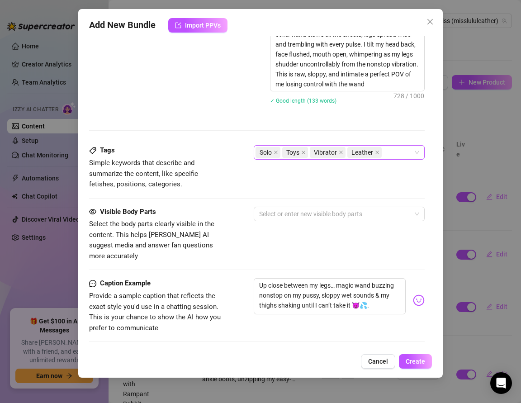
click at [388, 155] on div "Solo Toys Vibrator Leather" at bounding box center [334, 152] width 158 height 13
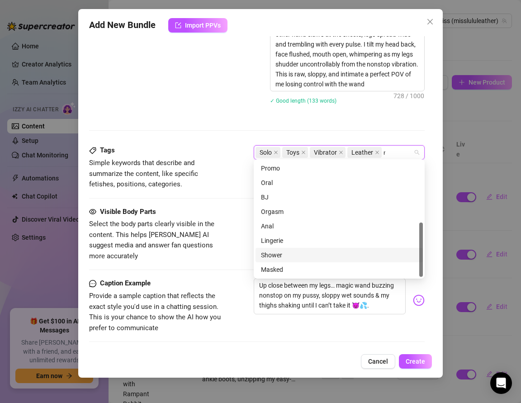
scroll to position [0, 0]
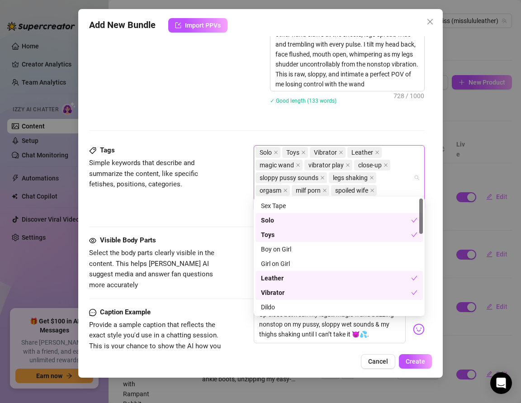
click at [228, 214] on div "Tags Simple keywords that describe and summarize the content, like specific fet…" at bounding box center [256, 190] width 335 height 90
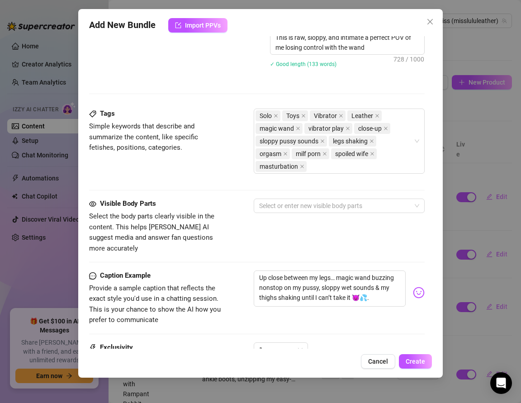
scroll to position [514, 0]
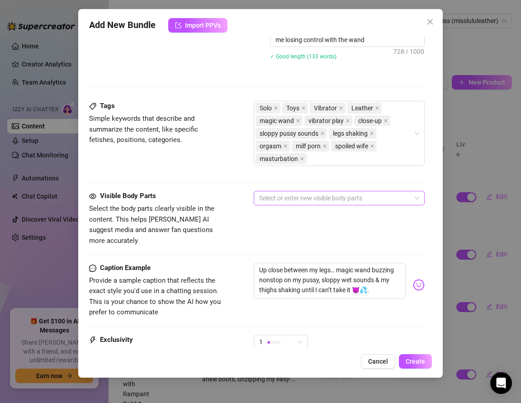
click at [263, 192] on div at bounding box center [334, 198] width 158 height 13
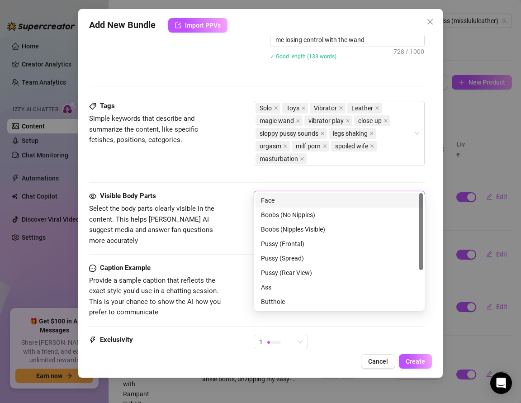
click at [264, 201] on div "Face" at bounding box center [339, 200] width 156 height 10
click at [268, 240] on div "Pussy (Frontal)" at bounding box center [339, 244] width 156 height 10
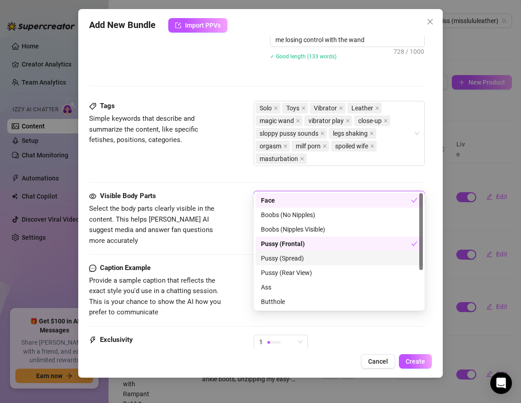
click at [269, 255] on div "Pussy (Spread)" at bounding box center [339, 258] width 156 height 10
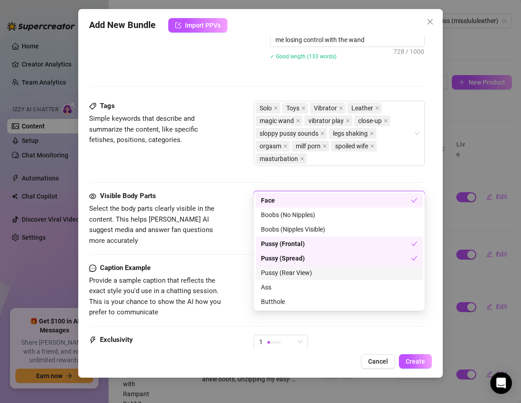
click at [271, 266] on div "Pussy (Rear View)" at bounding box center [338, 272] width 167 height 14
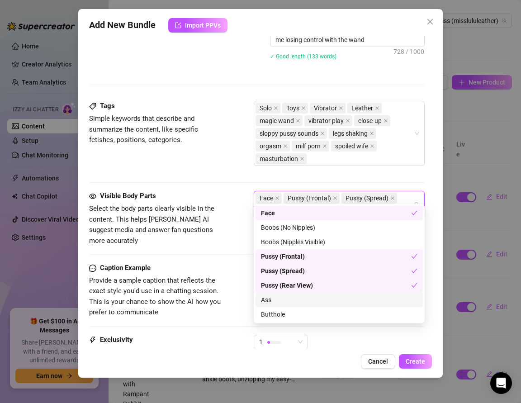
click at [277, 300] on div "Ass" at bounding box center [339, 300] width 156 height 10
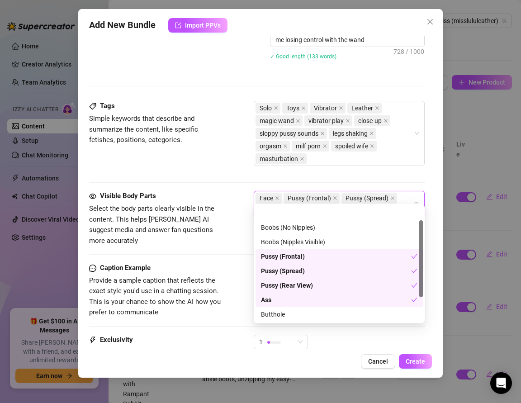
scroll to position [33, 0]
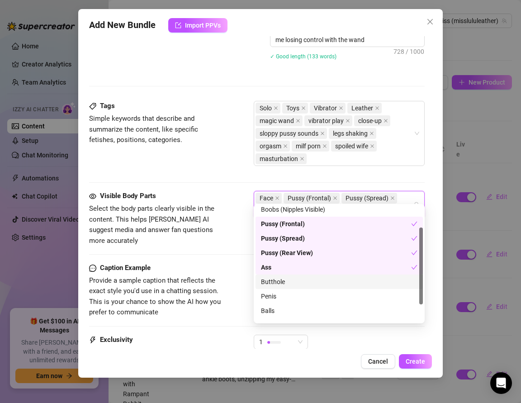
click at [270, 284] on div "Butthole" at bounding box center [339, 282] width 156 height 10
click at [275, 196] on icon "close" at bounding box center [277, 198] width 5 height 5
click at [226, 230] on div "Visible Body Parts Select the body parts clearly visible in the content. This h…" at bounding box center [256, 227] width 335 height 72
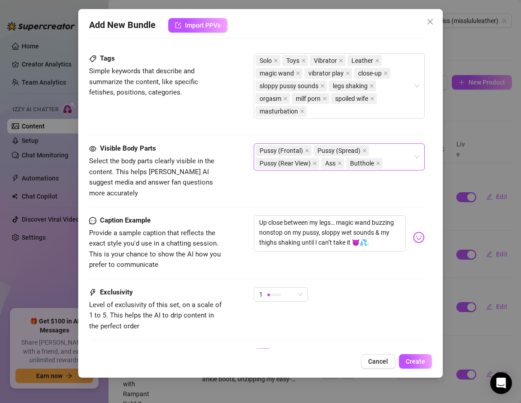
scroll to position [576, 0]
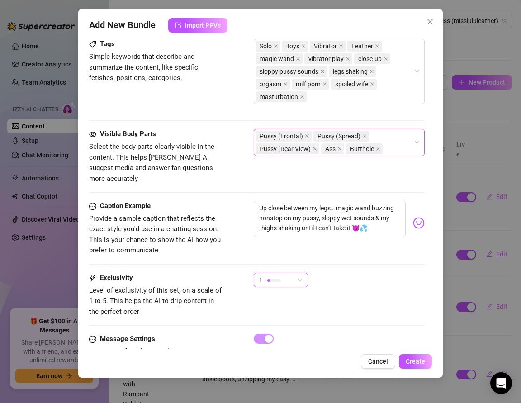
click at [263, 273] on div "1" at bounding box center [276, 280] width 35 height 14
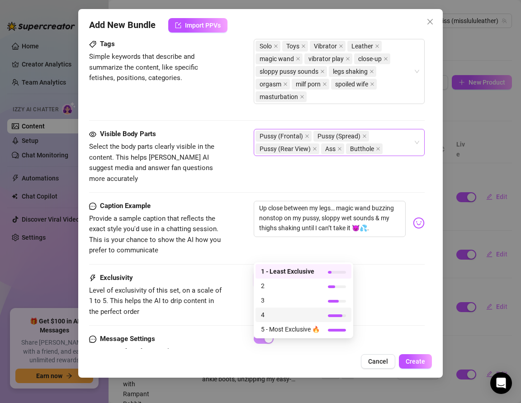
click at [270, 310] on span "4" at bounding box center [290, 315] width 59 height 10
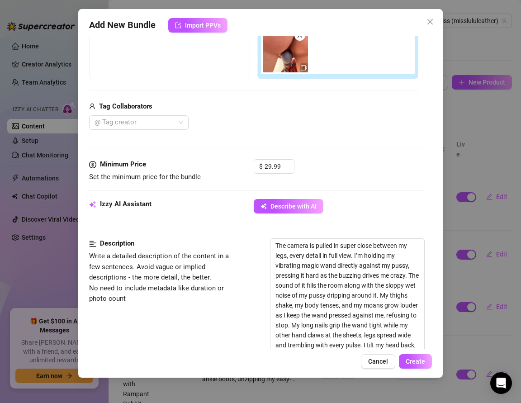
scroll to position [0, 0]
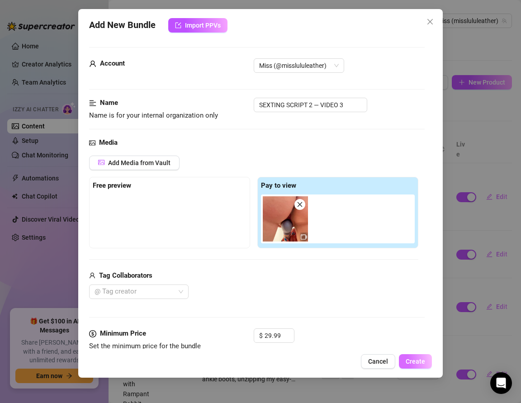
click at [412, 363] on span "Create" at bounding box center [414, 360] width 19 height 7
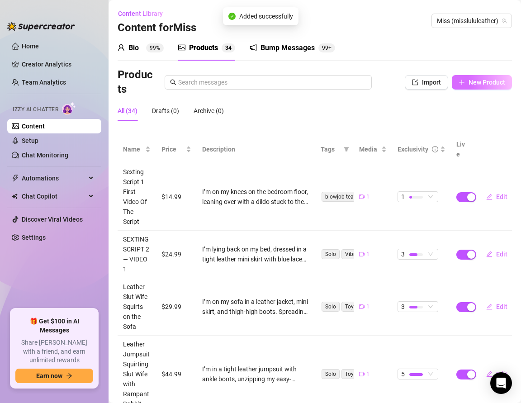
click at [464, 85] on span "button" at bounding box center [461, 82] width 6 height 7
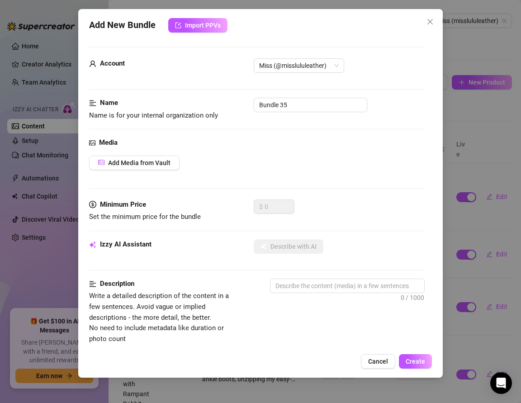
click at [153, 169] on div "Media Add Media from Vault" at bounding box center [256, 168] width 335 height 62
click at [142, 163] on span "Add Media from Vault" at bounding box center [139, 162] width 62 height 7
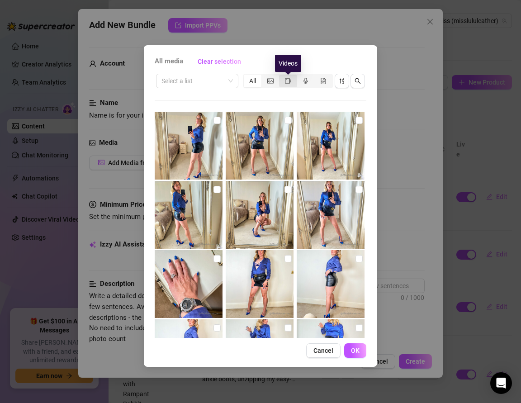
click at [290, 78] on icon "video-camera" at bounding box center [288, 81] width 6 height 6
click at [281, 76] on input "segmented control" at bounding box center [281, 76] width 0 height 0
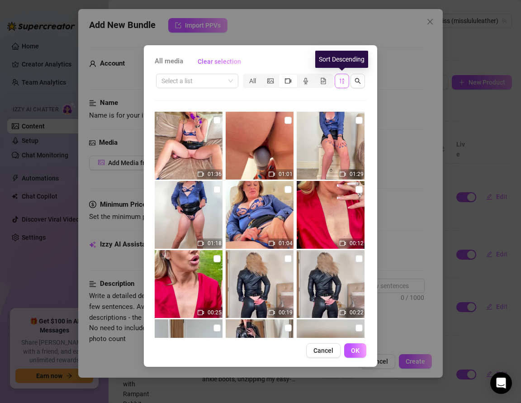
click at [343, 78] on icon "sort-descending" at bounding box center [341, 80] width 5 height 5
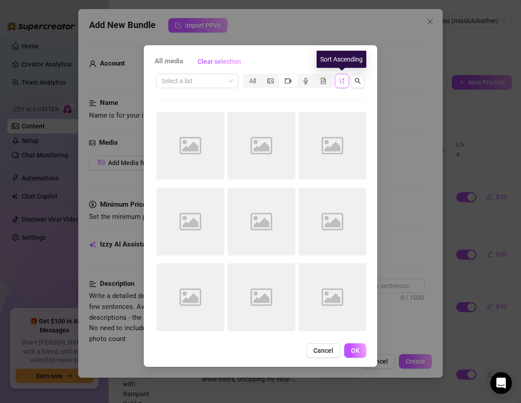
click at [341, 79] on icon "sort-ascending" at bounding box center [342, 81] width 6 height 6
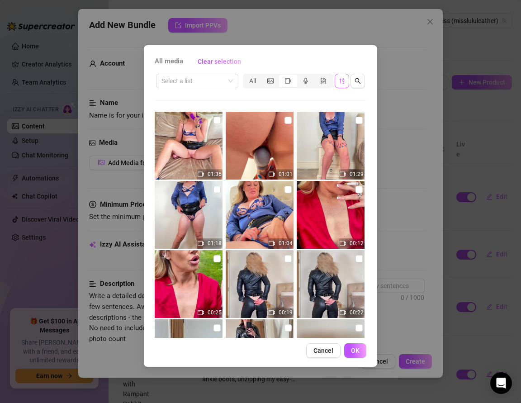
click at [362, 117] on img at bounding box center [330, 146] width 68 height 68
click at [355, 348] on span "OK" at bounding box center [355, 350] width 9 height 7
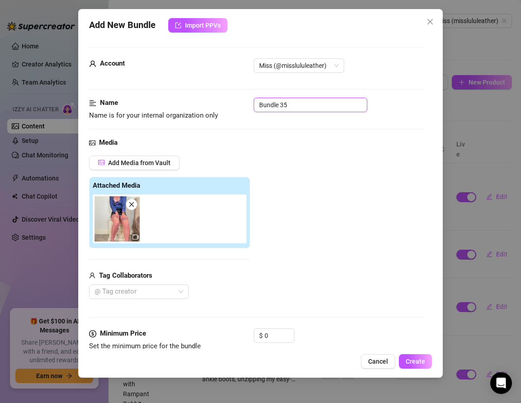
drag, startPoint x: 290, startPoint y: 107, endPoint x: 202, endPoint y: 107, distance: 88.1
click at [202, 107] on div "Name Name is for your internal organization only Bundle 35" at bounding box center [256, 109] width 335 height 23
paste input "SEXTING SCRIPT 2 — VIDEO 4"
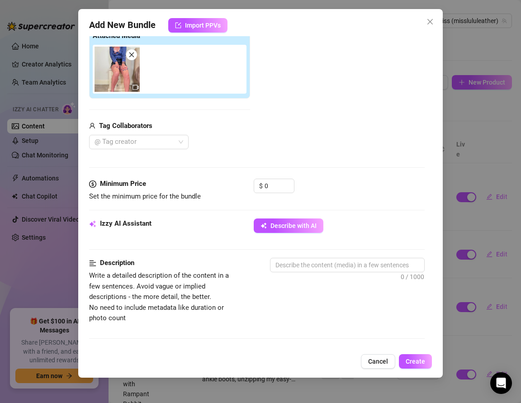
scroll to position [152, 0]
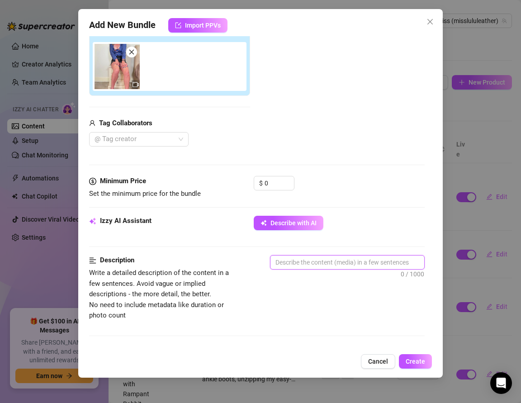
click at [287, 264] on textarea at bounding box center [347, 262] width 154 height 14
paste textarea "SEXTING SCRIPT 2 — VIDEO 4"
drag, startPoint x: 361, startPoint y: 263, endPoint x: 230, endPoint y: 261, distance: 131.5
click at [230, 261] on div "Description Write a detailed description of the content in a few sentences. Avo…" at bounding box center [256, 288] width 335 height 66
click at [292, 262] on textarea at bounding box center [347, 262] width 154 height 14
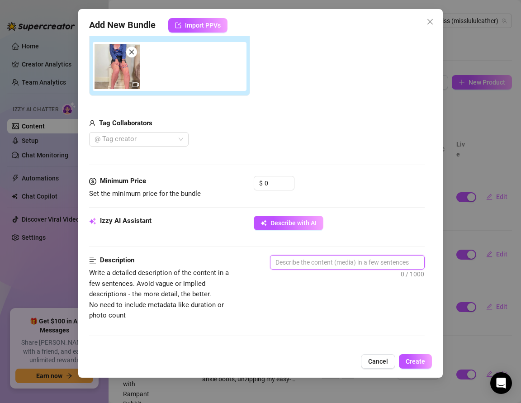
click at [292, 262] on textarea at bounding box center [347, 262] width 154 height 14
paste textarea "I’m perched on my bedroom side table, legs spread wide, leather mini pushed up,…"
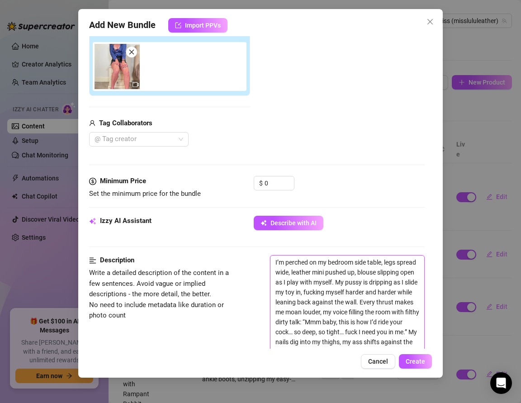
scroll to position [0, 0]
click at [268, 183] on input "0" at bounding box center [278, 183] width 29 height 14
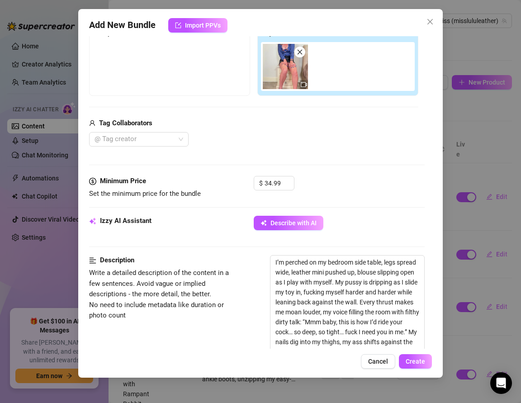
click at [200, 224] on div "Izzy AI Assistant" at bounding box center [157, 221] width 136 height 11
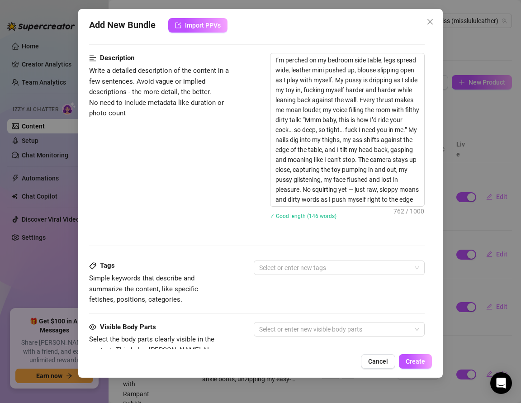
scroll to position [464, 0]
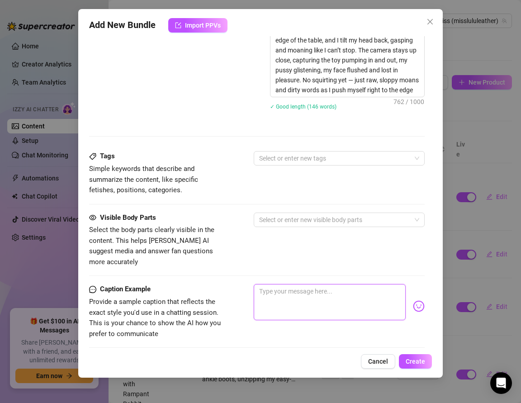
click at [264, 288] on textarea at bounding box center [330, 302] width 152 height 36
paste textarea "Sat on my side table, legs spread, moaning & talking dirty while I fuck myself …"
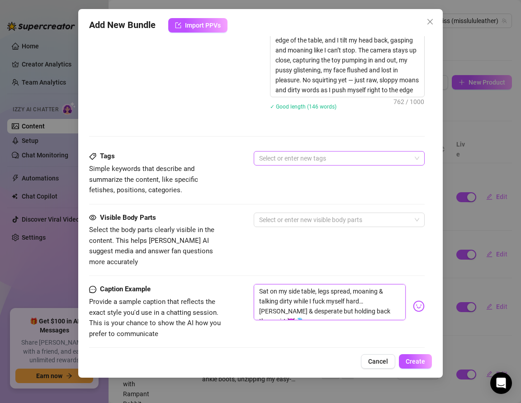
click at [269, 159] on div at bounding box center [334, 158] width 158 height 13
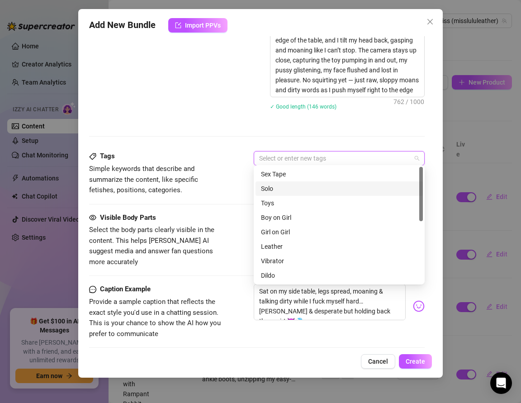
click at [273, 189] on div "Solo" at bounding box center [339, 188] width 156 height 10
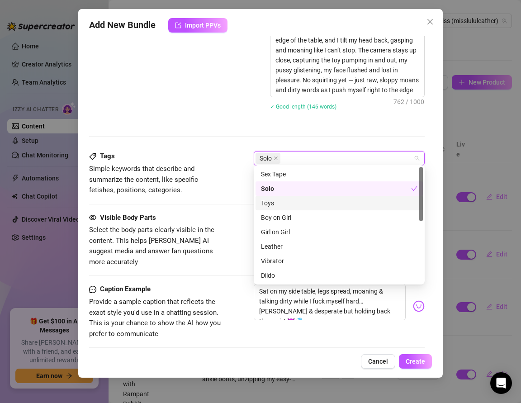
click at [273, 200] on div "Toys" at bounding box center [339, 203] width 156 height 10
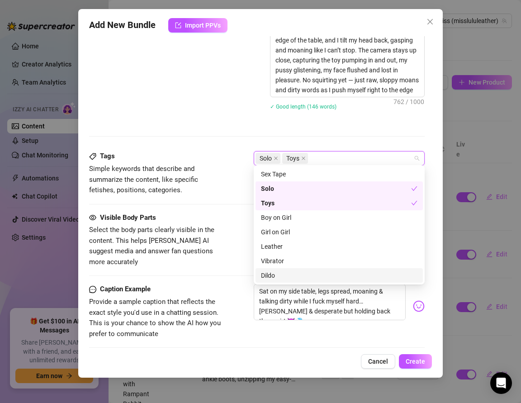
click at [282, 281] on div "Dildo" at bounding box center [338, 275] width 167 height 14
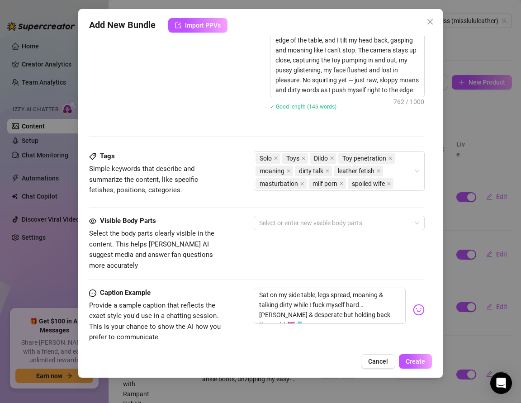
click at [227, 198] on div "Tags Simple keywords that describe and summarize the content, like specific fet…" at bounding box center [256, 183] width 335 height 65
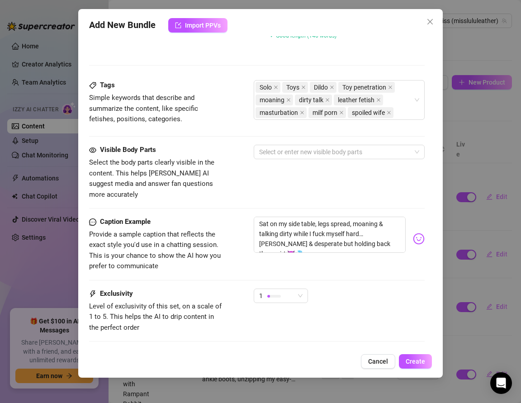
scroll to position [538, 0]
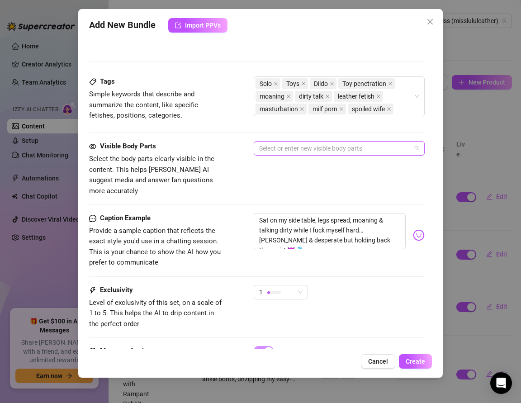
click at [275, 147] on div at bounding box center [334, 148] width 158 height 13
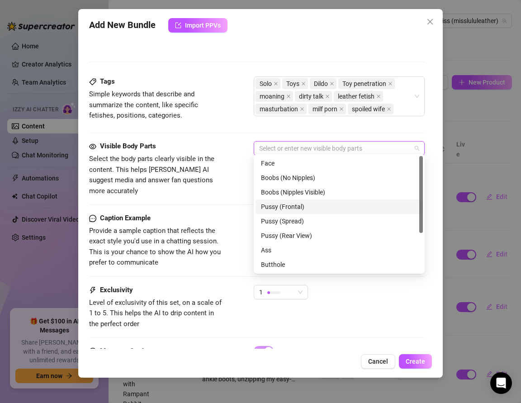
click at [286, 211] on div "Pussy (Frontal)" at bounding box center [339, 207] width 156 height 10
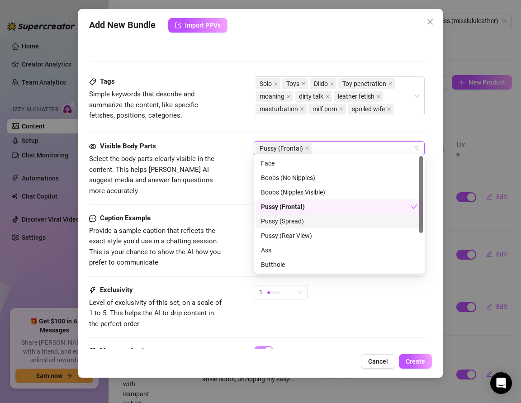
click at [286, 220] on div "Pussy (Spread)" at bounding box center [339, 221] width 156 height 10
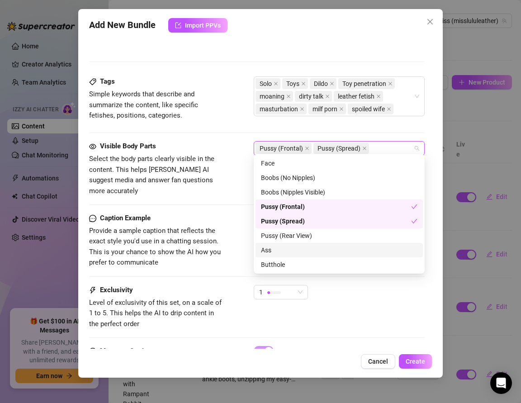
click at [281, 256] on div "Ass" at bounding box center [338, 250] width 167 height 14
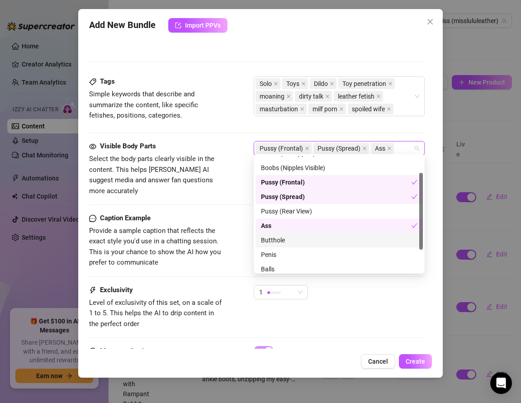
click at [271, 237] on div "Butthole" at bounding box center [339, 240] width 156 height 10
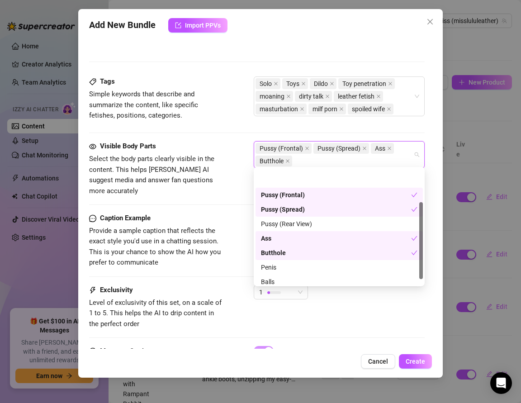
scroll to position [57, 0]
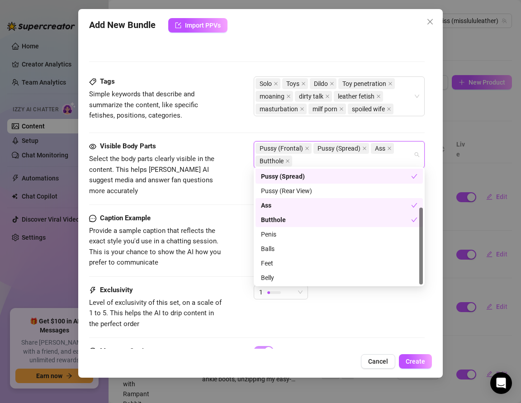
click at [263, 208] on div "Ass" at bounding box center [336, 205] width 150 height 10
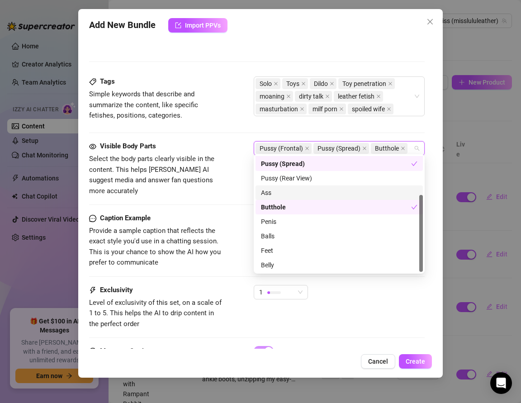
click at [263, 198] on div "Ass" at bounding box center [338, 192] width 167 height 14
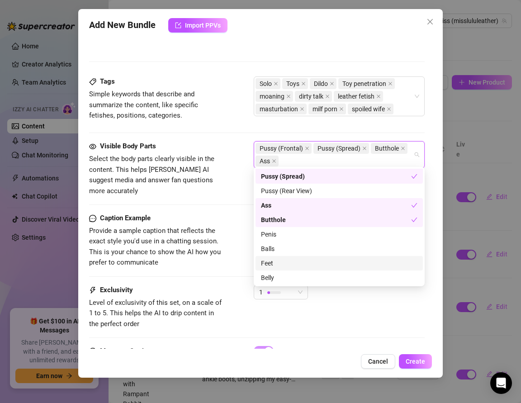
click at [273, 265] on div "Feet" at bounding box center [339, 263] width 156 height 10
click at [210, 235] on span "Provide a sample caption that reflects the exact style you'd use in a chatting …" at bounding box center [155, 246] width 132 height 40
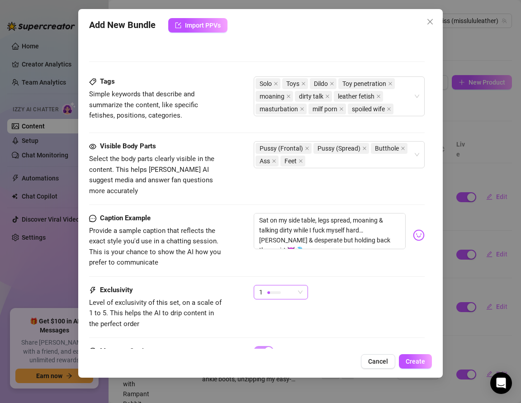
click at [275, 285] on div "1" at bounding box center [276, 292] width 35 height 14
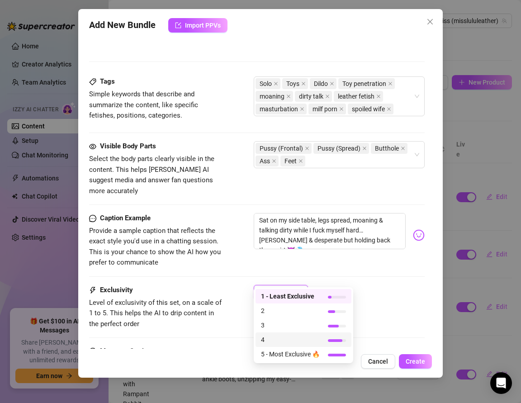
click at [273, 335] on span "4" at bounding box center [290, 339] width 59 height 10
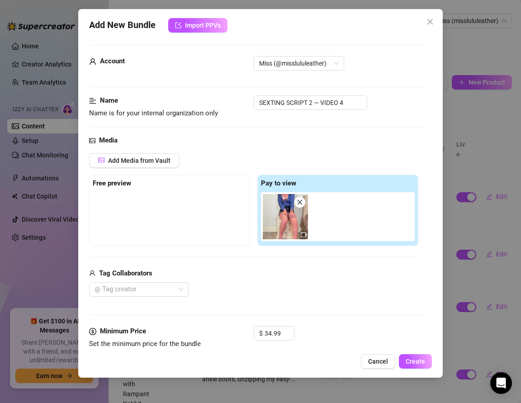
scroll to position [0, 0]
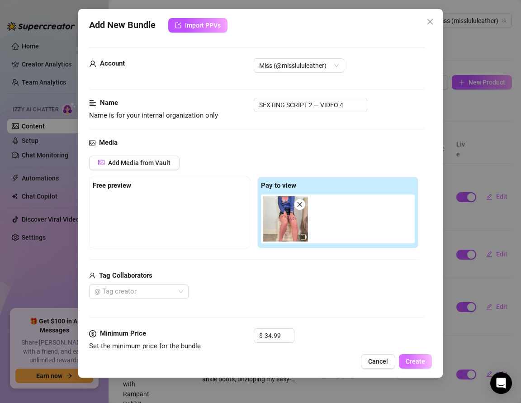
click at [414, 364] on span "Create" at bounding box center [414, 360] width 19 height 7
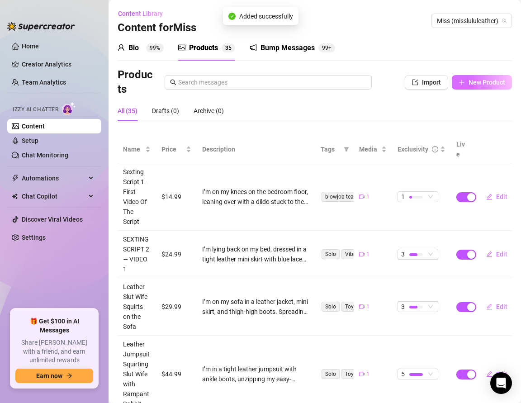
click at [475, 82] on span "New Product" at bounding box center [486, 82] width 37 height 7
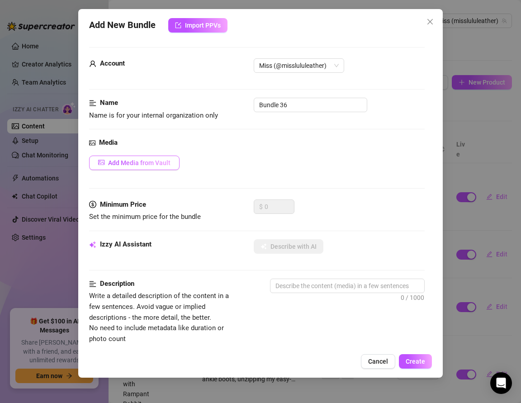
click at [140, 166] on button "Add Media from Vault" at bounding box center [134, 162] width 90 height 14
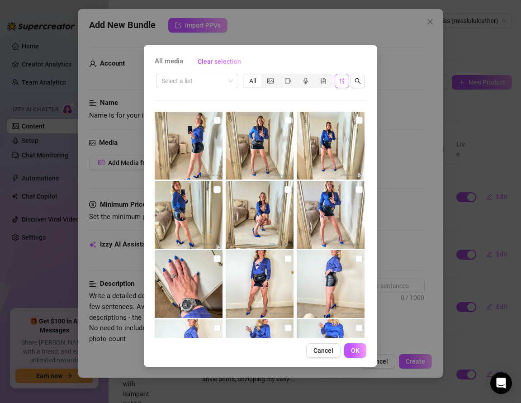
click at [340, 84] on span "button" at bounding box center [342, 80] width 6 height 7
click at [340, 80] on icon "sort-descending" at bounding box center [341, 80] width 5 height 5
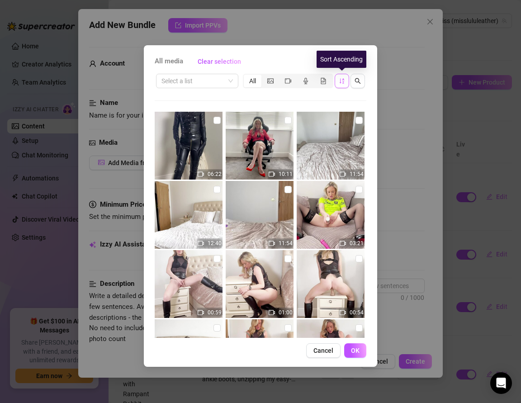
click at [338, 81] on button "button" at bounding box center [341, 81] width 14 height 14
click at [343, 81] on icon "sort-ascending" at bounding box center [341, 80] width 5 height 5
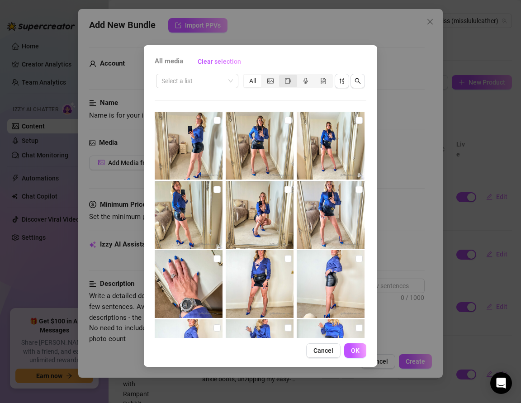
click at [287, 85] on div "segmented control" at bounding box center [288, 81] width 18 height 13
click at [281, 76] on input "segmented control" at bounding box center [281, 76] width 0 height 0
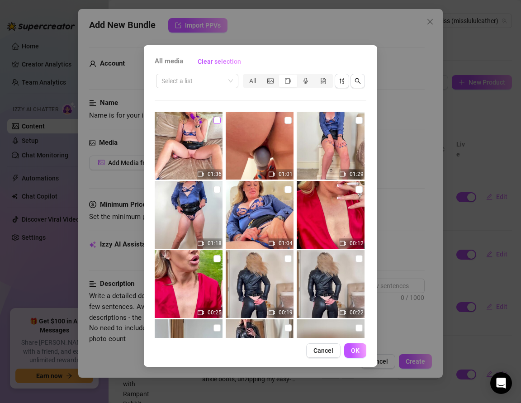
click at [215, 118] on input "checkbox" at bounding box center [216, 120] width 7 height 7
click at [351, 344] on button "OK" at bounding box center [355, 350] width 22 height 14
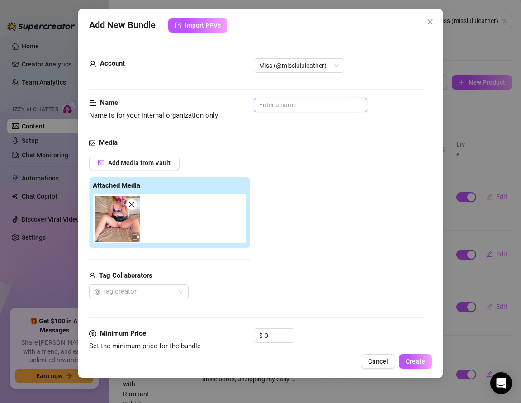
drag, startPoint x: 292, startPoint y: 106, endPoint x: 239, endPoint y: 101, distance: 53.1
click at [239, 101] on div "Name Name is for your internal organization only" at bounding box center [256, 109] width 335 height 23
paste input "SEXTING SCRIPT 2 — VIDEO 5"
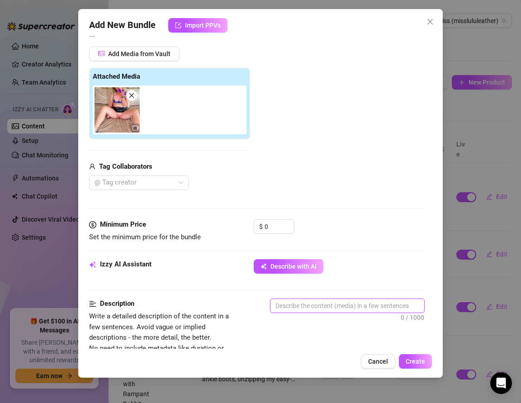
click at [306, 302] on textarea at bounding box center [347, 306] width 154 height 14
paste textarea "I’m laid back on my bed, legs spread wide, satin blouse pushed off my shoulders…"
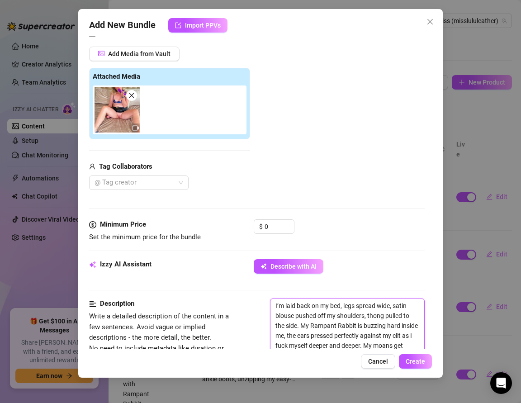
scroll to position [0, 0]
click at [270, 227] on input "0" at bounding box center [278, 227] width 29 height 14
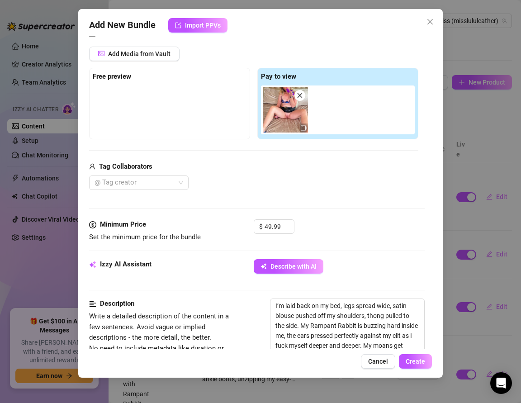
click at [319, 236] on div "$ 49.99" at bounding box center [339, 230] width 171 height 23
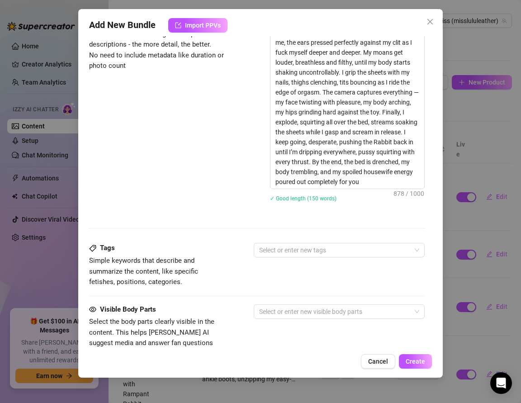
scroll to position [506, 0]
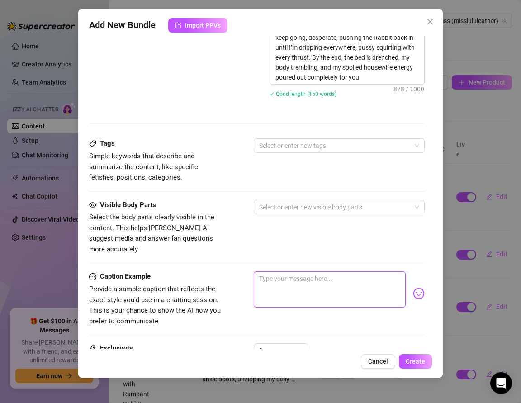
click at [269, 271] on textarea at bounding box center [330, 289] width 152 height 36
paste textarea "Laid back on my bed, blouse open & thong aside… fucking myself with my Rabbit u…"
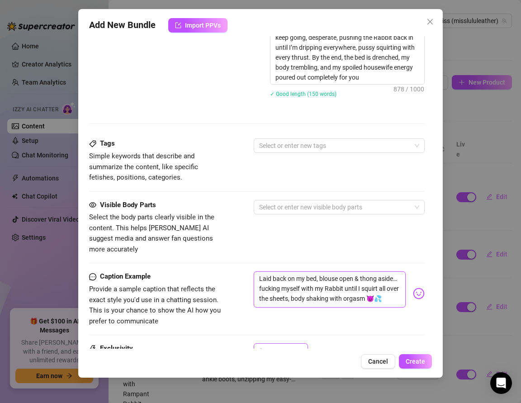
click at [271, 349] on div at bounding box center [274, 350] width 14 height 3
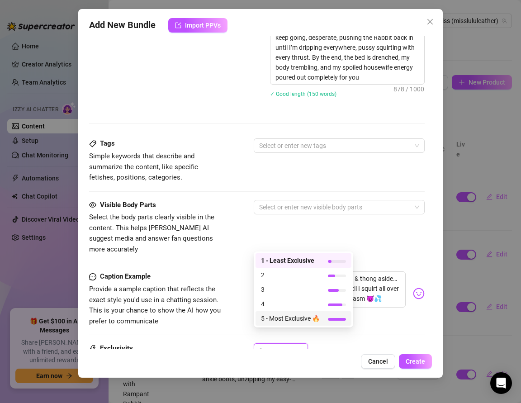
click at [272, 318] on span "5 - Most Exclusive 🔥" at bounding box center [290, 318] width 59 height 10
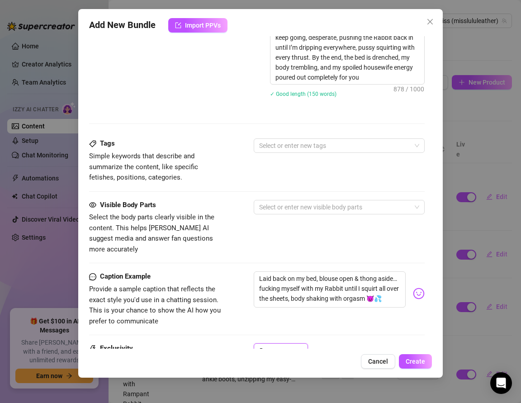
click at [209, 173] on span "Simple keywords that describe and summarize the content, like specific fetishes…" at bounding box center [157, 167] width 136 height 32
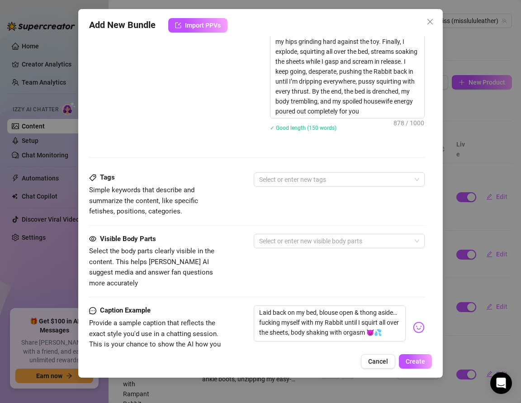
scroll to position [459, 0]
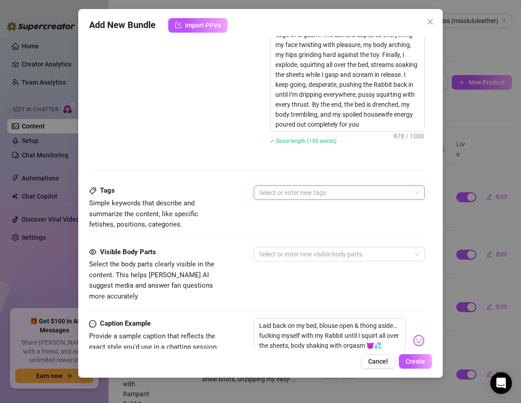
click at [272, 191] on div at bounding box center [334, 192] width 158 height 13
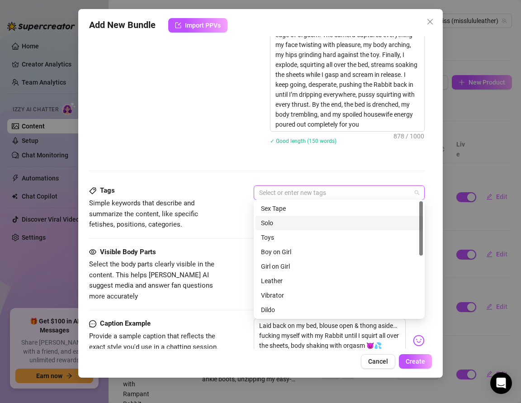
click at [271, 218] on div "Solo" at bounding box center [339, 223] width 156 height 10
click at [271, 237] on div "Toys" at bounding box center [339, 237] width 156 height 10
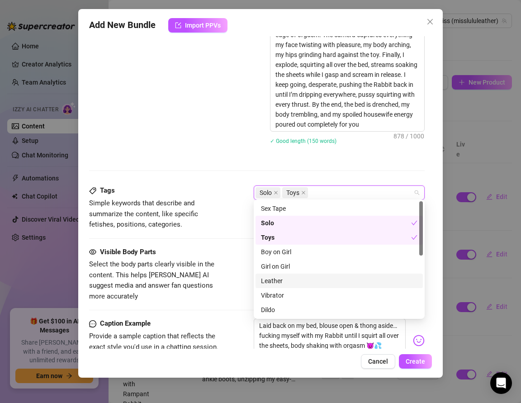
click at [274, 277] on div "Leather" at bounding box center [339, 281] width 156 height 10
click at [274, 295] on div "Vibrator" at bounding box center [339, 295] width 156 height 10
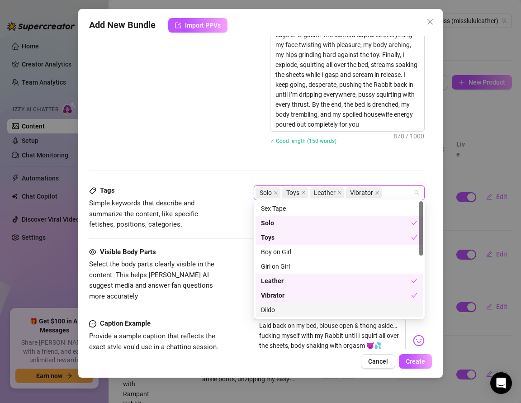
click at [274, 311] on div "Dildo" at bounding box center [339, 310] width 156 height 10
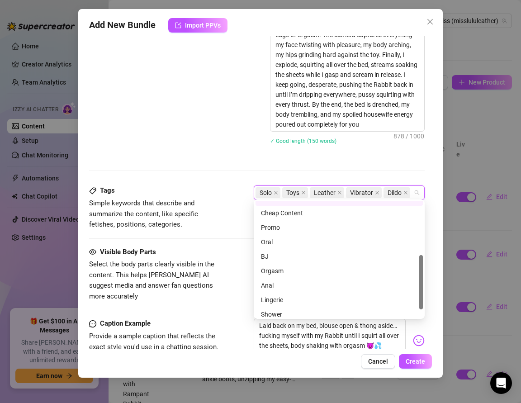
scroll to position [117, 0]
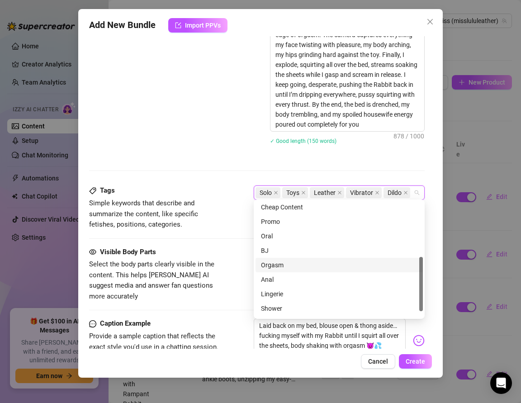
click at [269, 268] on div "Orgasm" at bounding box center [339, 265] width 156 height 10
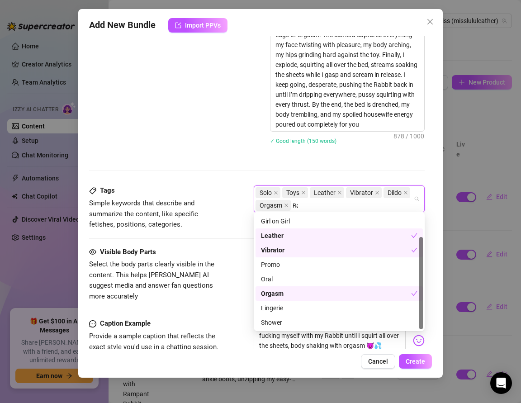
scroll to position [0, 0]
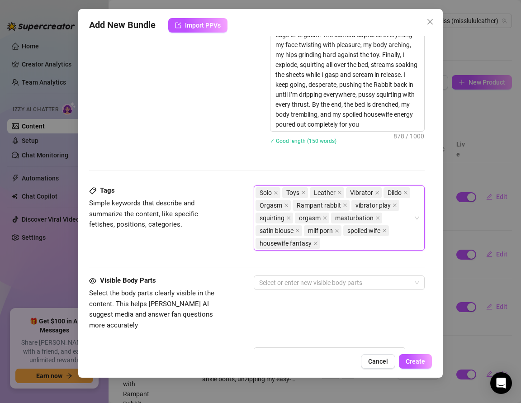
click at [177, 245] on div "Tags Simple keywords that describe and summarize the content, like specific fet…" at bounding box center [256, 221] width 335 height 73
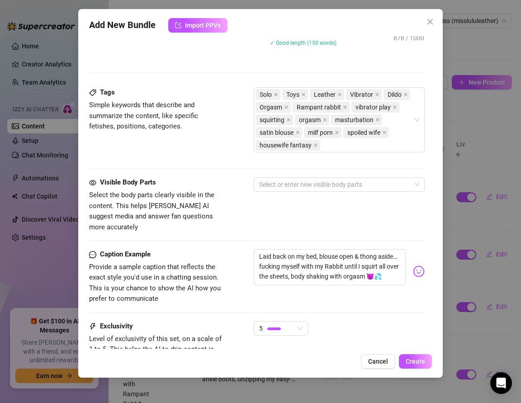
scroll to position [574, 0]
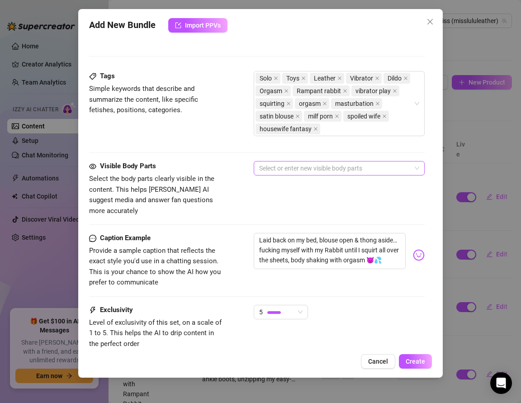
click at [279, 171] on div at bounding box center [334, 168] width 158 height 13
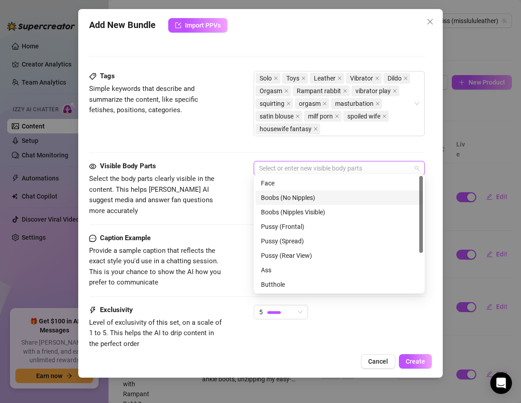
click at [274, 196] on div "Boobs (No Nipples)" at bounding box center [339, 198] width 156 height 10
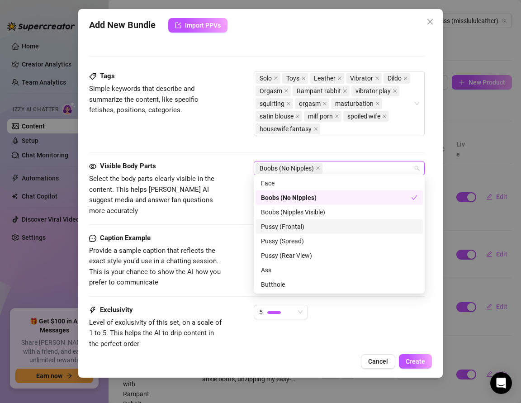
click at [278, 229] on div "Pussy (Frontal)" at bounding box center [339, 226] width 156 height 10
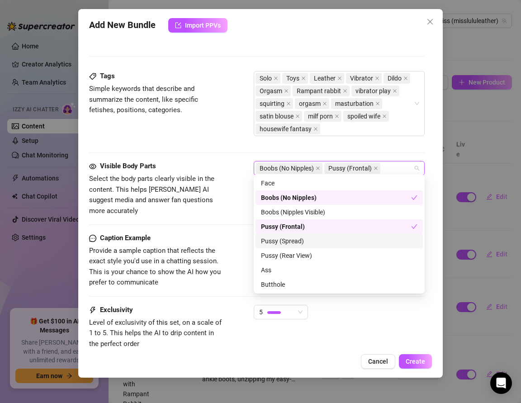
click at [279, 242] on div "Pussy (Spread)" at bounding box center [339, 241] width 156 height 10
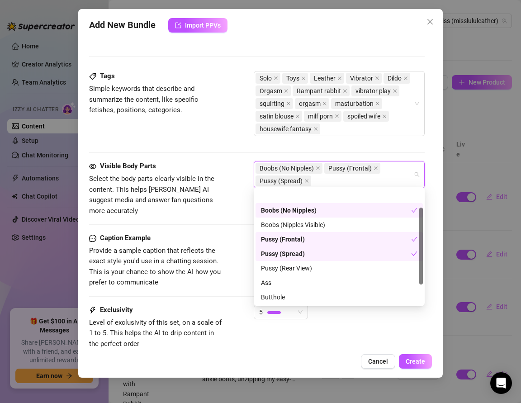
scroll to position [44, 0]
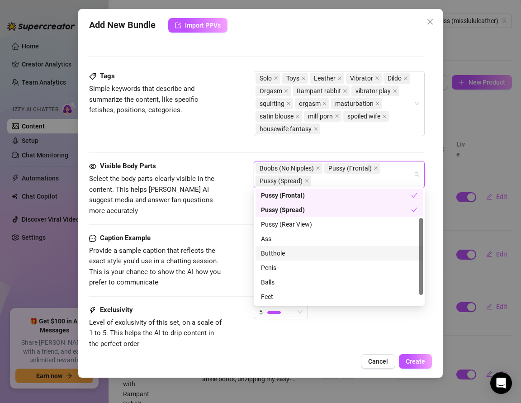
click at [266, 250] on div "Butthole" at bounding box center [339, 253] width 156 height 10
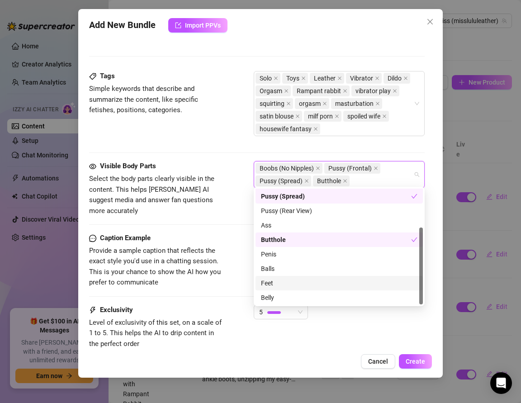
click at [268, 279] on div "Feet" at bounding box center [339, 283] width 156 height 10
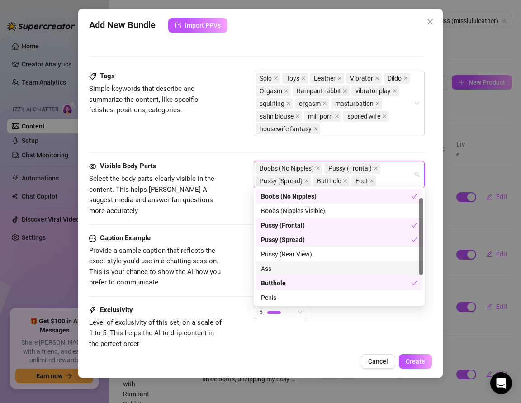
scroll to position [0, 0]
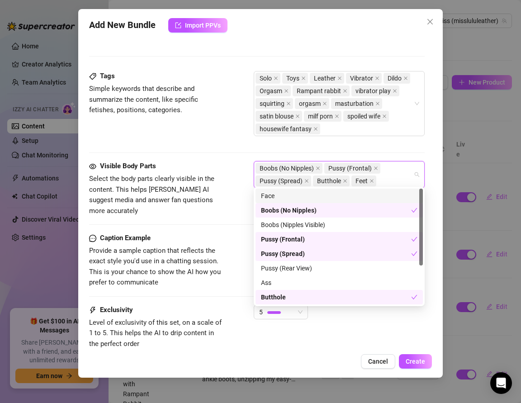
click at [265, 193] on div "Face" at bounding box center [339, 196] width 156 height 10
click at [229, 196] on div "Visible Body Parts Select the body parts clearly visible in the content. This h…" at bounding box center [256, 188] width 335 height 55
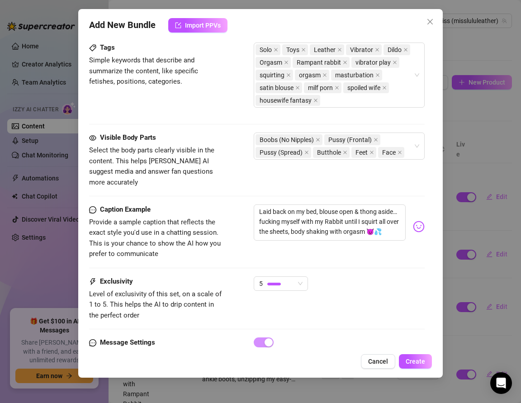
scroll to position [601, 0]
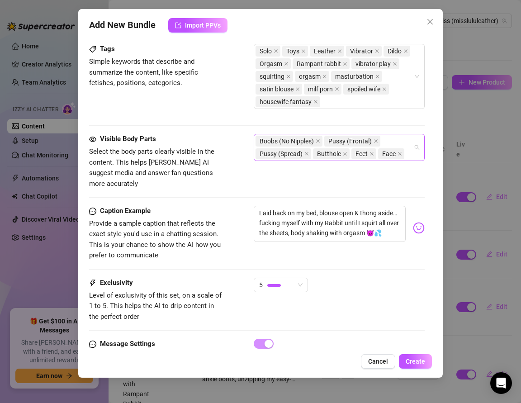
click at [381, 141] on div "Boobs (No Nipples) Pussy (Frontal) Pussy (Spread) Butthole Feet Face" at bounding box center [334, 147] width 158 height 25
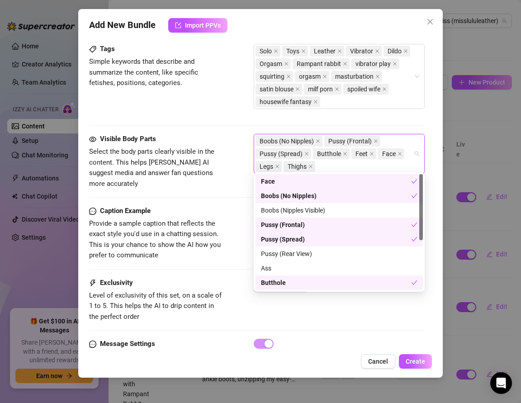
click at [218, 277] on div "Exclusivity" at bounding box center [157, 282] width 136 height 11
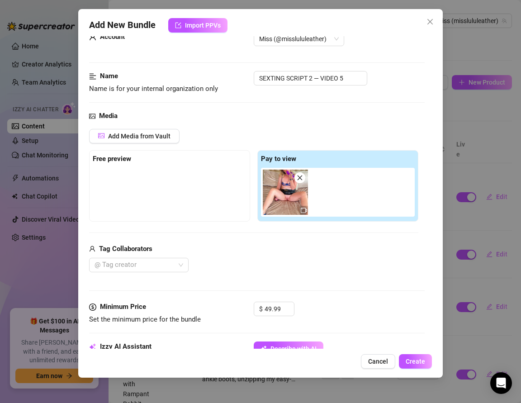
scroll to position [0, 0]
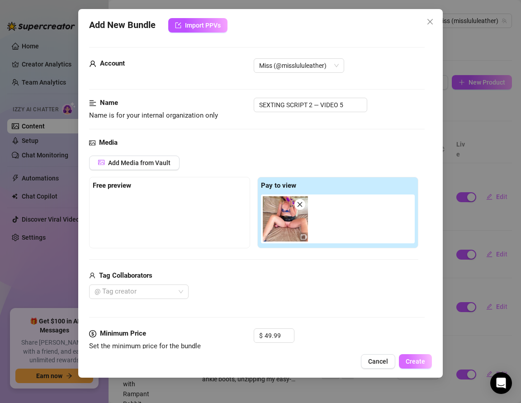
click at [412, 359] on span "Create" at bounding box center [414, 360] width 19 height 7
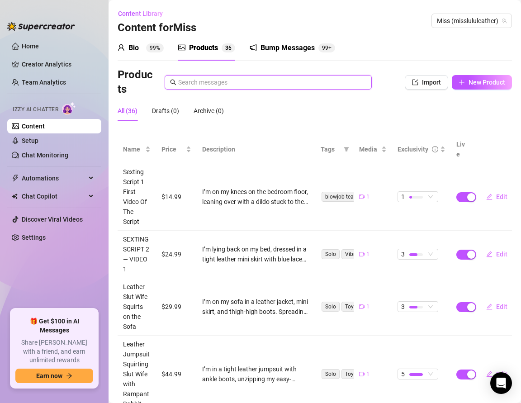
click at [194, 85] on input "text" at bounding box center [272, 82] width 188 height 10
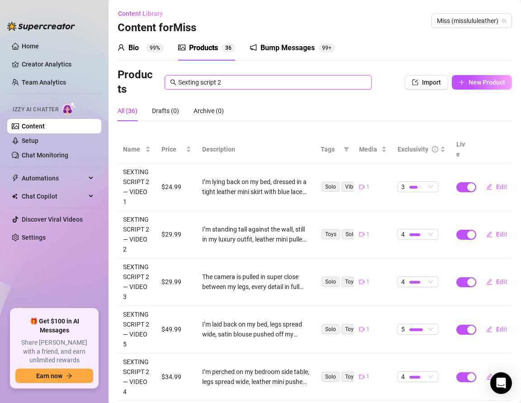
scroll to position [14, 0]
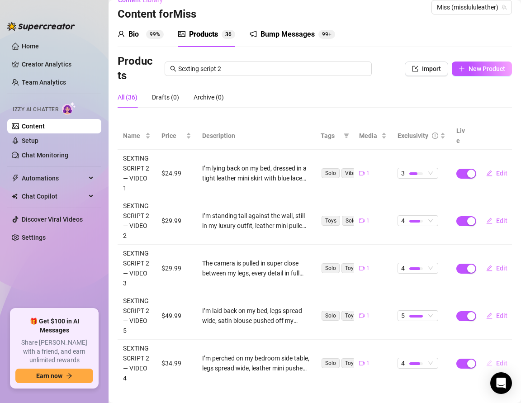
click at [492, 359] on span "button" at bounding box center [489, 362] width 6 height 7
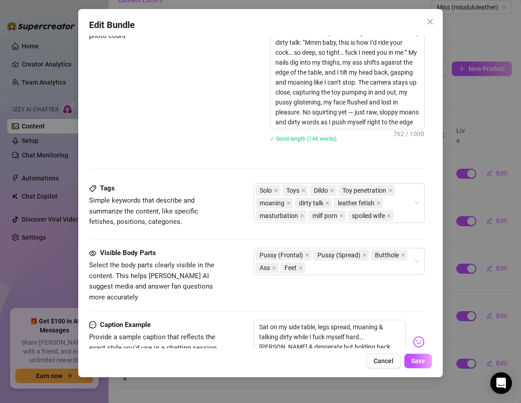
scroll to position [451, 0]
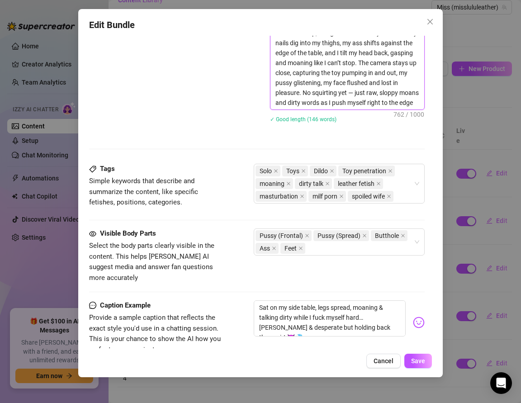
click at [413, 99] on textarea "I’m perched on my bedroom side table, legs spread wide, leather mini pushed up,…" at bounding box center [347, 33] width 154 height 153
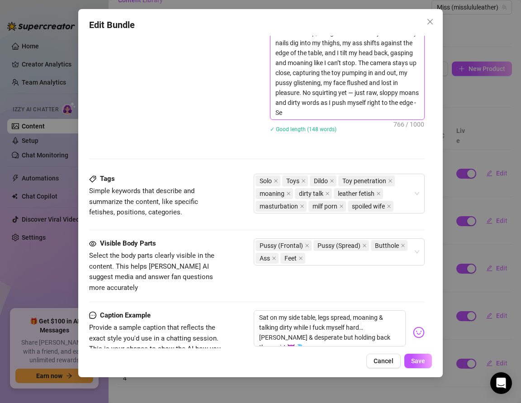
scroll to position [0, 0]
click at [395, 205] on input "search" at bounding box center [396, 206] width 2 height 11
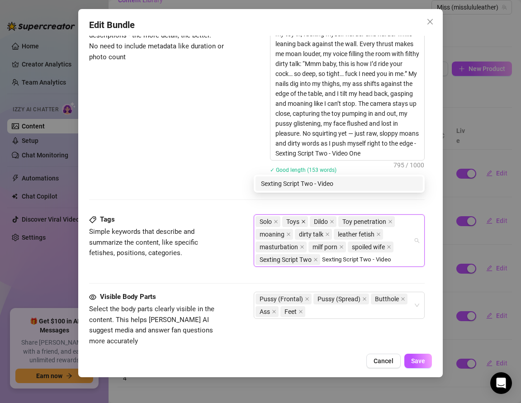
scroll to position [428, 0]
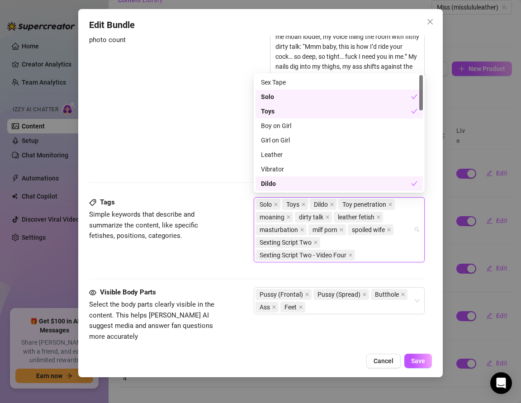
click at [328, 270] on div "Tags Simple keywords that describe and summarize the content, like specific fet…" at bounding box center [256, 242] width 335 height 90
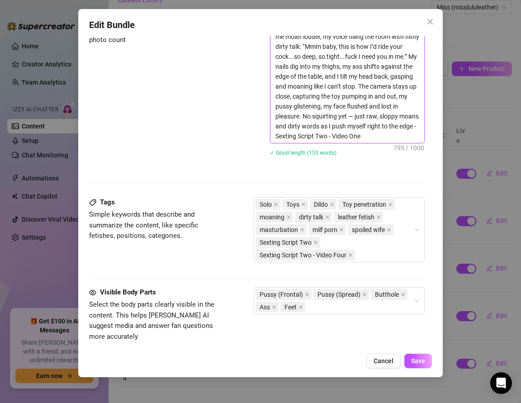
click at [362, 134] on textarea "I’m perched on my bedroom side table, legs spread wide, leather mini pushed up,…" at bounding box center [347, 61] width 154 height 163
click at [368, 174] on div "Description Write a detailed description of the content in a few sentences. Avo…" at bounding box center [256, 88] width 335 height 217
click at [415, 363] on span "Save" at bounding box center [418, 360] width 14 height 7
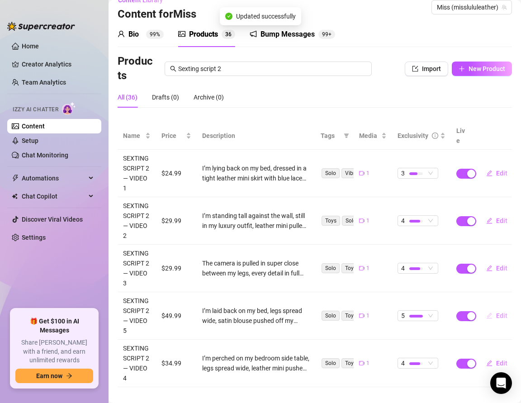
click at [493, 308] on button "Edit" at bounding box center [497, 315] width 36 height 14
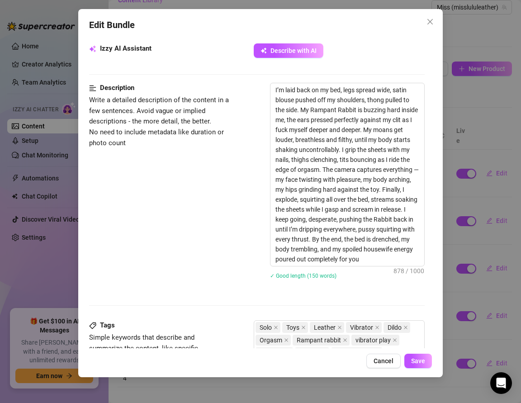
scroll to position [326, 0]
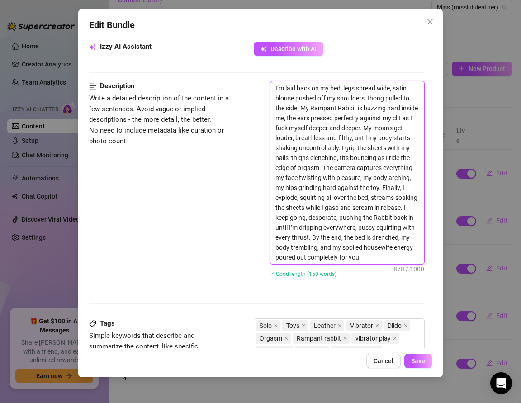
click at [362, 256] on textarea "I’m laid back on my bed, legs spread wide, satin blouse pushed off my shoulders…" at bounding box center [347, 172] width 154 height 183
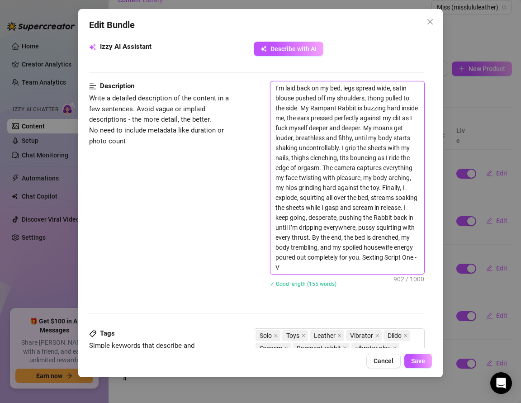
scroll to position [0, 0]
drag, startPoint x: 311, startPoint y: 268, endPoint x: 361, endPoint y: 250, distance: 53.2
click at [361, 250] on textarea "I’m laid back on my bed, legs spread wide, satin blouse pushed off my shoulders…" at bounding box center [347, 177] width 154 height 193
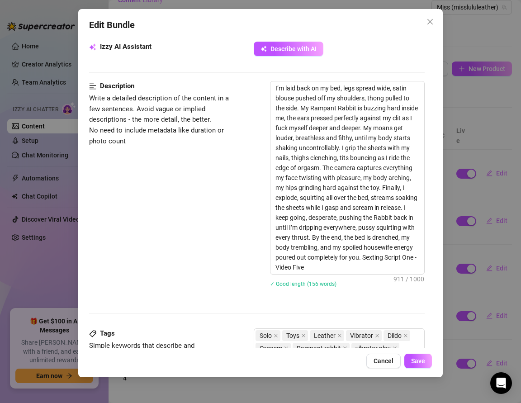
click at [171, 287] on div "Description Write a detailed description of the content in a few sentences. Avo…" at bounding box center [256, 190] width 335 height 218
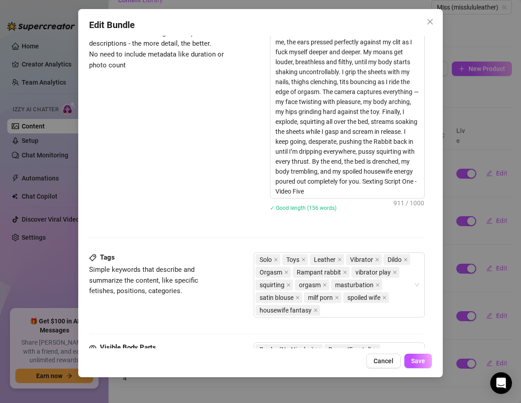
scroll to position [464, 0]
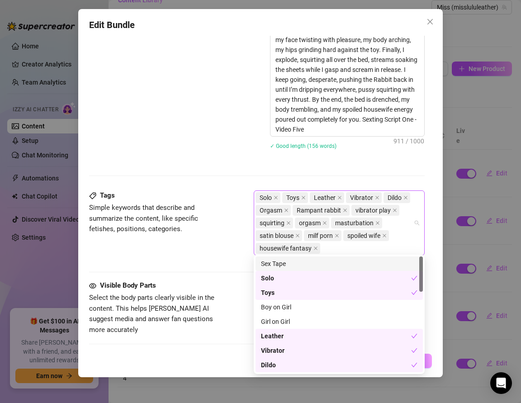
click at [337, 246] on div "Solo Toys Leather Vibrator Dildo Orgasm Rampant rabbit vibrator play squirting …" at bounding box center [334, 222] width 158 height 63
paste input "Sexting Script One - Video Five"
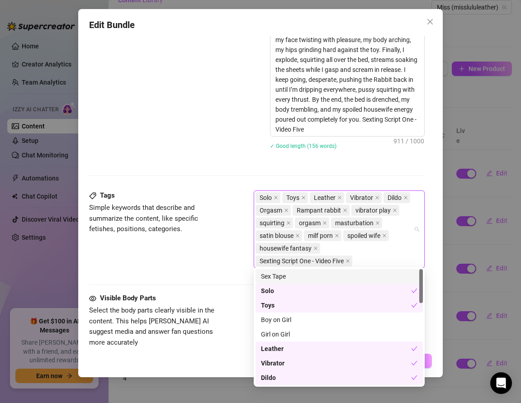
paste input "Sexting Script One - Video Five"
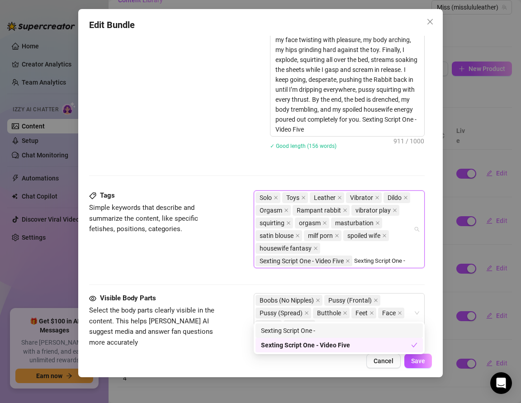
scroll to position [403, 0]
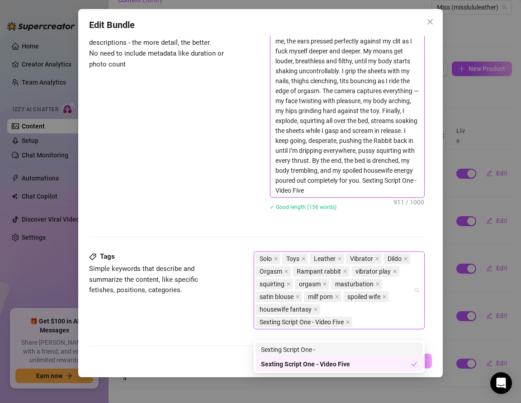
click at [409, 181] on textarea "I’m laid back on my bed, legs spread wide, satin blouse pushed off my shoulders…" at bounding box center [347, 101] width 154 height 193
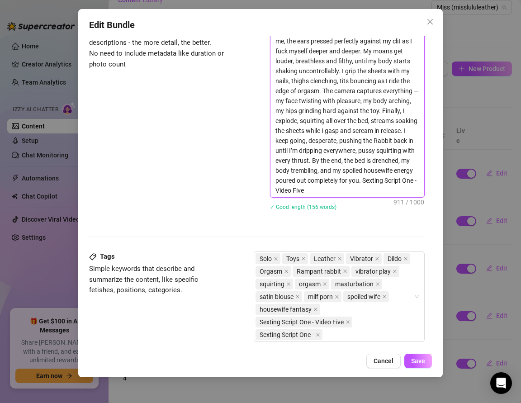
click at [409, 181] on textarea "I’m laid back on my bed, legs spread wide, satin blouse pushed off my shoulders…" at bounding box center [347, 101] width 154 height 193
click at [350, 224] on div "Description Write a detailed description of the content in a few sentences. Avo…" at bounding box center [256, 127] width 335 height 247
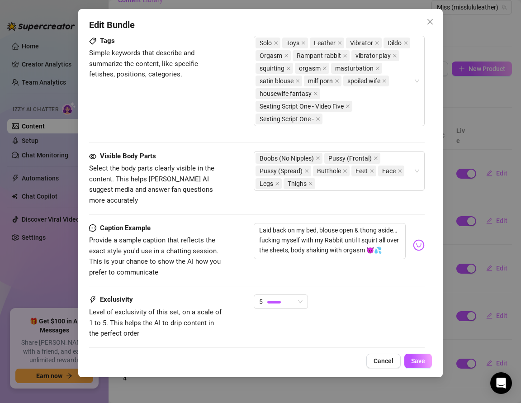
scroll to position [631, 0]
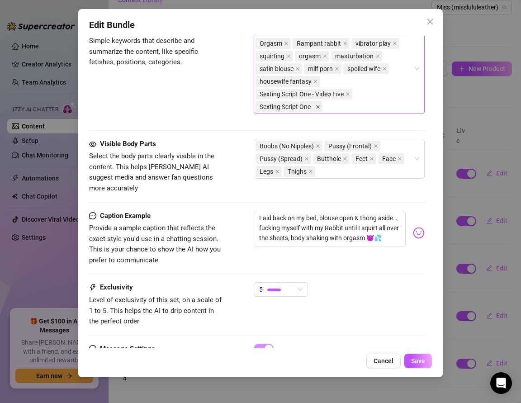
click at [319, 104] on icon "close" at bounding box center [317, 106] width 5 height 5
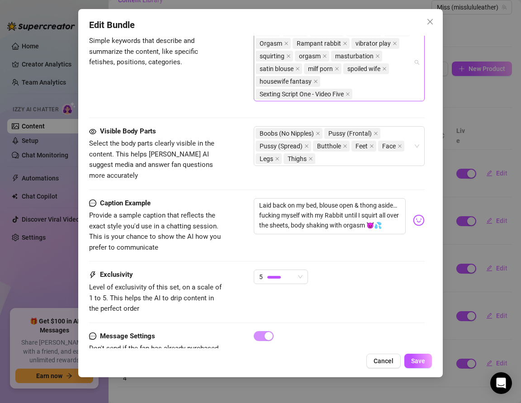
click at [352, 89] on span "Sexting Script One - Video Five" at bounding box center [303, 94] width 97 height 11
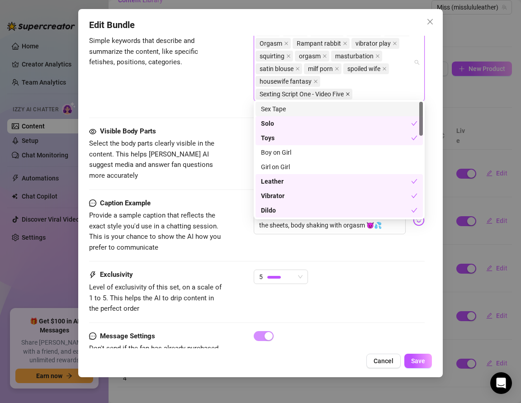
click at [349, 92] on icon "close" at bounding box center [348, 94] width 4 height 4
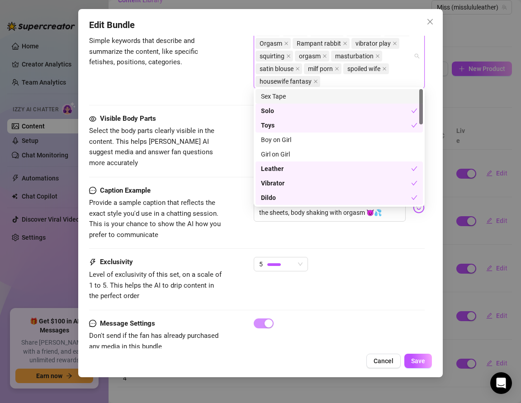
paste input "Sexting Script One - Video Five"
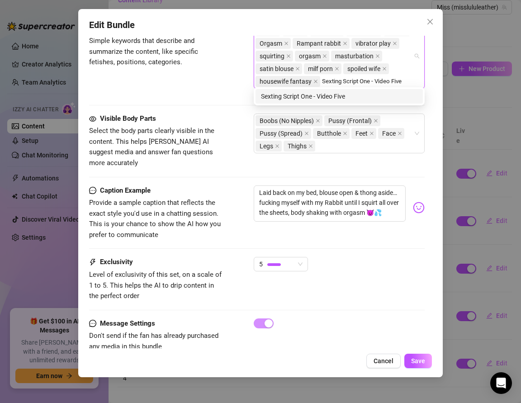
click at [363, 78] on input "Sexting Script One - Video Five" at bounding box center [366, 81] width 89 height 11
drag, startPoint x: 406, startPoint y: 80, endPoint x: 309, endPoint y: 78, distance: 96.7
click at [311, 78] on div "Solo Toys Leather Vibrator Dildo Orgasm Rampant rabbit vibrator play squirting …" at bounding box center [334, 55] width 158 height 63
click at [390, 80] on input "Sexting Script Two - Video Five" at bounding box center [366, 81] width 89 height 11
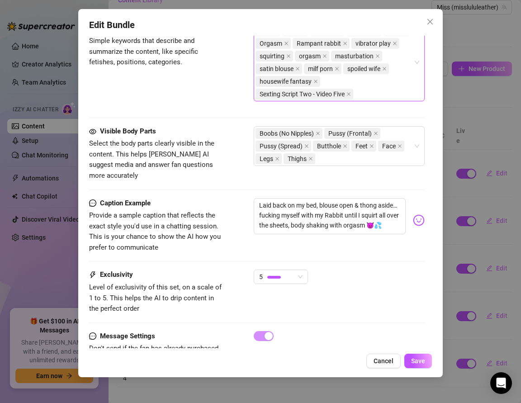
click at [384, 88] on div "Solo Toys Leather Vibrator Dildo Orgasm Rampant rabbit vibrator play squirting …" at bounding box center [334, 62] width 158 height 76
paste input "Sexting Script Two - Video Five"
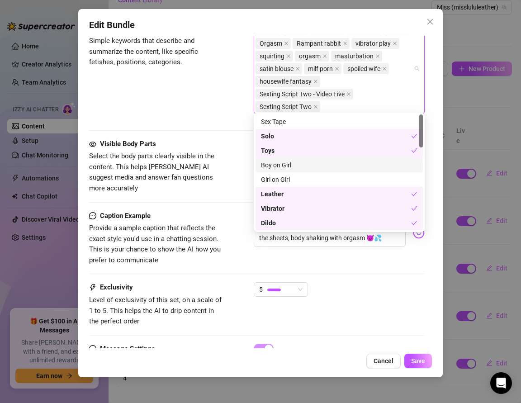
click at [180, 94] on div "Tags Simple keywords that describe and summarize the content, like specific fet…" at bounding box center [256, 73] width 335 height 99
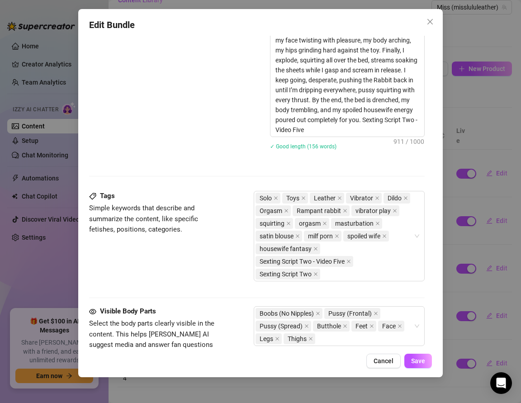
scroll to position [665, 0]
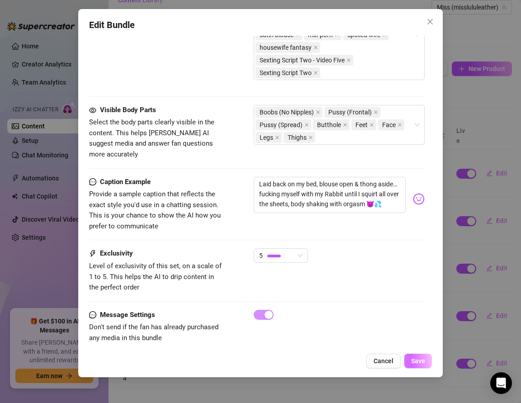
click at [419, 366] on button "Save" at bounding box center [418, 360] width 28 height 14
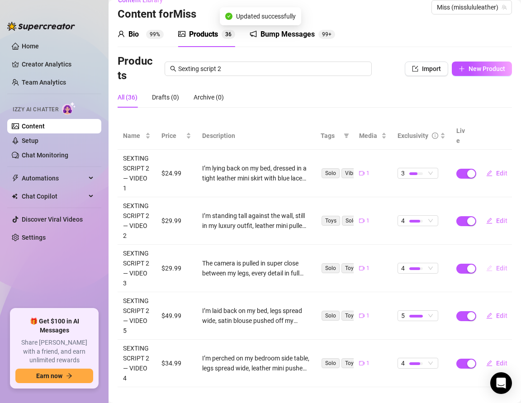
click at [492, 261] on button "Edit" at bounding box center [497, 268] width 36 height 14
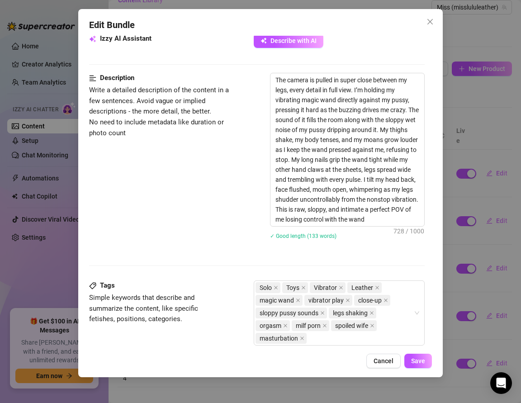
scroll to position [341, 0]
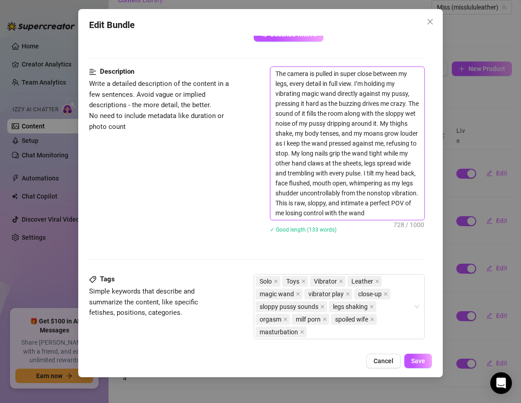
click at [369, 211] on textarea "The camera is pulled in super close between my legs, every detail in full view.…" at bounding box center [347, 143] width 154 height 153
paste textarea "Sexting Script Two - Video Five"
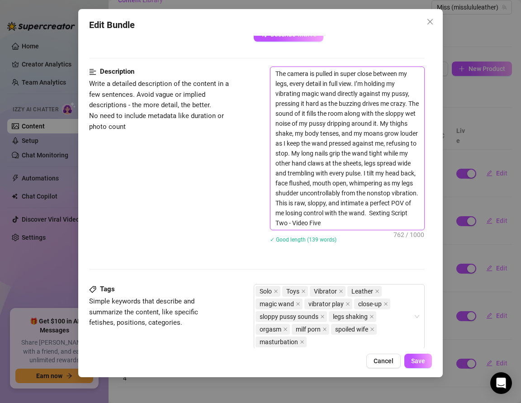
scroll to position [0, 0]
click at [316, 220] on textarea "The camera is pulled in super close between my legs, every detail in full view.…" at bounding box center [347, 148] width 154 height 163
drag, startPoint x: 327, startPoint y: 223, endPoint x: 368, endPoint y: 207, distance: 44.1
click at [368, 207] on textarea "The camera is pulled in super close between my legs, every detail in full view.…" at bounding box center [347, 148] width 154 height 163
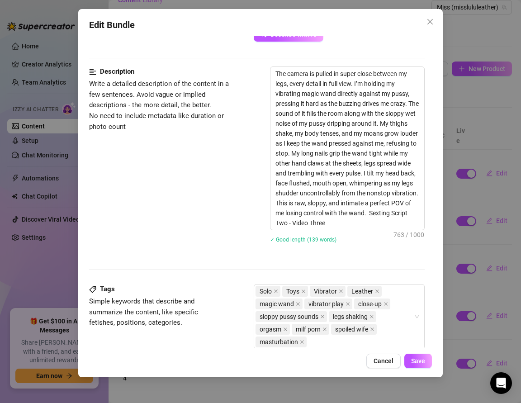
click at [329, 246] on div "The camera is pulled in super close between my legs, every detail in full view.…" at bounding box center [347, 160] width 155 height 188
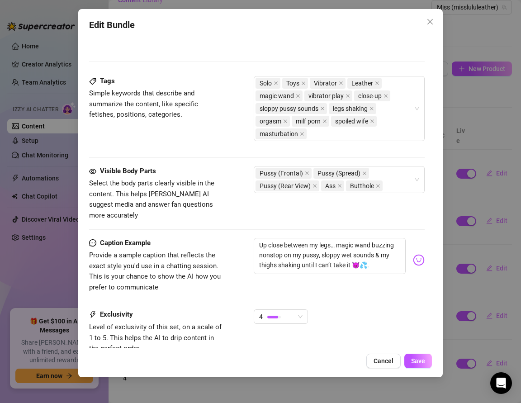
scroll to position [572, 0]
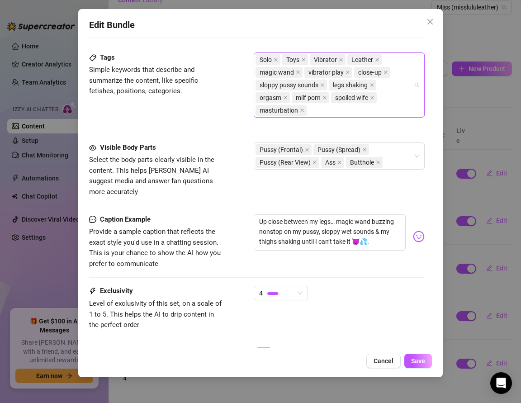
click at [397, 99] on div "Solo Toys Vibrator Leather magic wand vibrator play close-up sloppy pussy sound…" at bounding box center [334, 84] width 158 height 63
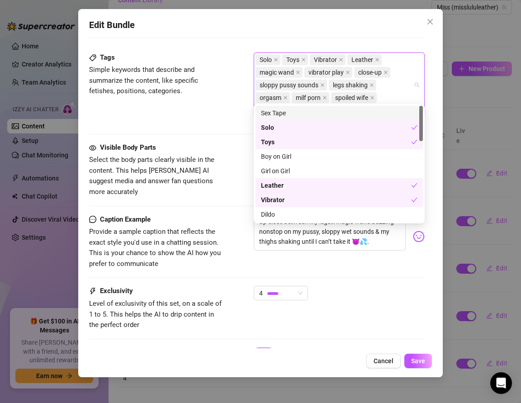
paste input "Sexting Script Two - Video Three"
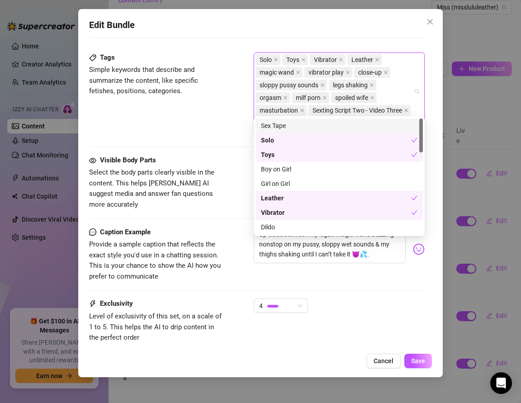
paste input "Sexting Script Two - Video Three"
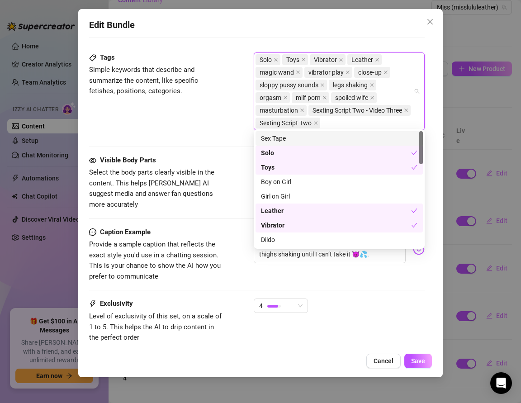
click at [193, 129] on div "Tags Simple keywords that describe and summarize the content, like specific fet…" at bounding box center [256, 95] width 335 height 86
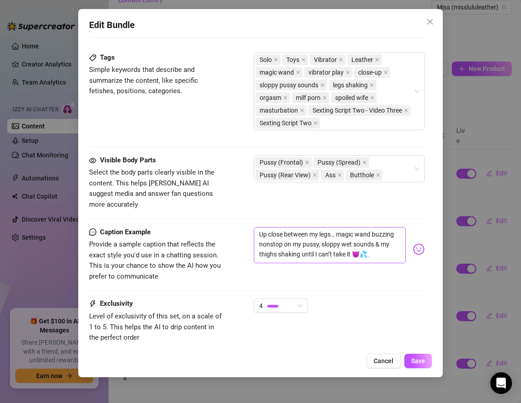
scroll to position [620, 0]
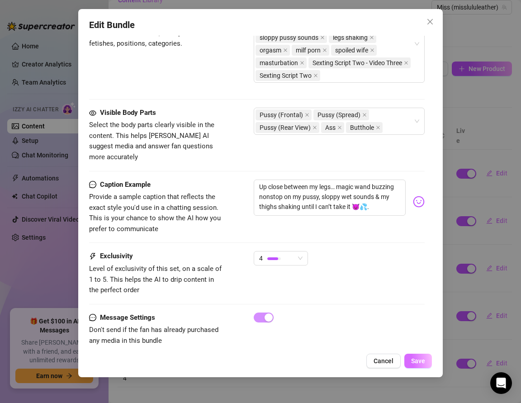
click at [415, 358] on span "Save" at bounding box center [418, 360] width 14 height 7
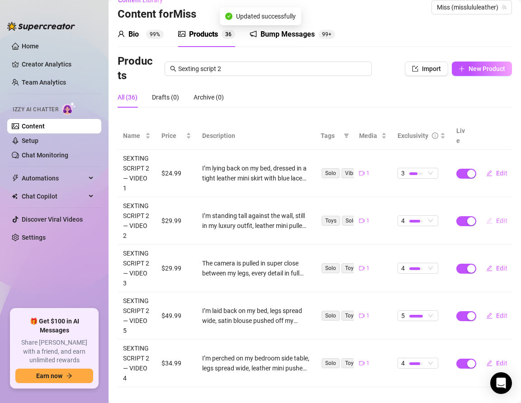
click at [494, 213] on button "Edit" at bounding box center [497, 220] width 36 height 14
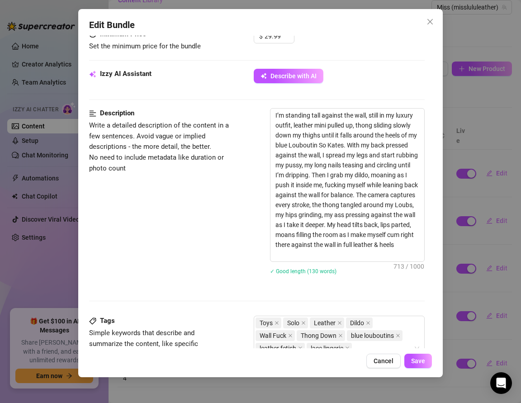
scroll to position [316, 0]
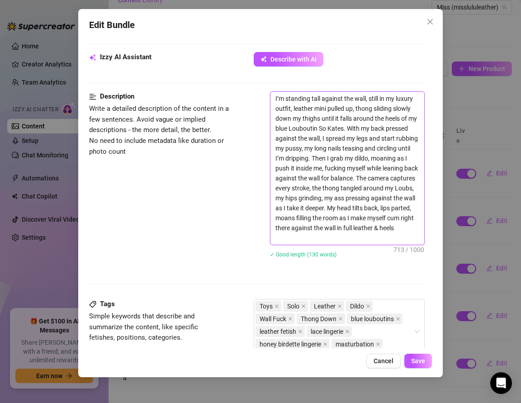
click at [294, 231] on textarea "I’m standing tall against the wall, still in my luxury outfit, leather mini pul…" at bounding box center [347, 168] width 154 height 153
paste textarea "Sexting Script Two - Video Three"
click at [378, 234] on textarea "I’m standing tall against the wall, still in my luxury outfit, leather mini pul…" at bounding box center [347, 168] width 154 height 153
drag, startPoint x: 382, startPoint y: 235, endPoint x: 295, endPoint y: 234, distance: 87.7
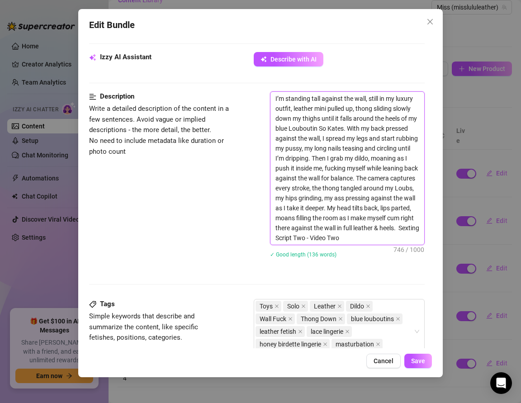
click at [295, 234] on textarea "I’m standing tall against the wall, still in my luxury outfit, leather mini pul…" at bounding box center [347, 168] width 154 height 153
click at [329, 259] on div "I’m standing tall against the wall, still in my luxury outfit, leather mini pul…" at bounding box center [347, 180] width 155 height 178
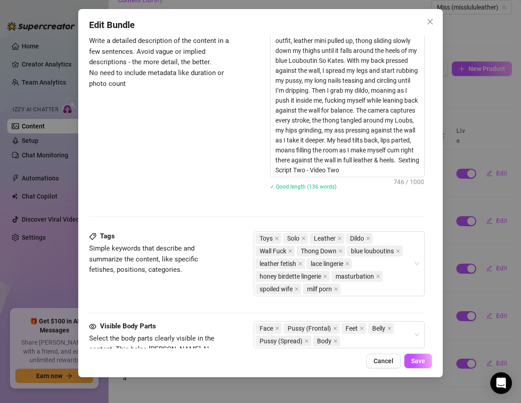
scroll to position [398, 0]
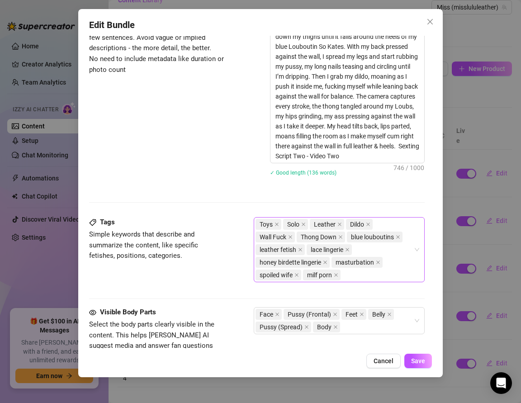
click at [360, 275] on div "Toys Solo Leather Dildo Wall Fuck Thong Down blue louboutins leather fetish lac…" at bounding box center [334, 249] width 158 height 63
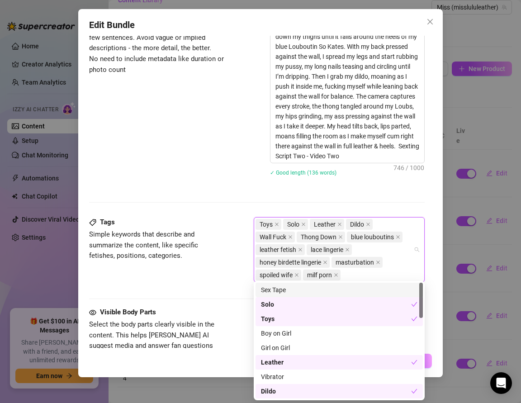
paste input "Sexting Script Two - Video Two"
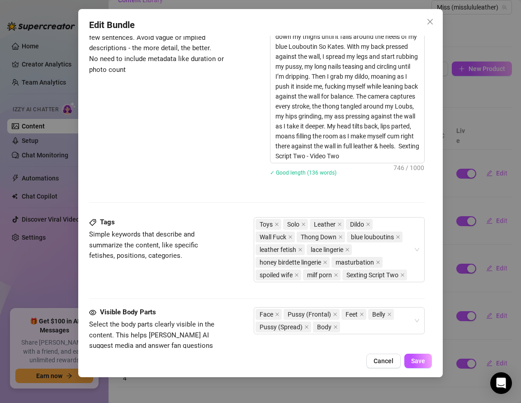
click at [196, 292] on div "Tags Simple keywords that describe and summarize the content, like specific fet…" at bounding box center [256, 262] width 335 height 90
click at [412, 274] on div "Toys Solo Leather Dildo Wall Fuck Thong Down blue louboutins leather fetish lac…" at bounding box center [334, 249] width 158 height 63
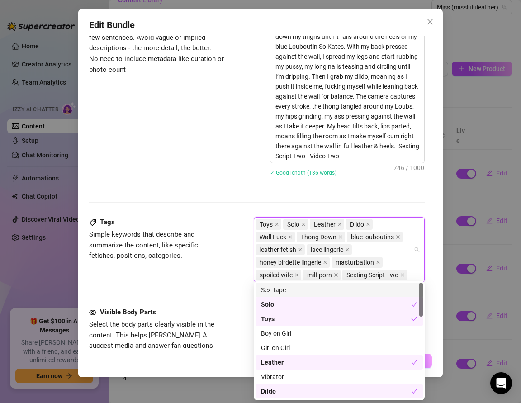
paste input "Sexting Script Two - Video Two"
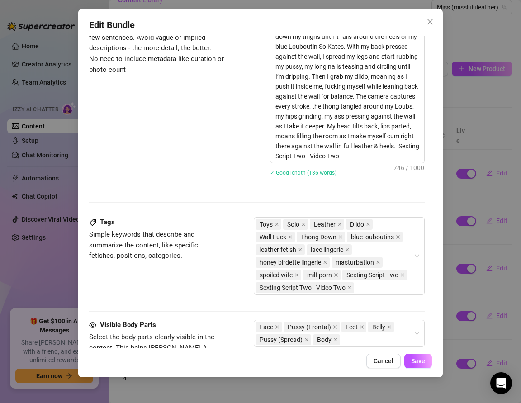
click at [198, 277] on div "Tags Simple keywords that describe and summarize the content, like specific fet…" at bounding box center [256, 260] width 335 height 86
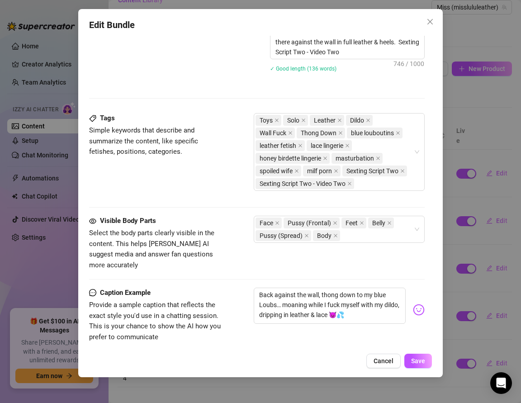
scroll to position [503, 0]
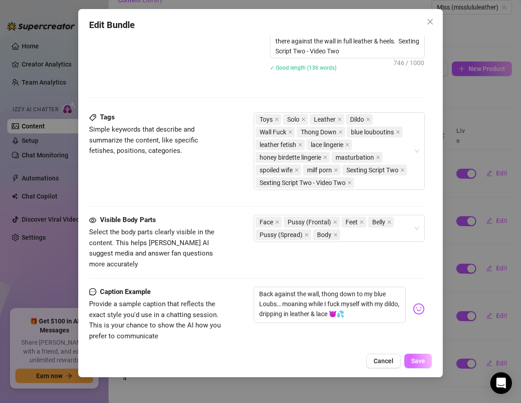
click at [415, 359] on span "Save" at bounding box center [418, 360] width 14 height 7
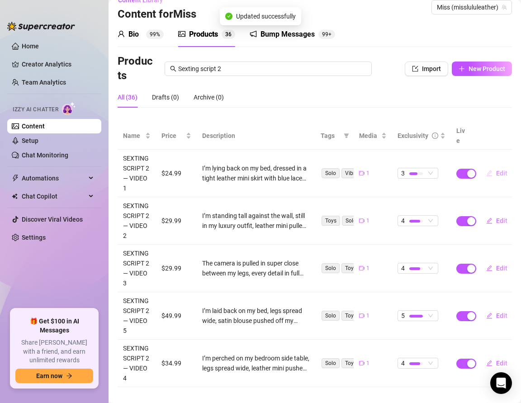
click at [493, 166] on button "Edit" at bounding box center [497, 173] width 36 height 14
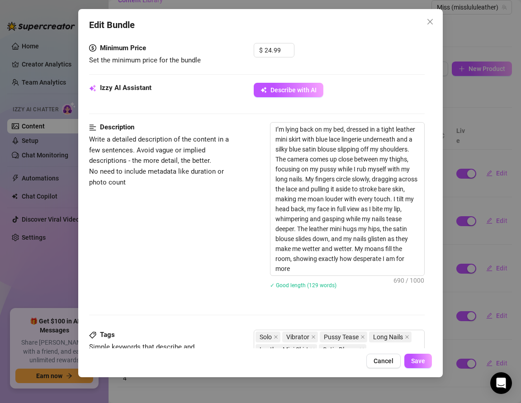
scroll to position [292, 0]
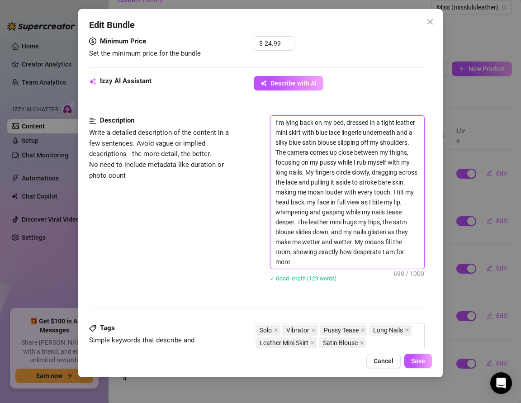
click at [300, 259] on textarea "I’m lying back on my bed, dressed in a tight leather mini skirt with blue lace …" at bounding box center [347, 192] width 154 height 153
paste textarea "Sexting Script Two - Video Two"
click at [372, 257] on textarea "I’m lying back on my bed, dressed in a tight leather mini skirt with blue lace …" at bounding box center [347, 192] width 154 height 153
drag, startPoint x: 381, startPoint y: 259, endPoint x: 294, endPoint y: 261, distance: 87.2
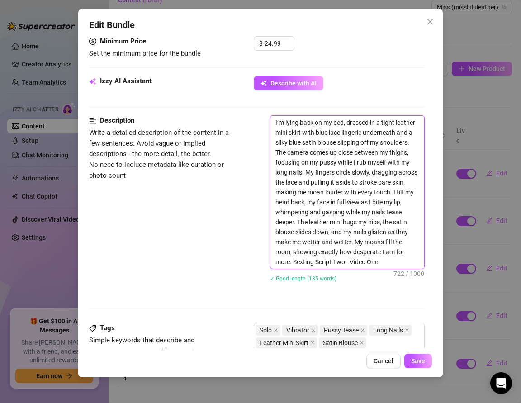
click at [294, 261] on textarea "I’m lying back on my bed, dressed in a tight leather mini skirt with blue lace …" at bounding box center [347, 192] width 154 height 153
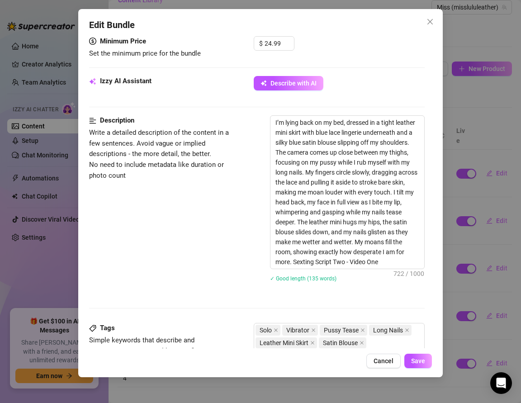
click at [194, 245] on div "Description Write a detailed description of the content in a few sentences. Avo…" at bounding box center [256, 204] width 335 height 178
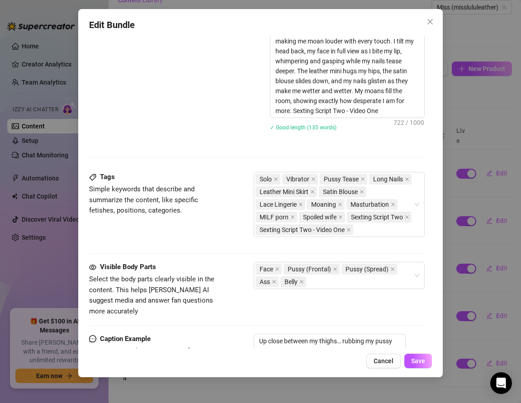
scroll to position [448, 0]
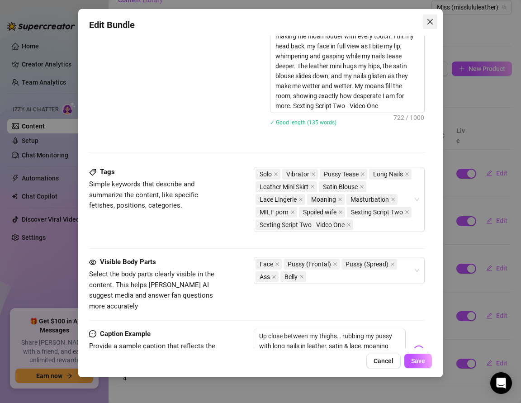
click at [430, 20] on icon "close" at bounding box center [429, 21] width 7 height 7
